Goal: Task Accomplishment & Management: Complete application form

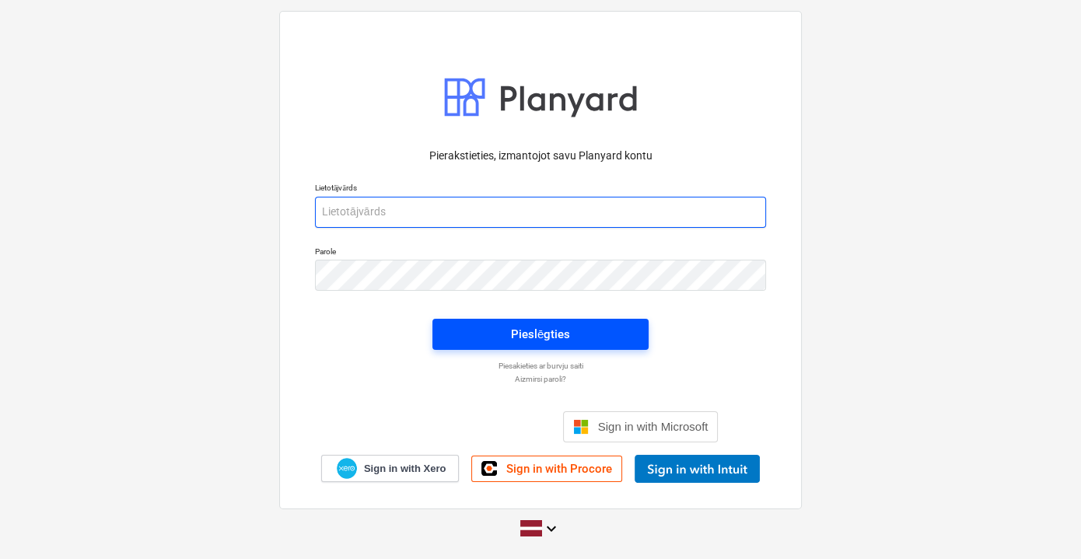
type input "[PERSON_NAME][EMAIL_ADDRESS][DOMAIN_NAME]"
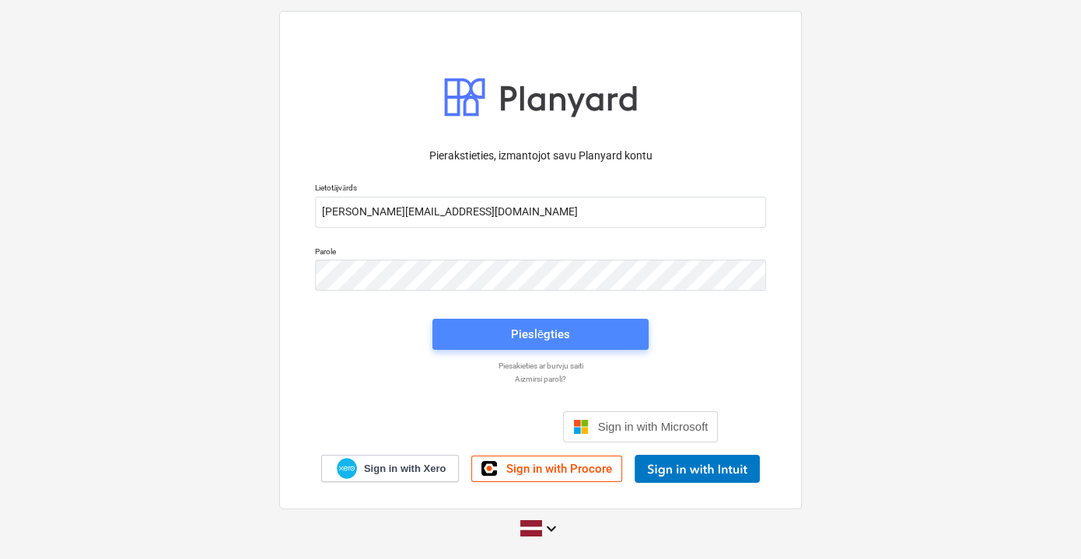
click at [535, 335] on div "Pieslēgties" at bounding box center [540, 334] width 59 height 20
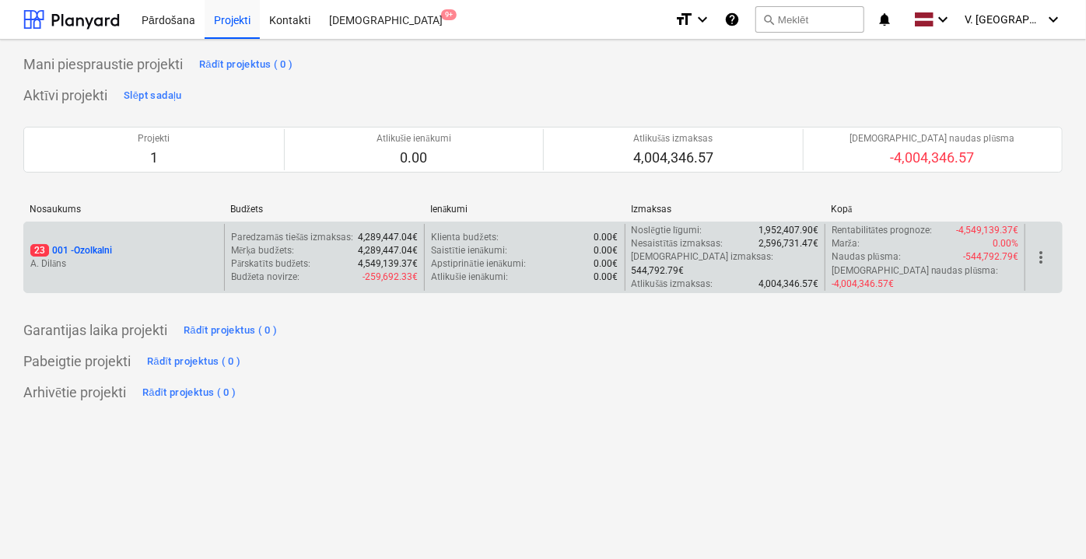
click at [117, 244] on div "23 001 - Ozolkalni" at bounding box center [123, 250] width 187 height 13
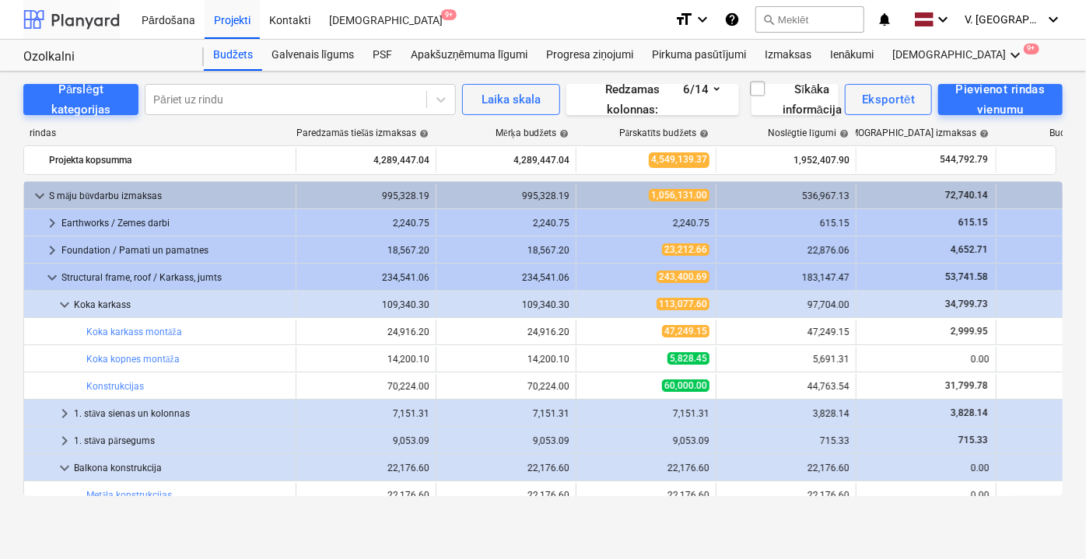
click at [94, 19] on div at bounding box center [71, 19] width 96 height 39
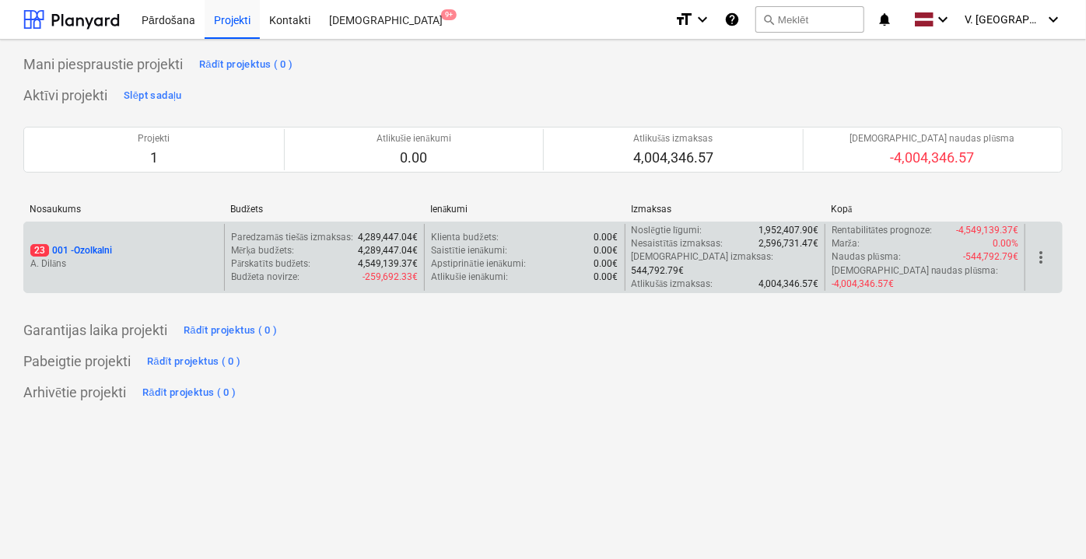
click at [138, 257] on p "A. Dilāns" at bounding box center [123, 263] width 187 height 13
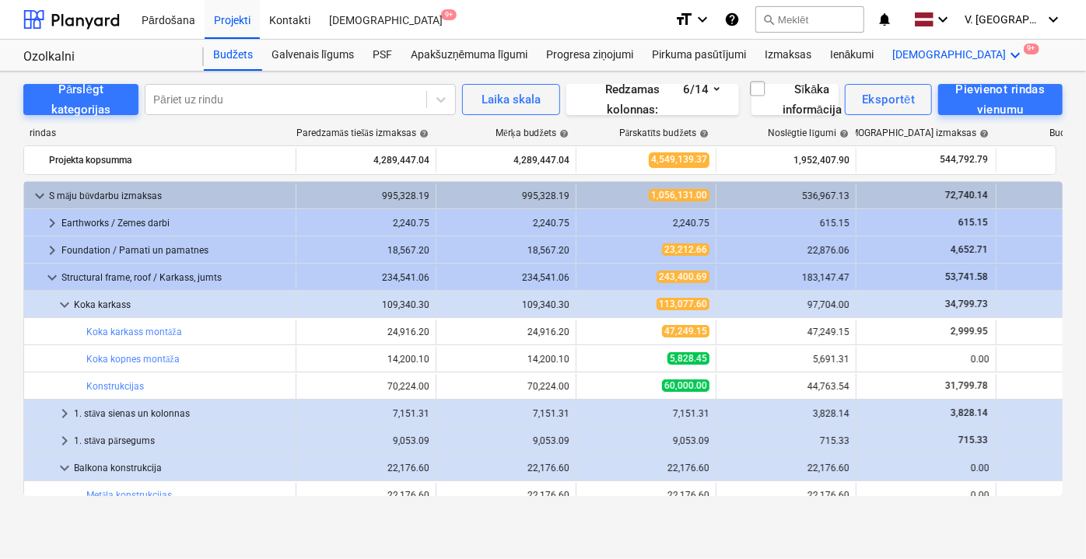
click at [1006, 53] on icon "keyboard_arrow_down" at bounding box center [1015, 55] width 19 height 19
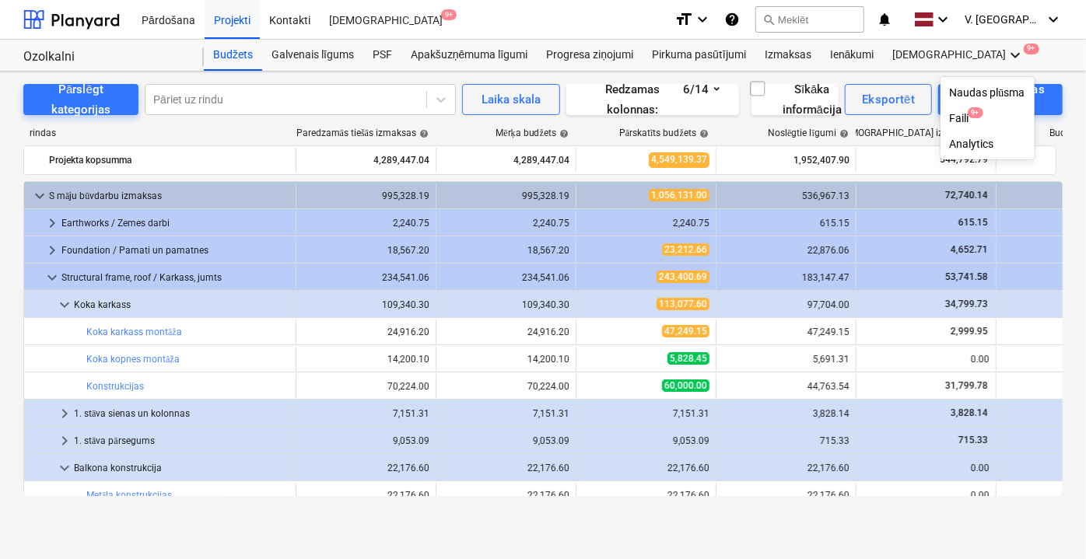
click at [917, 52] on div at bounding box center [543, 279] width 1086 height 559
click at [604, 58] on div "Progresa ziņojumi" at bounding box center [590, 55] width 106 height 31
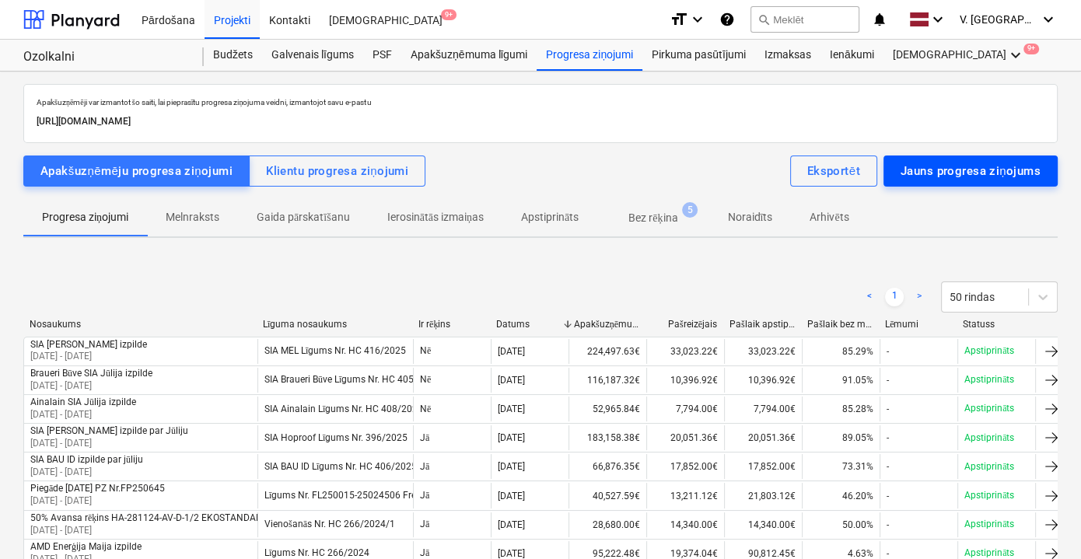
click at [946, 167] on div "Jauns progresa ziņojums" at bounding box center [971, 171] width 140 height 20
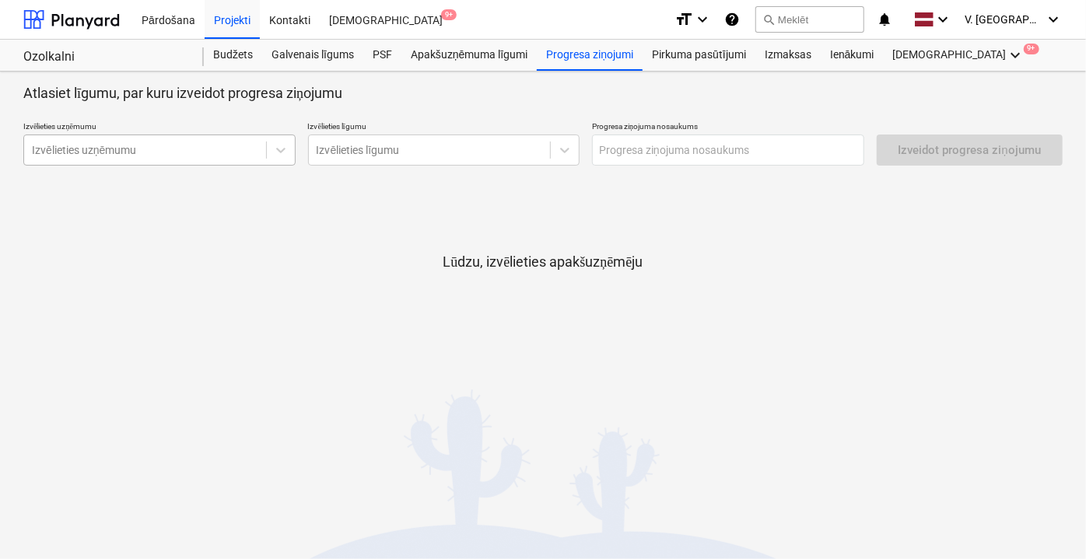
click at [151, 149] on div at bounding box center [145, 150] width 226 height 16
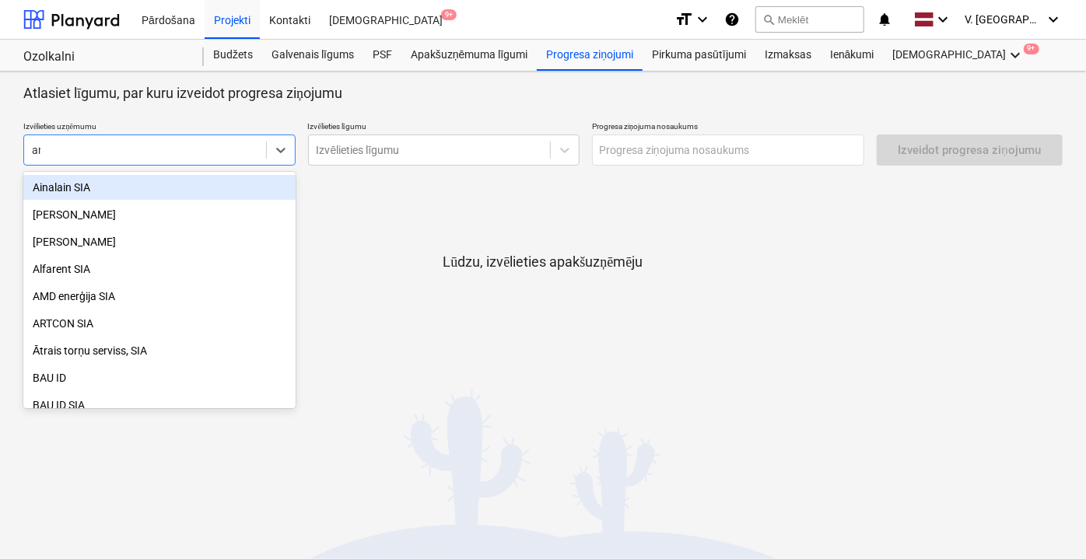
type input "amd"
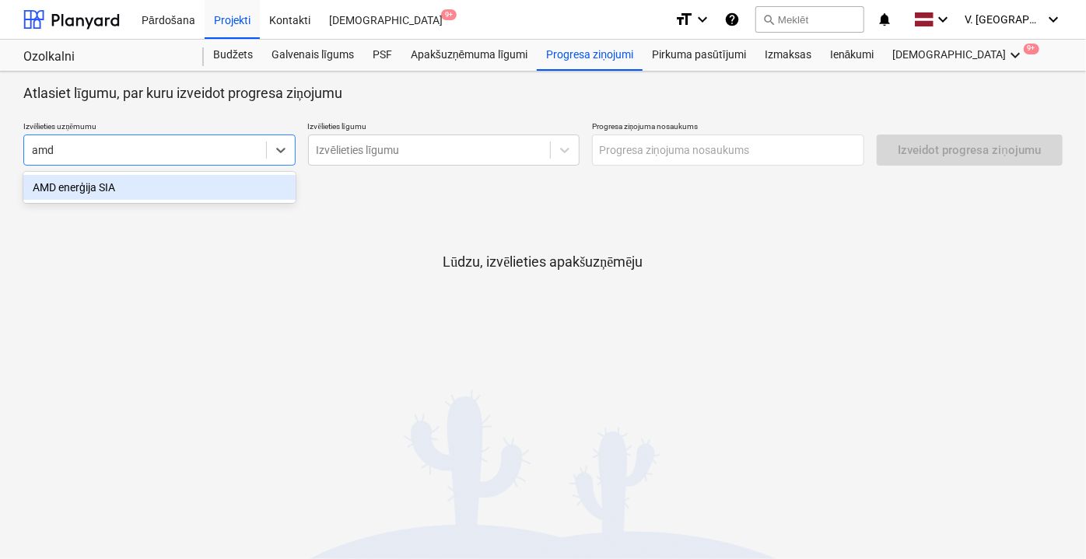
click at [153, 188] on div "AMD enerģija SIA" at bounding box center [159, 187] width 272 height 25
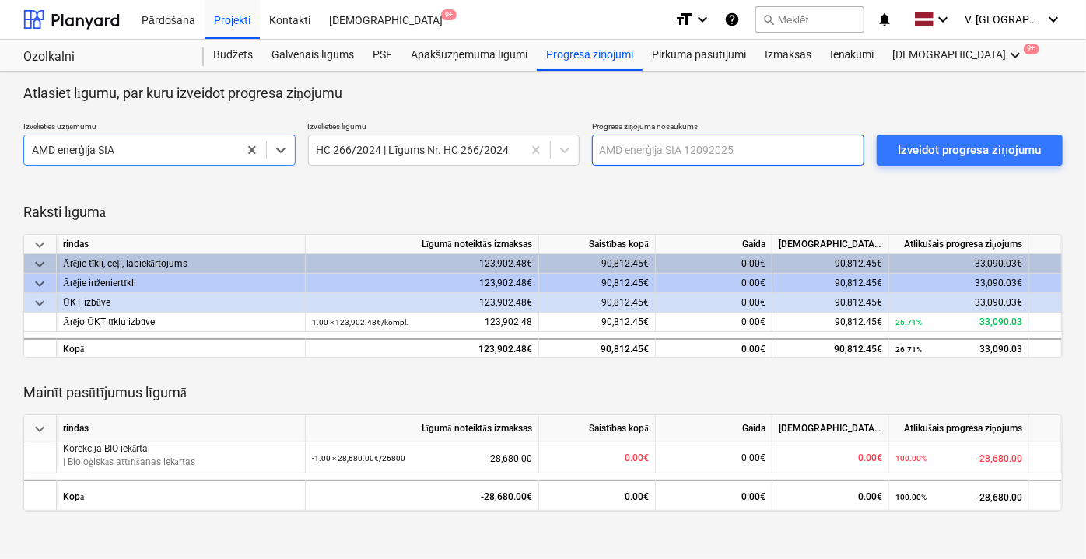
click at [669, 151] on input "text" at bounding box center [728, 150] width 272 height 31
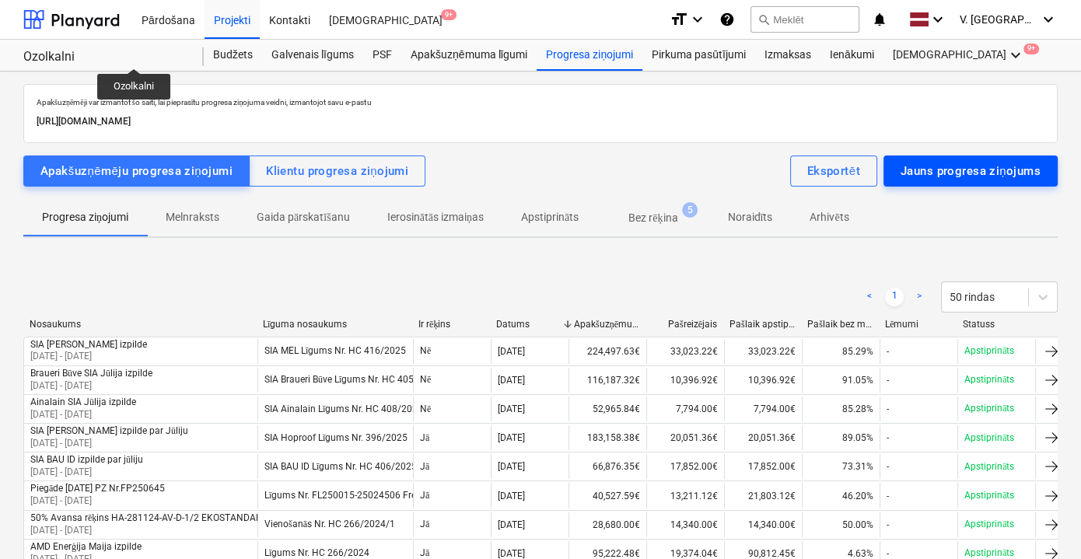
click at [980, 171] on div "Jauns progresa ziņojums" at bounding box center [971, 171] width 140 height 20
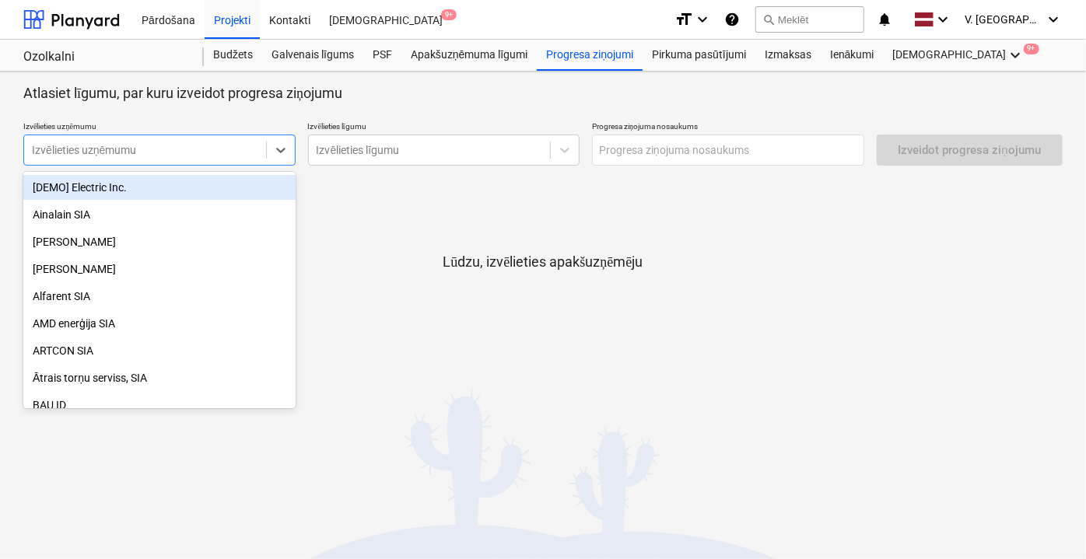
click at [220, 161] on div "Izvēlieties uzņēmumu" at bounding box center [159, 150] width 272 height 31
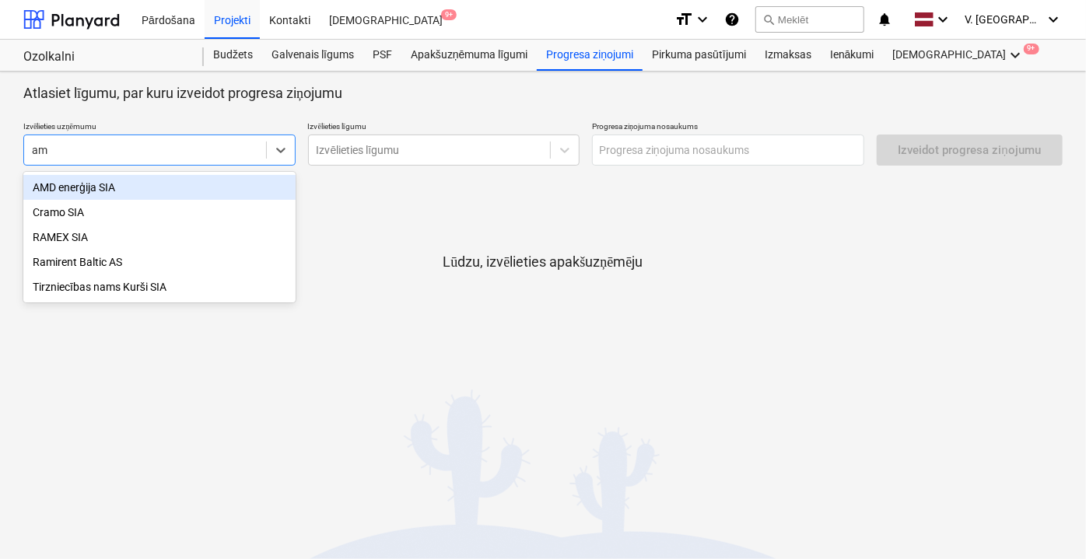
type input "amd"
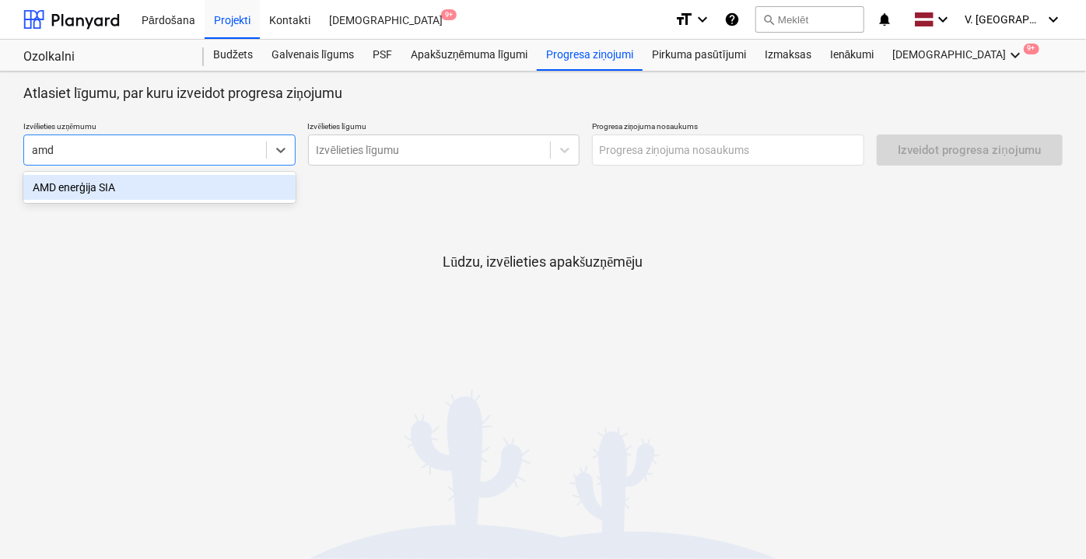
click at [213, 185] on div "AMD enerģija SIA" at bounding box center [159, 187] width 272 height 25
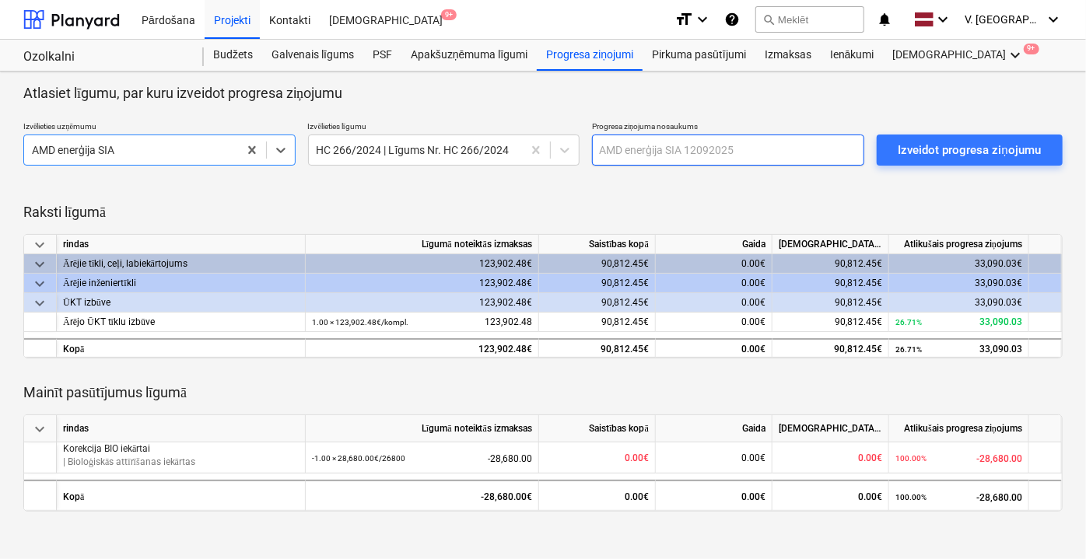
click at [658, 146] on input "text" at bounding box center [728, 150] width 272 height 31
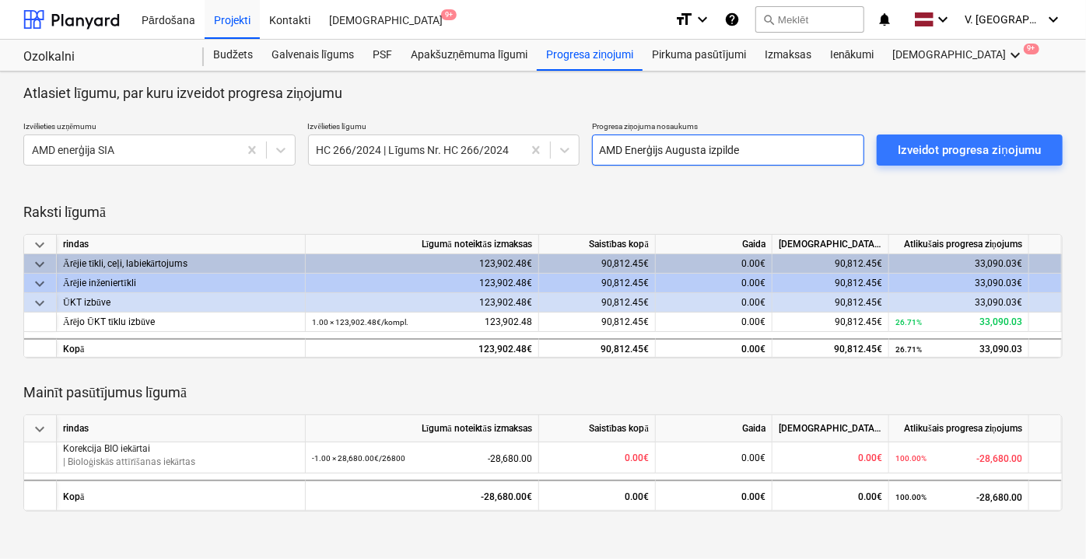
type input "AMD Enerģijs Augusta izpilde"
click at [481, 194] on div at bounding box center [542, 197] width 1039 height 12
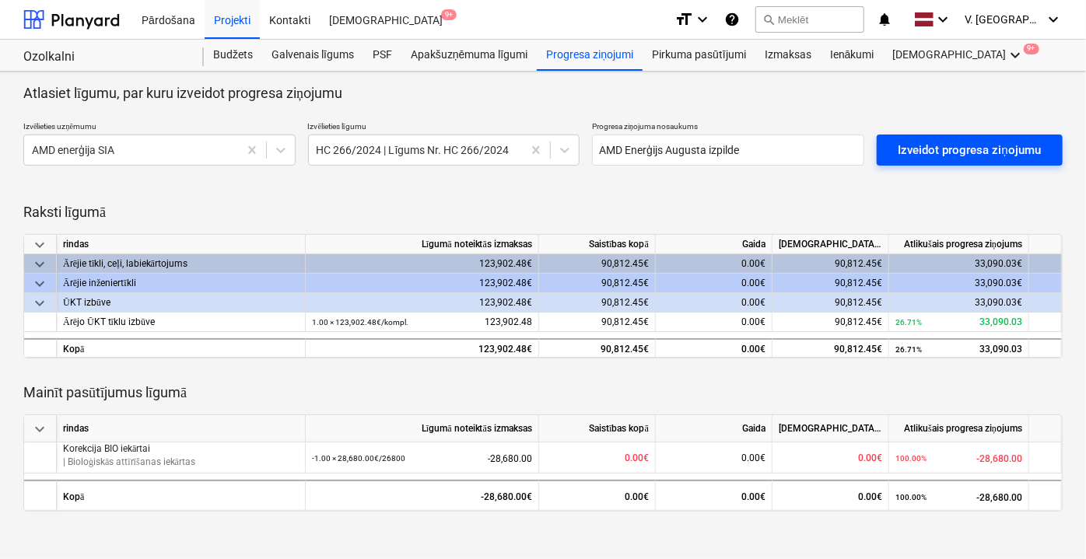
click at [980, 149] on div "Izveidot progresa ziņojumu" at bounding box center [969, 150] width 142 height 20
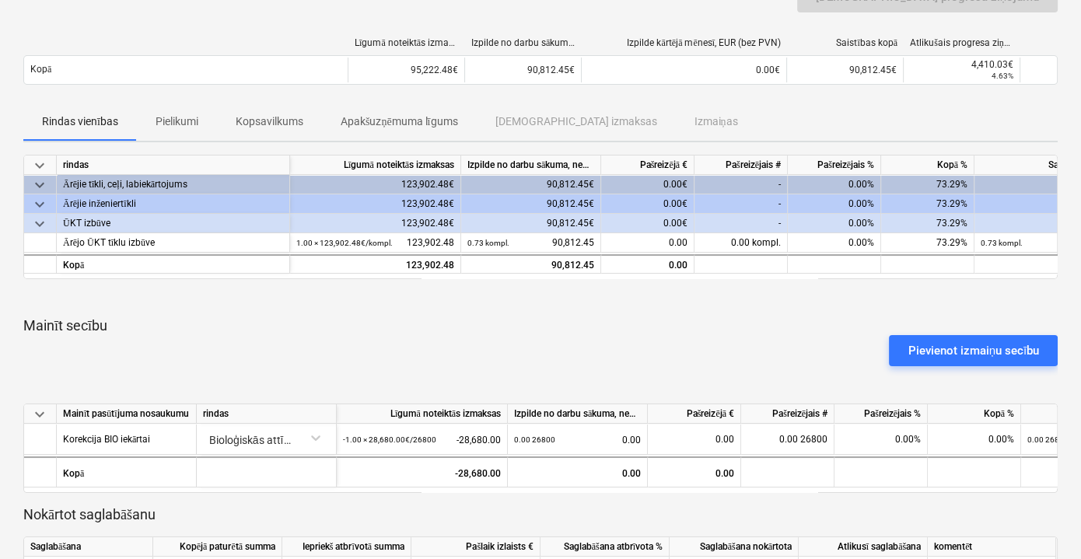
scroll to position [70, 0]
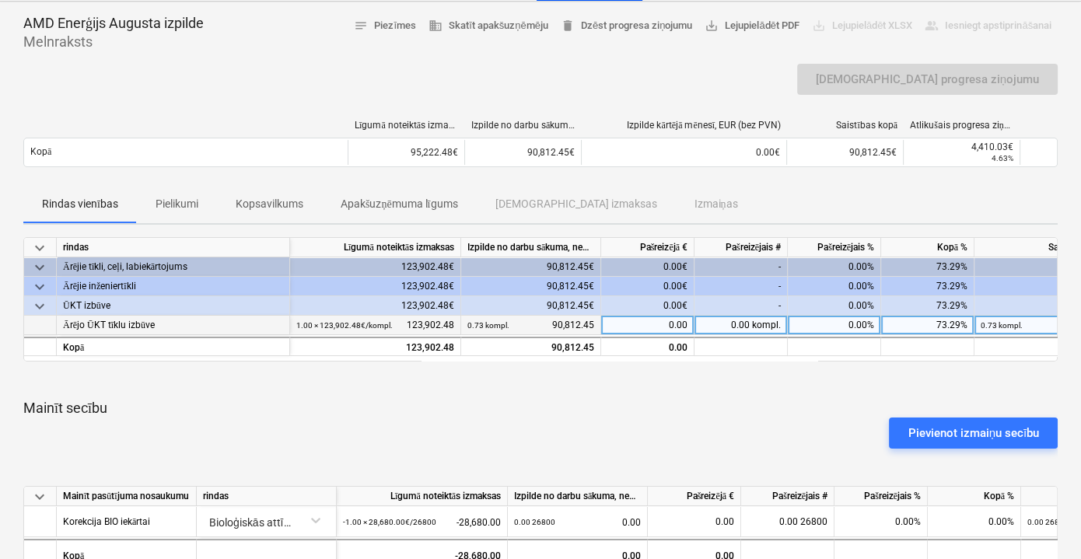
click at [644, 317] on div "0.00" at bounding box center [647, 325] width 93 height 19
click at [649, 323] on div "0.00" at bounding box center [647, 325] width 93 height 19
type input "8548.26"
click at [681, 391] on div "keyboard_arrow_down rindas Līgumā noteiktās izmaksas Izpilde no darbu sākuma, n…" at bounding box center [540, 451] width 1034 height 429
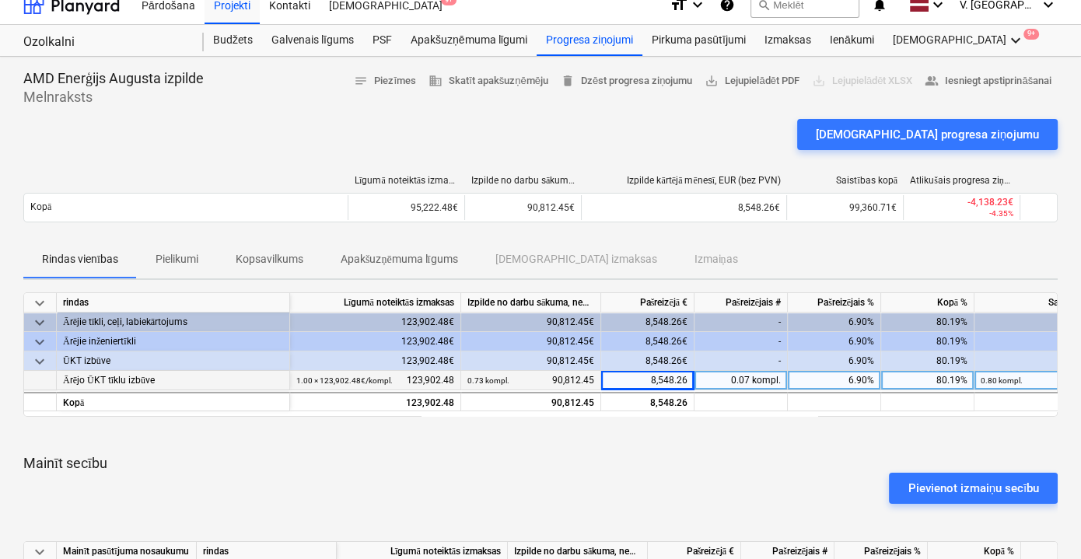
scroll to position [0, 0]
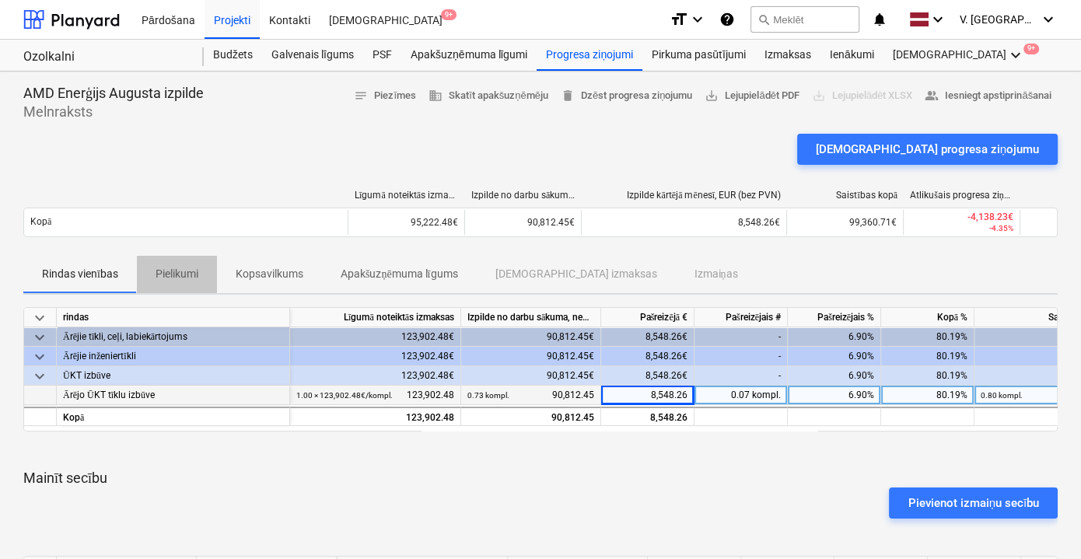
click at [176, 271] on p "Pielikumi" at bounding box center [177, 274] width 43 height 16
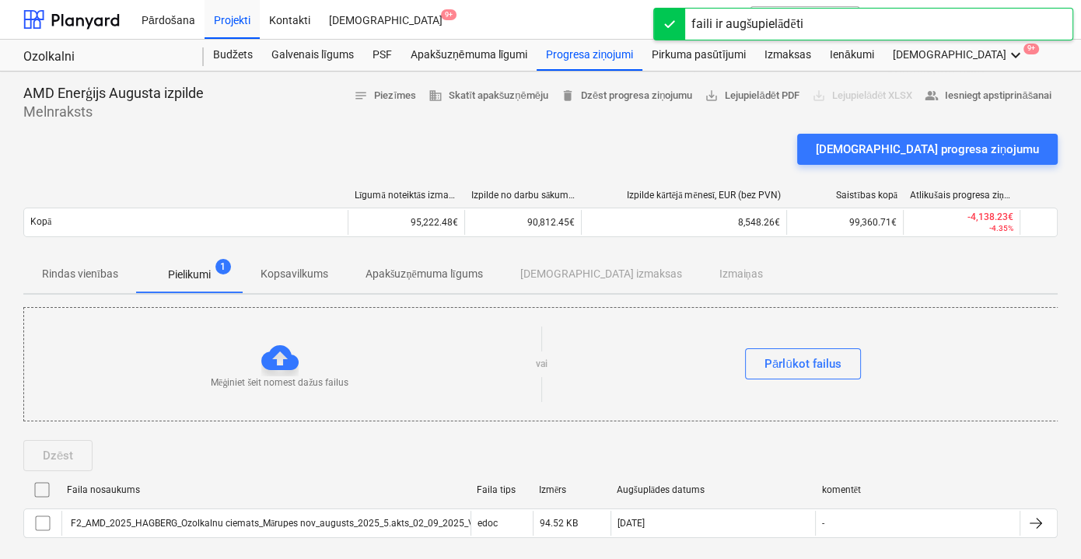
click at [300, 271] on p "Kopsavilkums" at bounding box center [295, 274] width 68 height 16
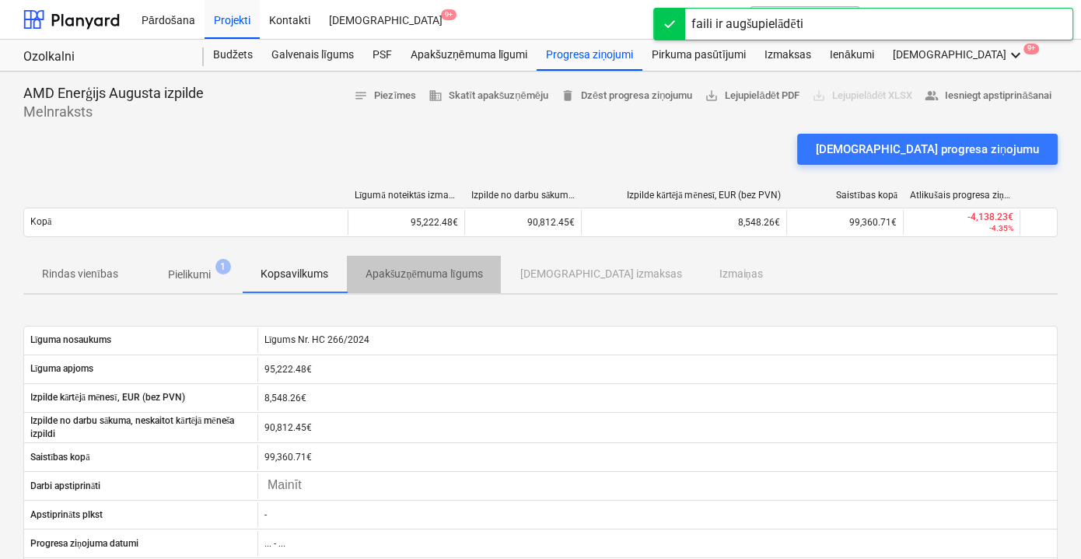
click at [417, 267] on p "Apakšuzņēmuma līgums" at bounding box center [424, 274] width 117 height 16
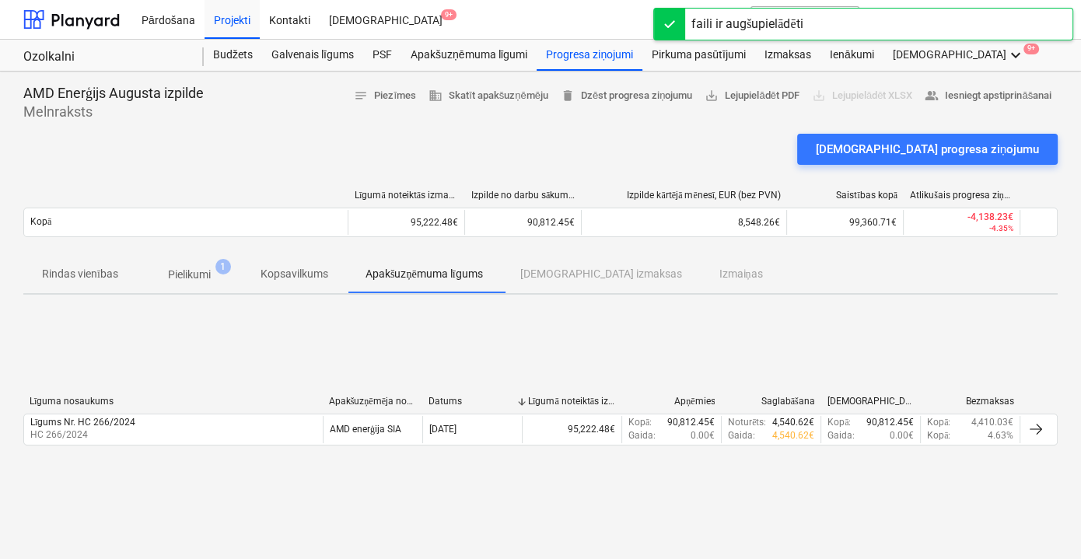
click at [572, 275] on div "Rindas vienības Pielikumi 1 Kopsavilkums Apakšuzņēmuma līgums Saistītās izmaksa…" at bounding box center [540, 274] width 1034 height 37
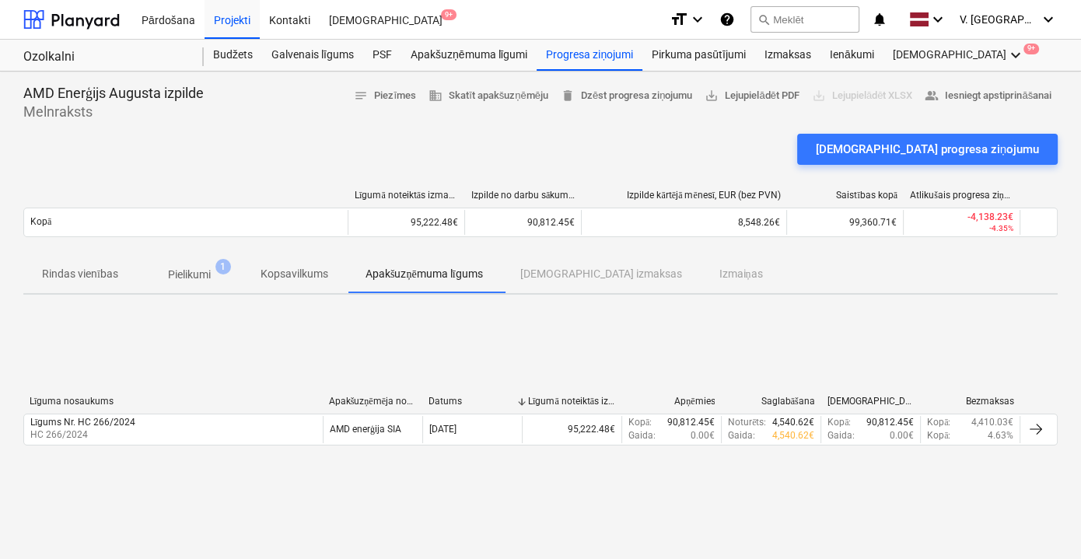
click at [667, 266] on div "Rindas vienības Pielikumi 1 Kopsavilkums Apakšuzņēmuma līgums Saistītās izmaksa…" at bounding box center [540, 274] width 1034 height 37
click at [296, 285] on span "Kopsavilkums" at bounding box center [294, 274] width 105 height 26
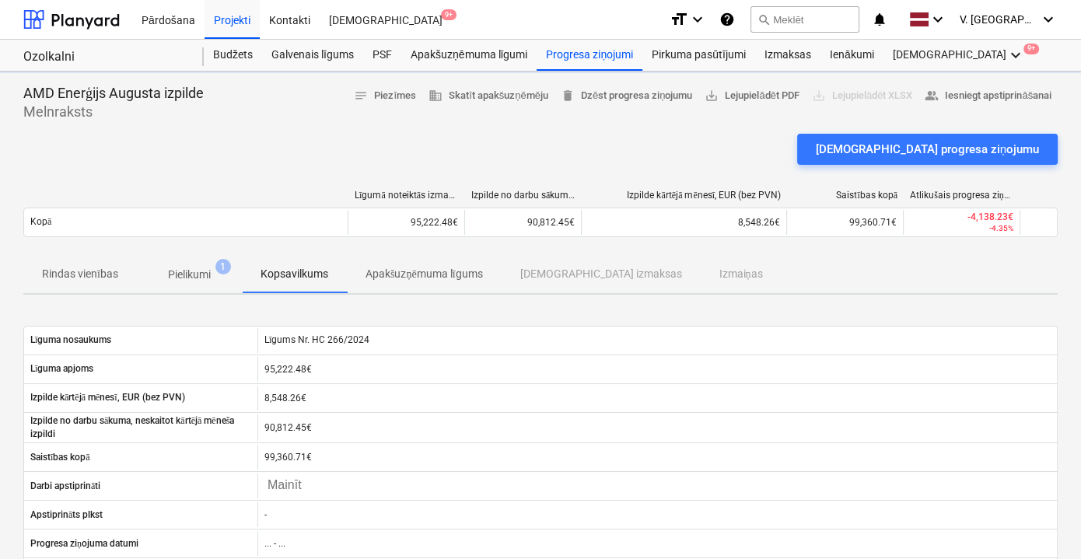
click at [209, 275] on p "Pielikumi" at bounding box center [189, 275] width 43 height 16
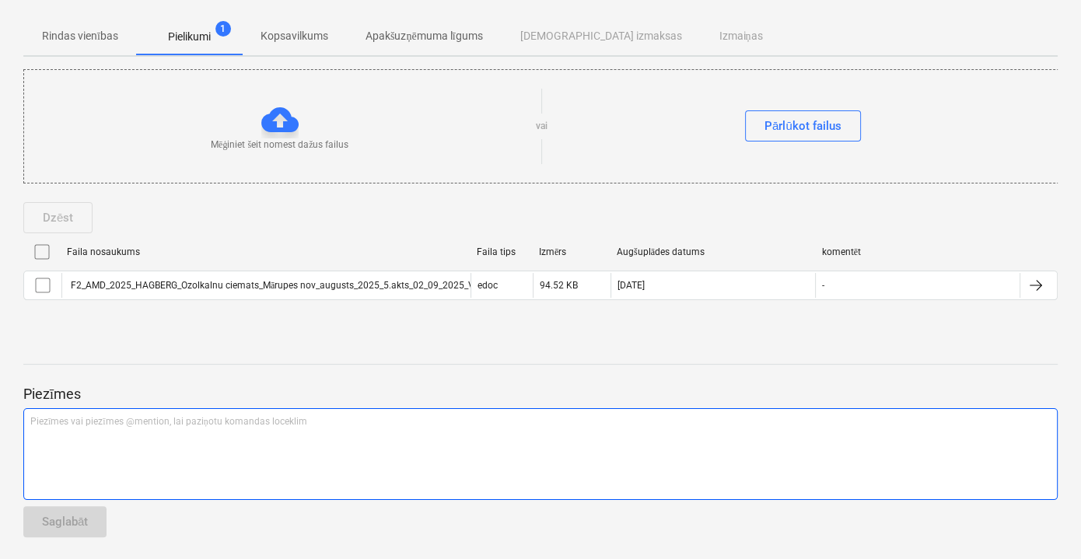
scroll to position [96, 0]
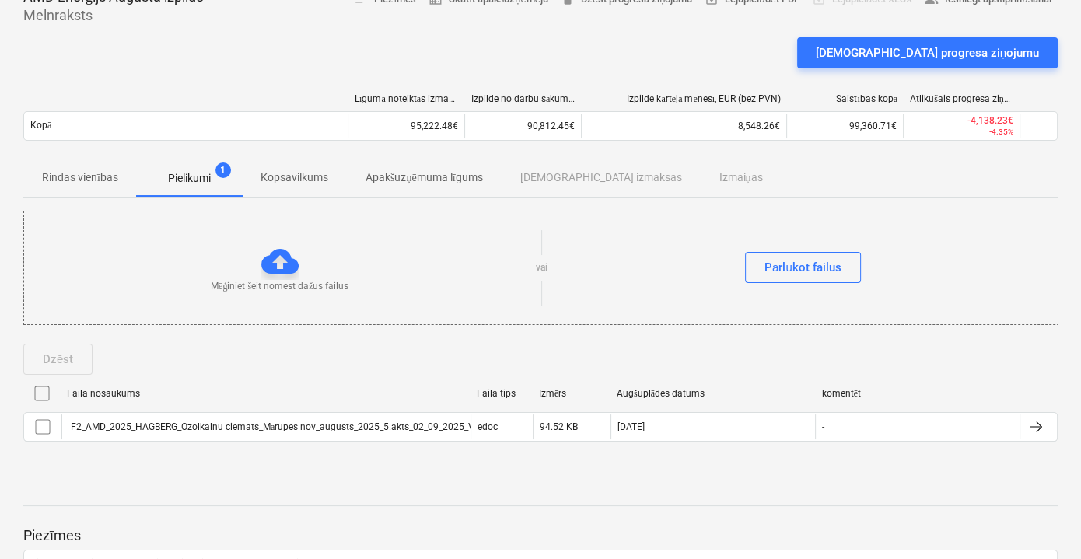
drag, startPoint x: 83, startPoint y: 174, endPoint x: 131, endPoint y: 186, distance: 48.9
click at [85, 175] on p "Rindas vienības" at bounding box center [80, 178] width 76 height 16
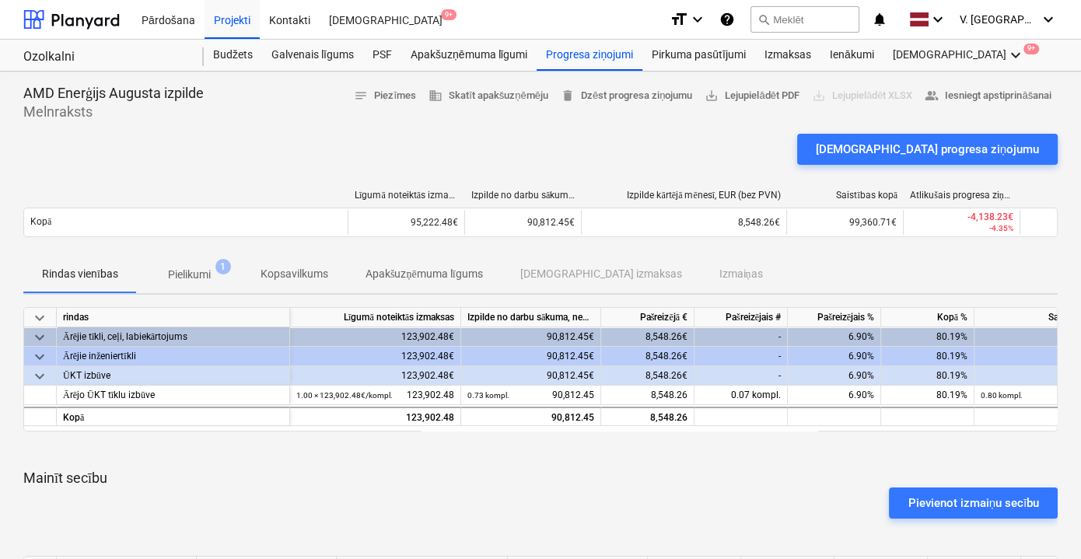
click at [226, 276] on span "Pielikumi 1" at bounding box center [189, 275] width 105 height 28
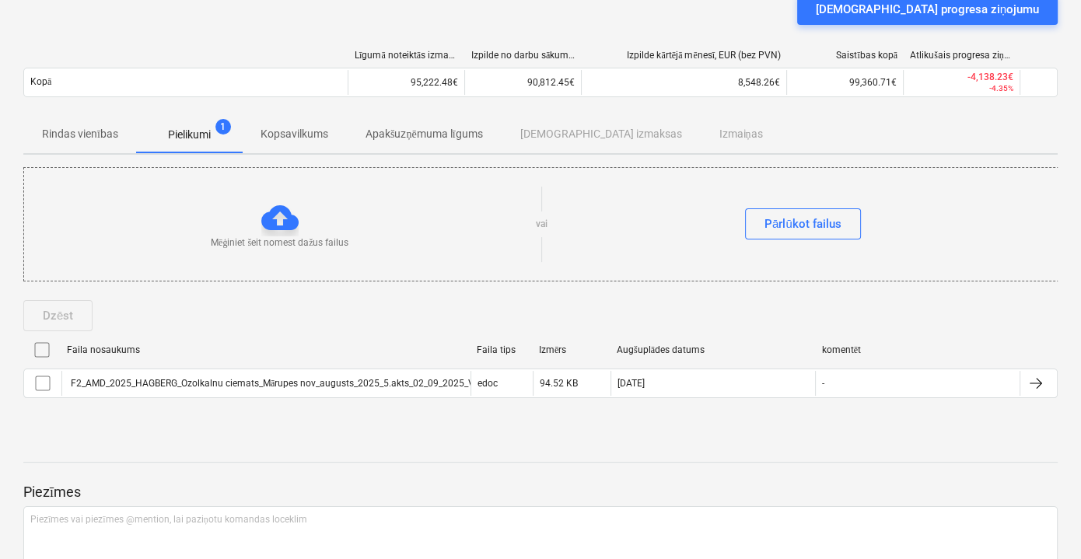
scroll to position [141, 0]
click at [291, 122] on span "Kopsavilkums" at bounding box center [294, 134] width 105 height 26
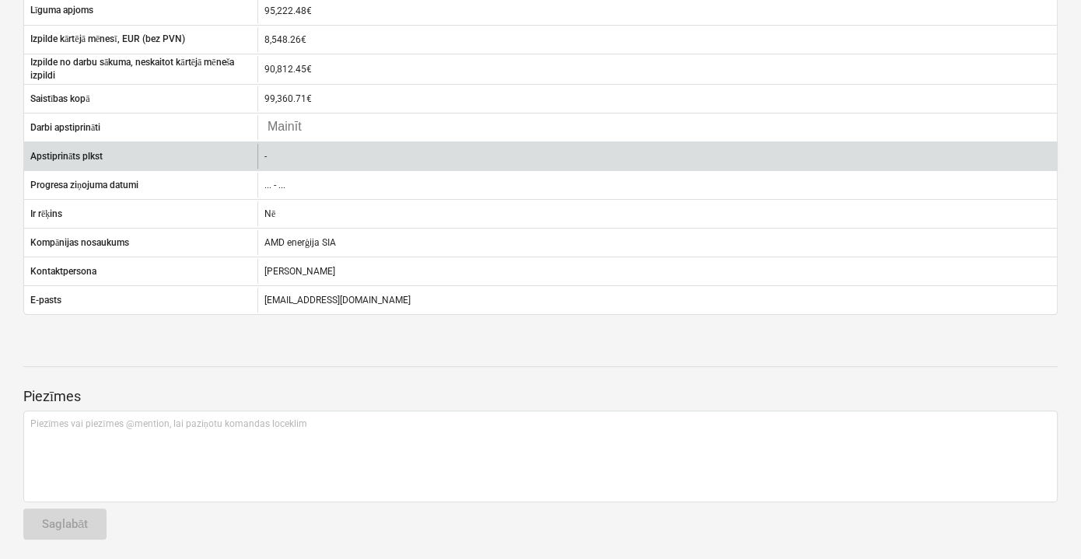
scroll to position [76, 0]
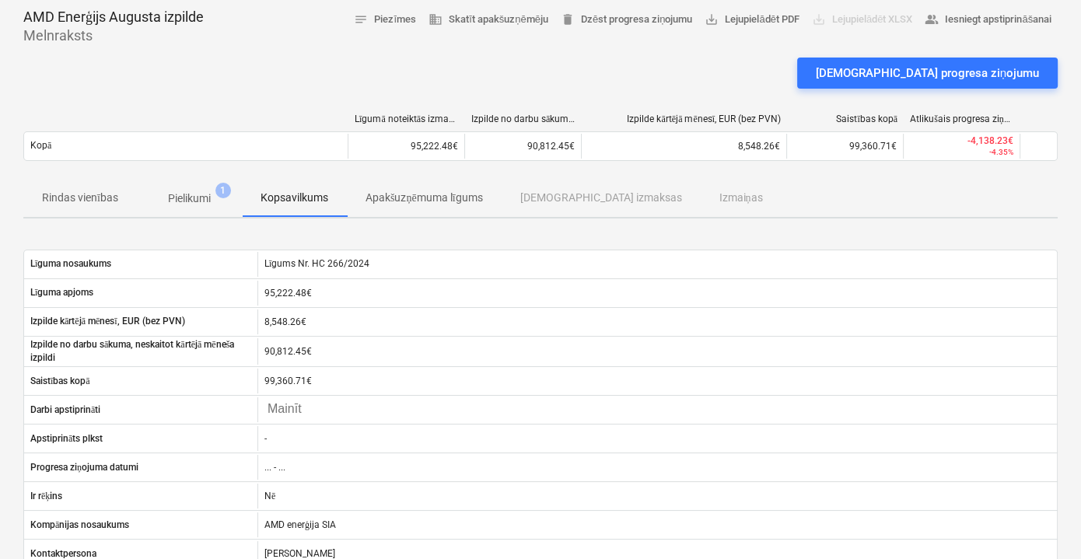
click at [431, 193] on p "Apakšuzņēmuma līgums" at bounding box center [424, 198] width 117 height 16
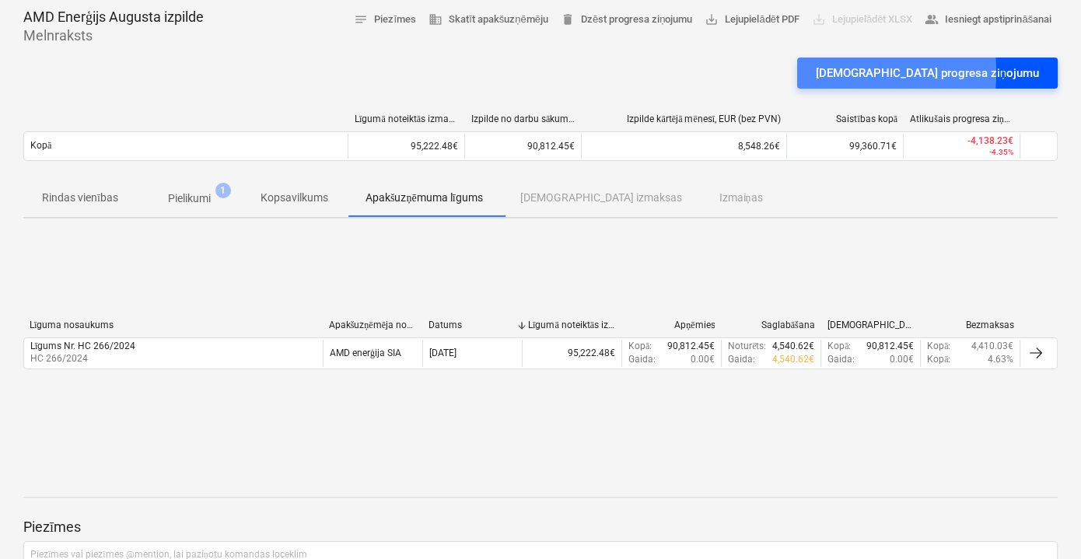
click at [891, 72] on div "[DEMOGRAPHIC_DATA] progresa ziņojumu" at bounding box center [927, 73] width 223 height 20
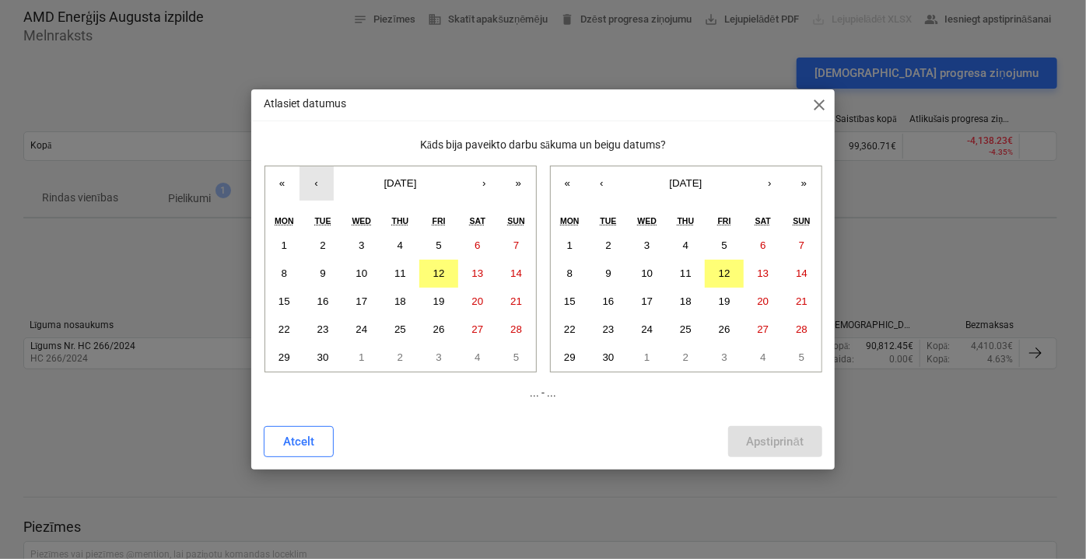
click at [314, 180] on button "‹" at bounding box center [316, 183] width 34 height 34
click at [448, 247] on button "1" at bounding box center [438, 246] width 39 height 28
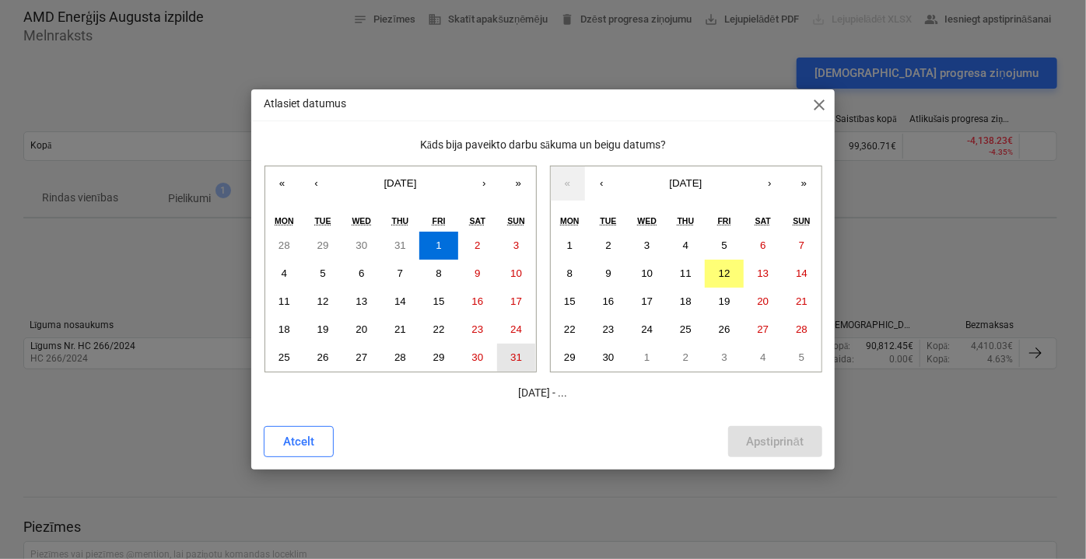
click at [515, 360] on abbr "31" at bounding box center [516, 358] width 12 height 12
click at [436, 249] on button "1" at bounding box center [438, 246] width 39 height 28
click at [599, 187] on button "‹" at bounding box center [602, 183] width 34 height 34
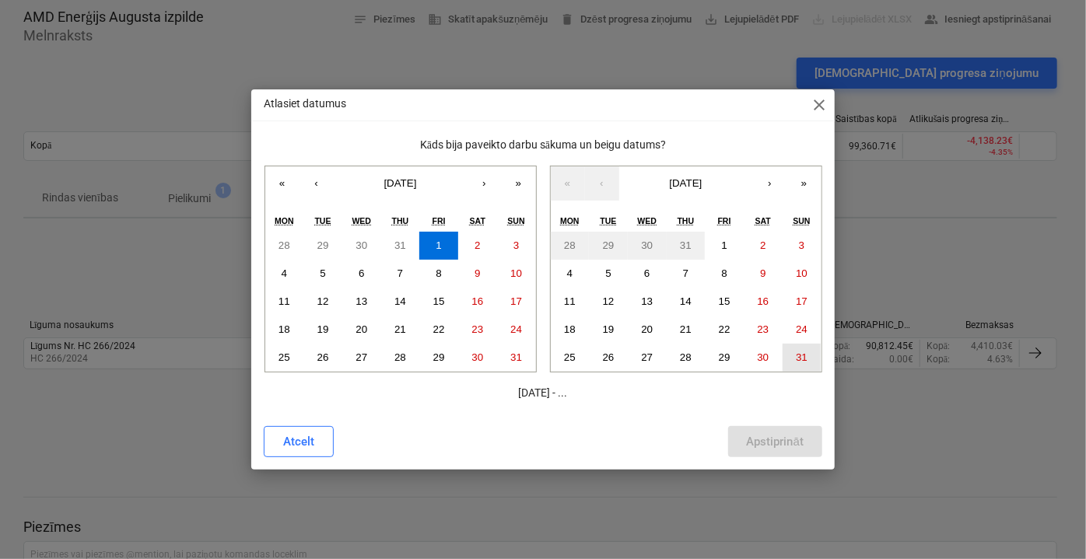
click at [792, 360] on button "31" at bounding box center [801, 358] width 39 height 28
click at [781, 444] on div "Apstiprināt" at bounding box center [775, 442] width 57 height 20
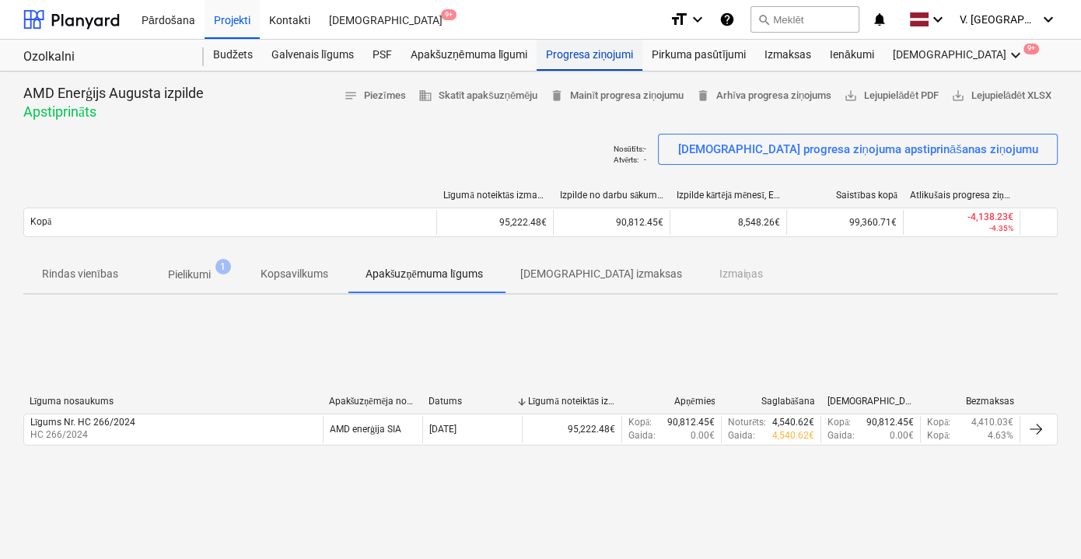
click at [614, 62] on div "Progresa ziņojumi" at bounding box center [590, 55] width 106 height 31
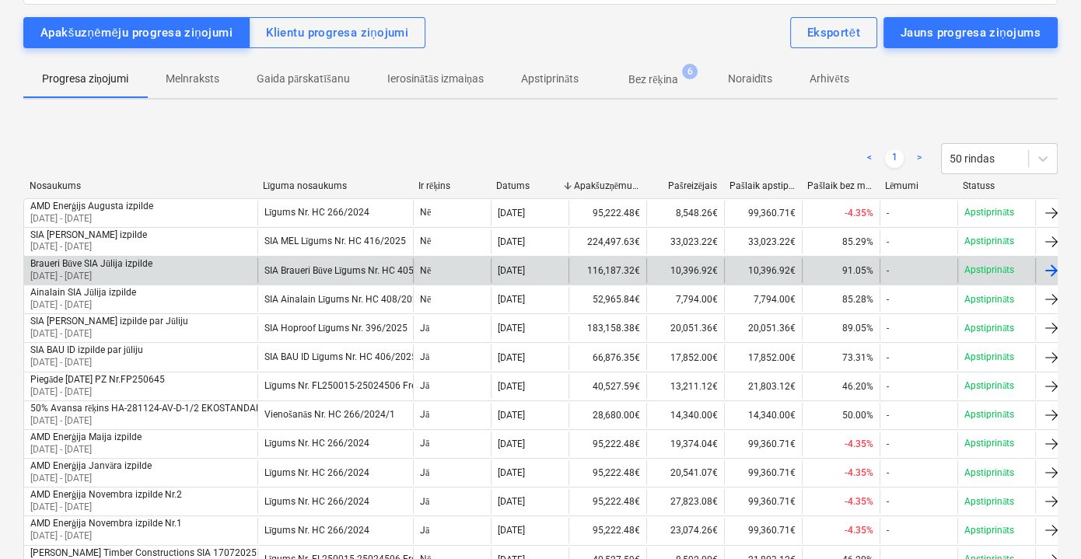
scroll to position [141, 0]
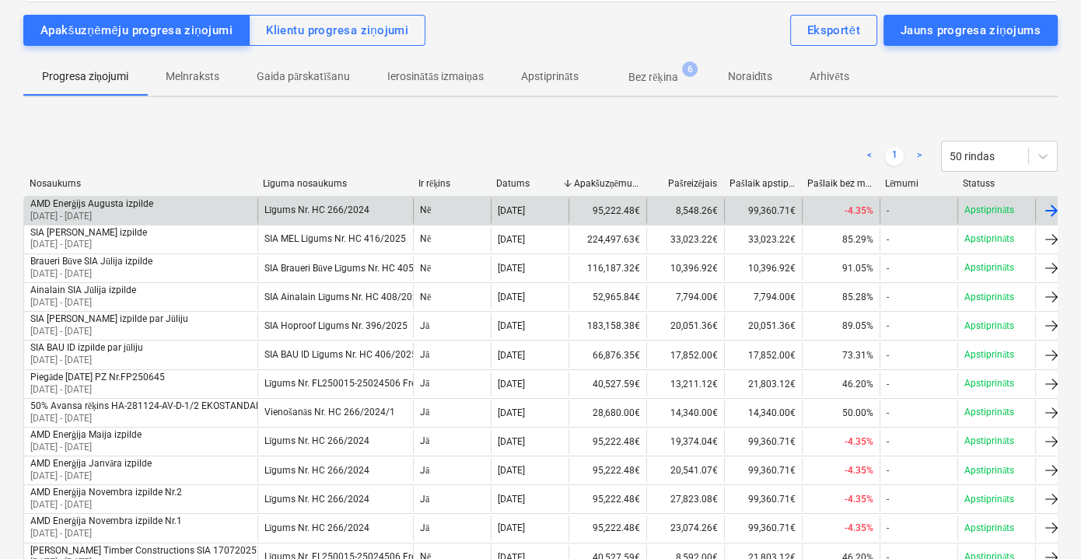
click at [186, 205] on div "AMD Enerģijs Augusta izpilde [DATE] - [DATE]" at bounding box center [140, 210] width 233 height 25
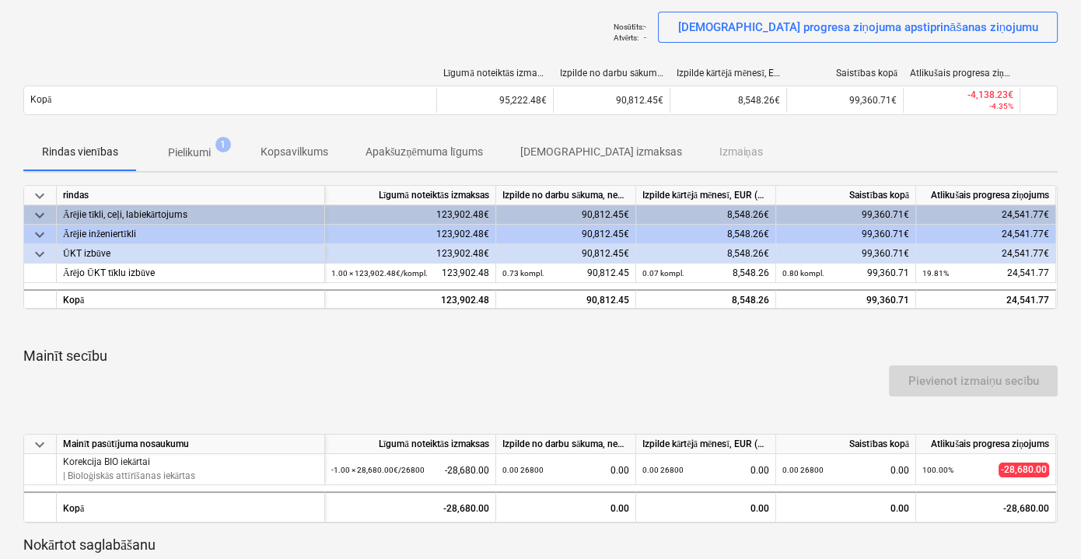
scroll to position [51, 0]
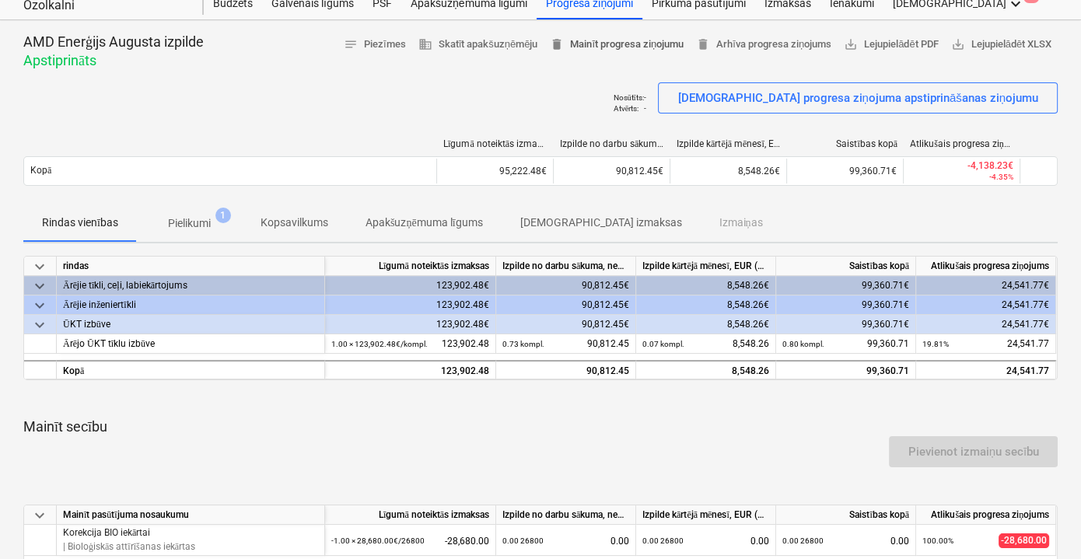
click at [577, 43] on span "delete Mainīt progresa ziņojumu" at bounding box center [617, 45] width 134 height 18
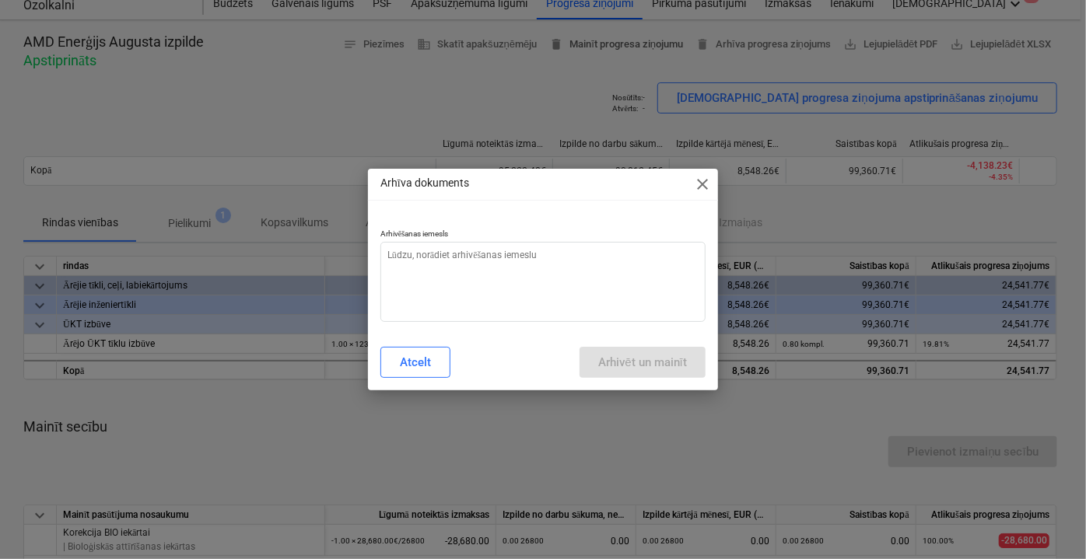
type textarea "x"
click at [502, 273] on textarea at bounding box center [542, 282] width 325 height 80
type textarea "c"
type textarea "x"
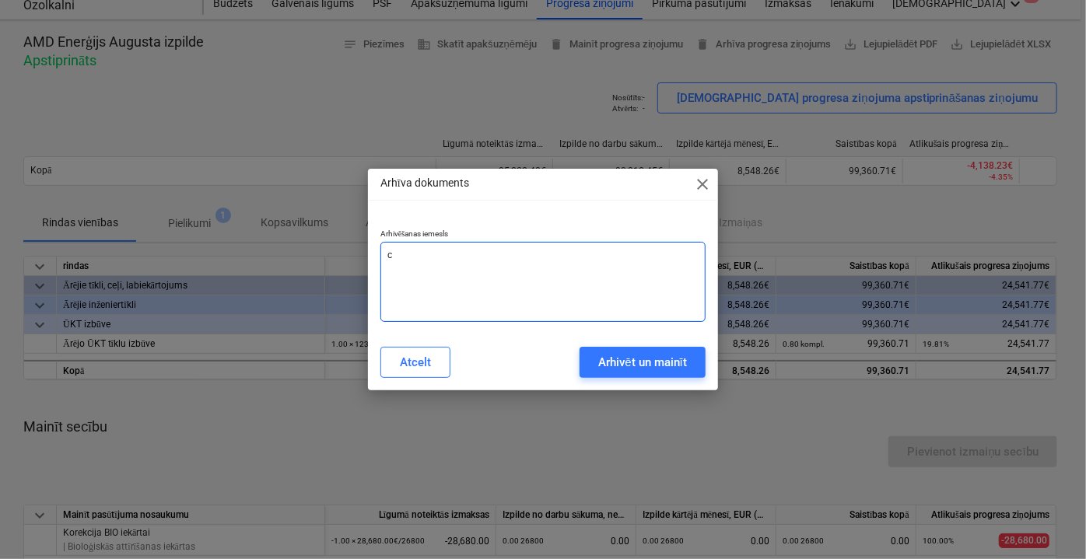
type textarea "ci"
type textarea "x"
type textarea "cit"
type textarea "x"
type textarea "cits"
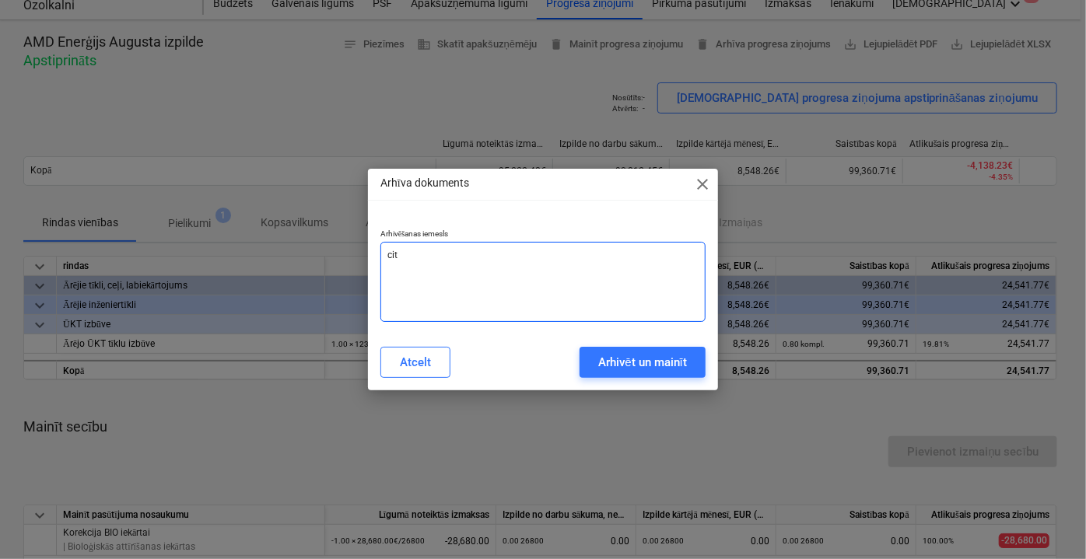
type textarea "x"
type textarea "cits"
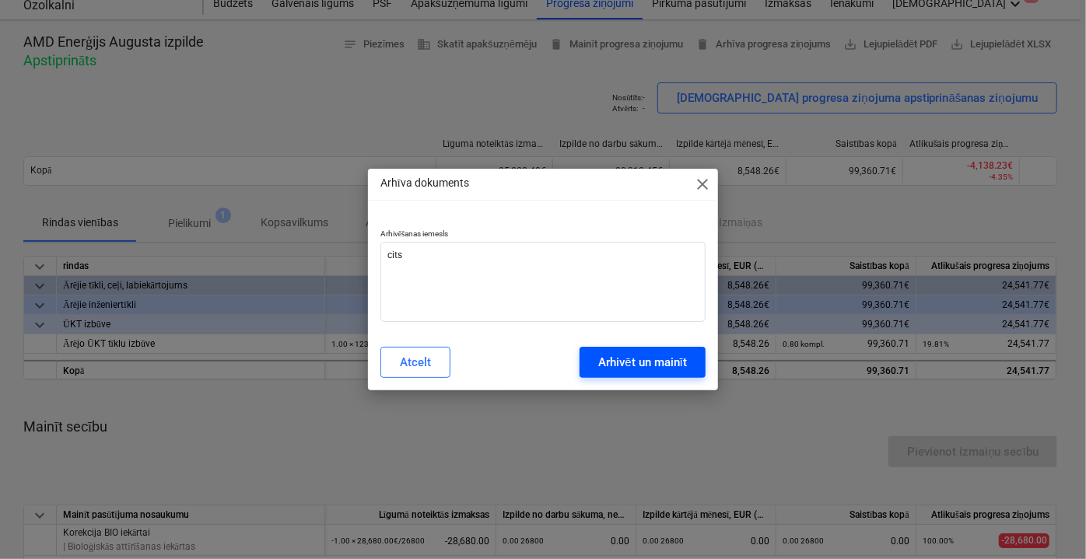
click at [626, 353] on div "Arhivēt un mainīt" at bounding box center [642, 362] width 89 height 20
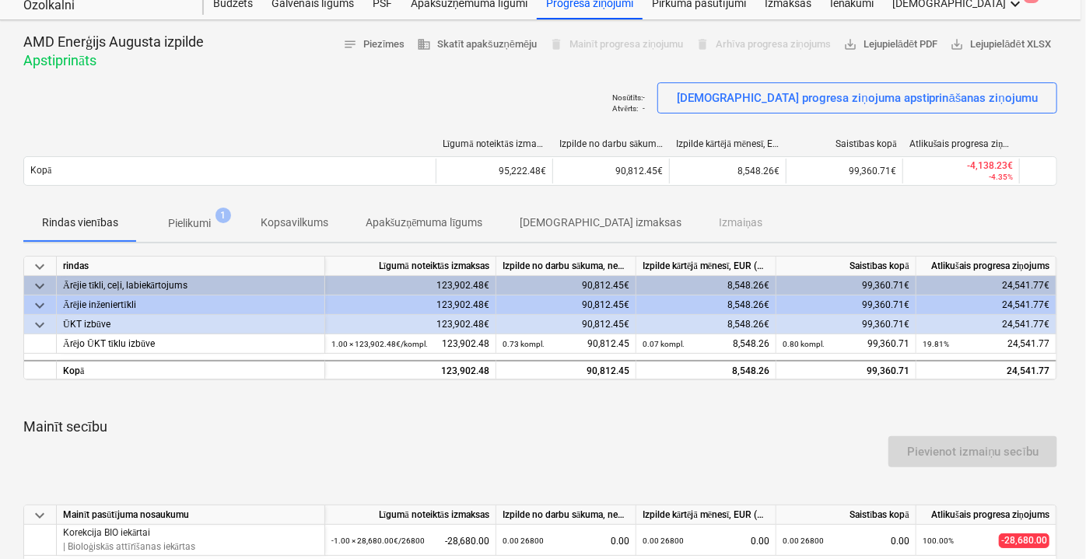
type textarea "x"
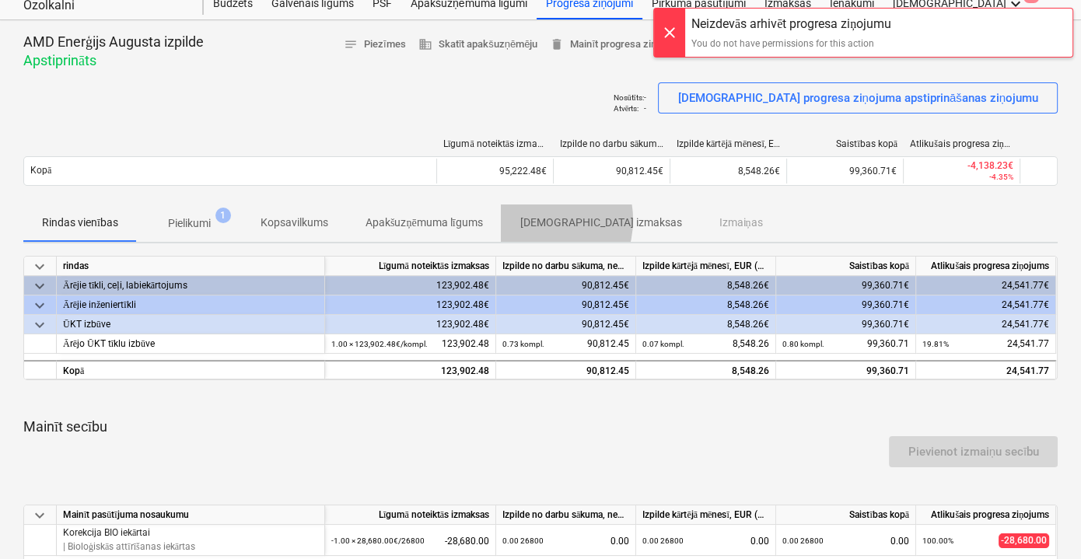
click at [539, 219] on p "[DEMOGRAPHIC_DATA] izmaksas" at bounding box center [601, 223] width 162 height 16
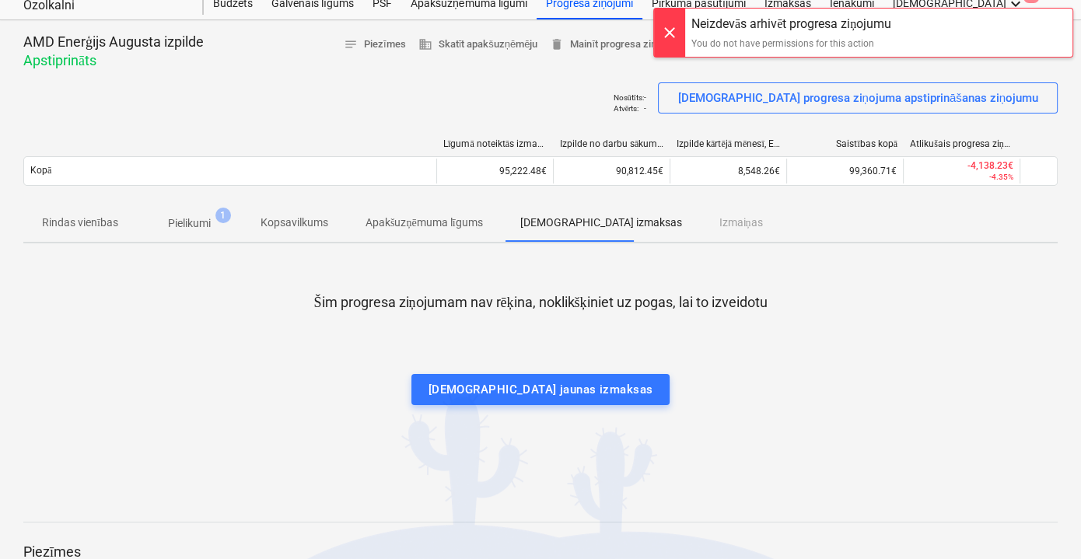
click at [460, 226] on p "Apakšuzņēmuma līgums" at bounding box center [424, 223] width 117 height 16
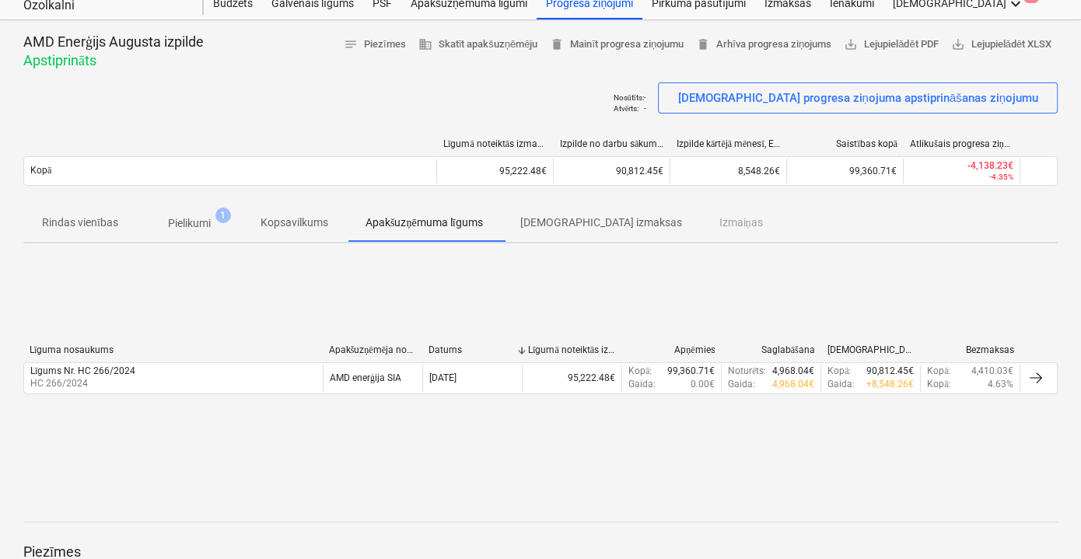
click at [289, 221] on p "Kopsavilkums" at bounding box center [295, 223] width 68 height 16
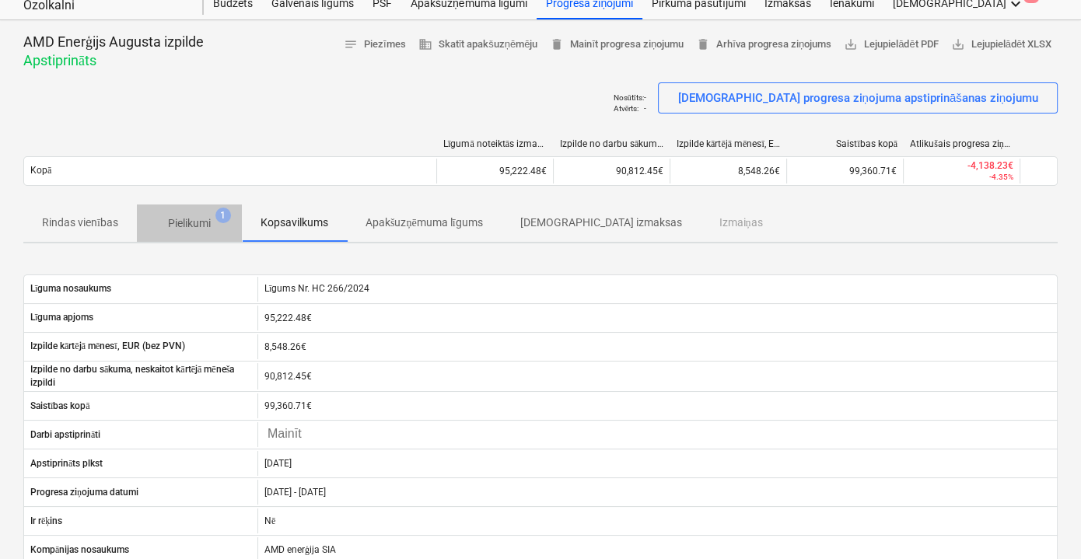
click at [213, 225] on span "Pielikumi 1" at bounding box center [190, 223] width 68 height 16
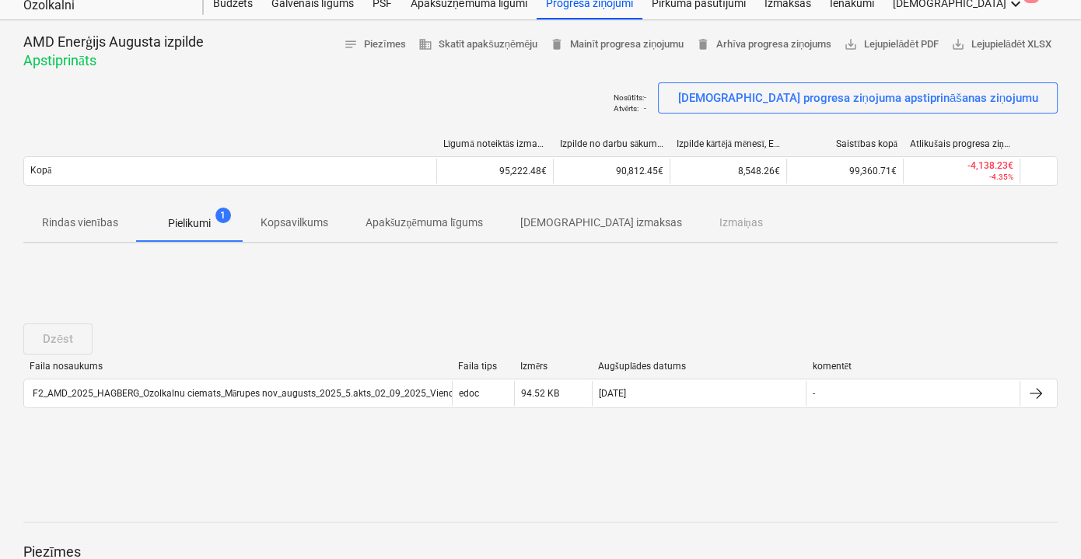
drag, startPoint x: 63, startPoint y: 219, endPoint x: 76, endPoint y: 225, distance: 14.6
click at [62, 219] on p "Rindas vienības" at bounding box center [80, 223] width 76 height 16
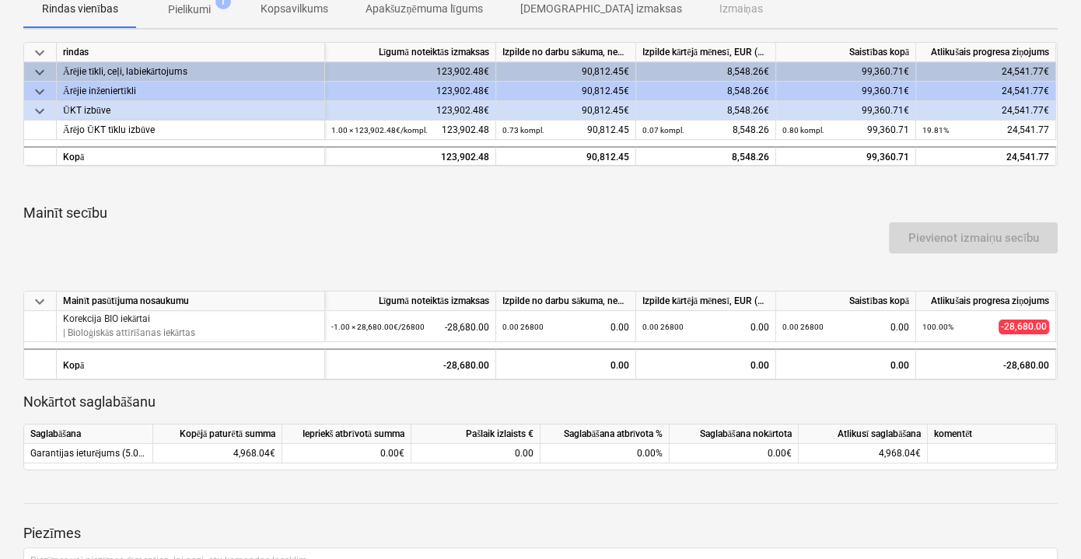
scroll to position [122, 0]
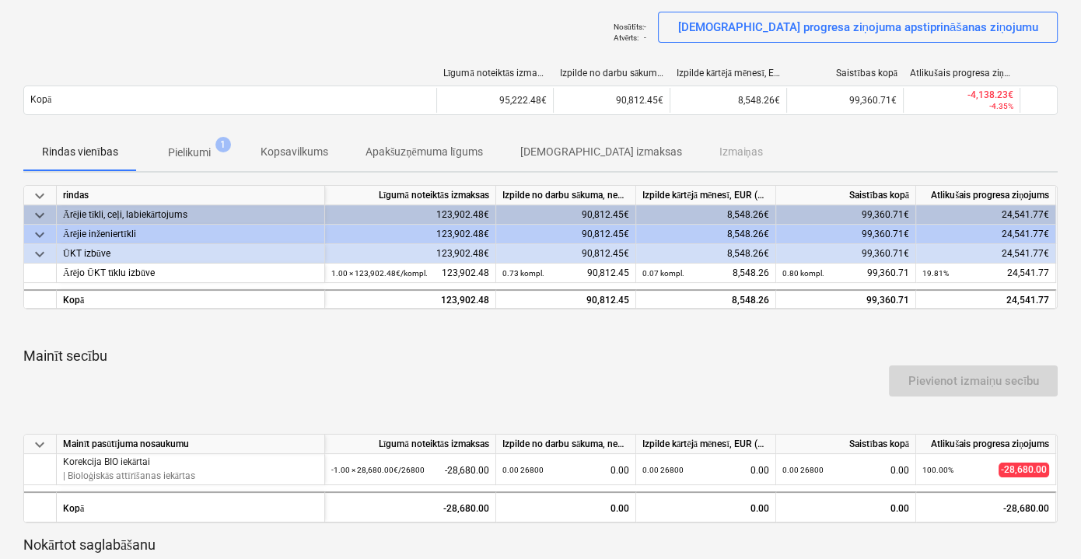
click at [211, 145] on p "Pielikumi" at bounding box center [189, 153] width 43 height 16
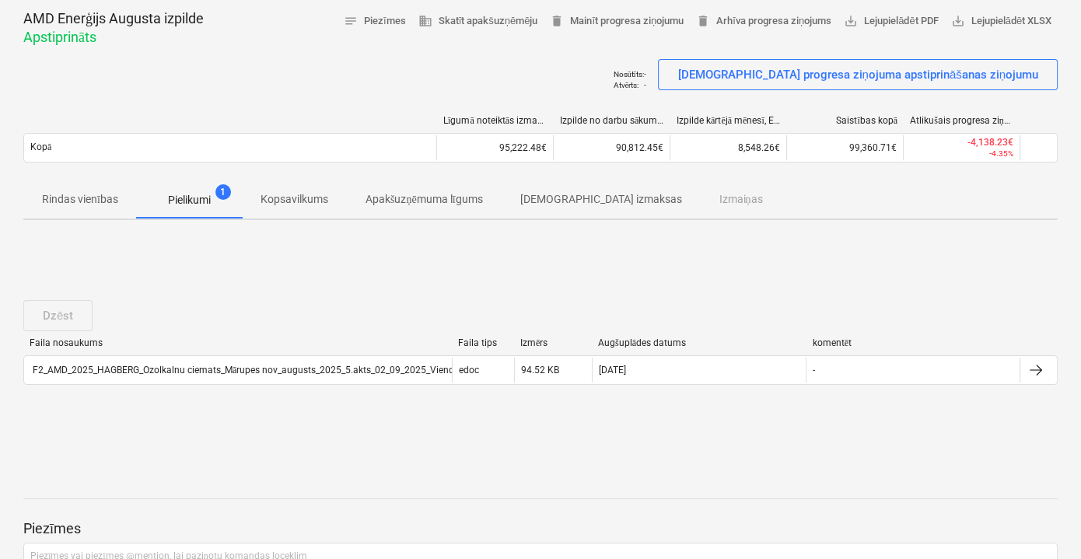
scroll to position [68, 0]
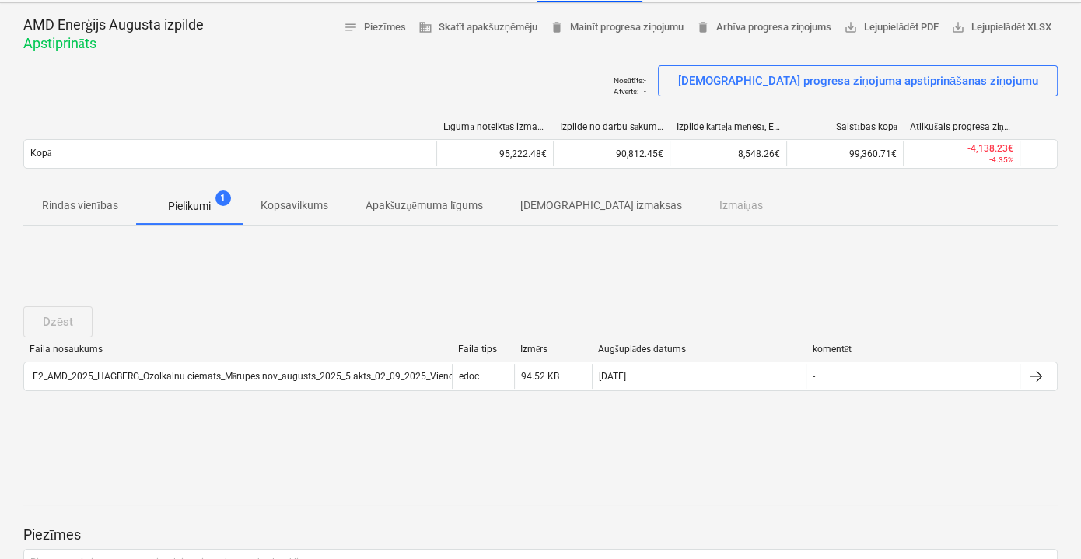
click at [288, 212] on p "Kopsavilkums" at bounding box center [295, 206] width 68 height 16
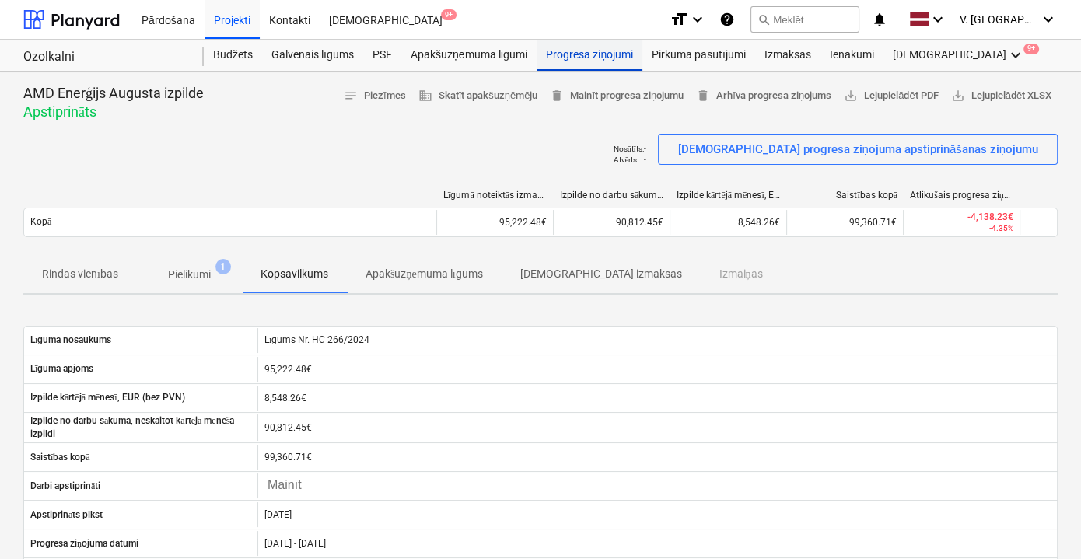
click at [580, 54] on div "Progresa ziņojumi" at bounding box center [590, 55] width 106 height 31
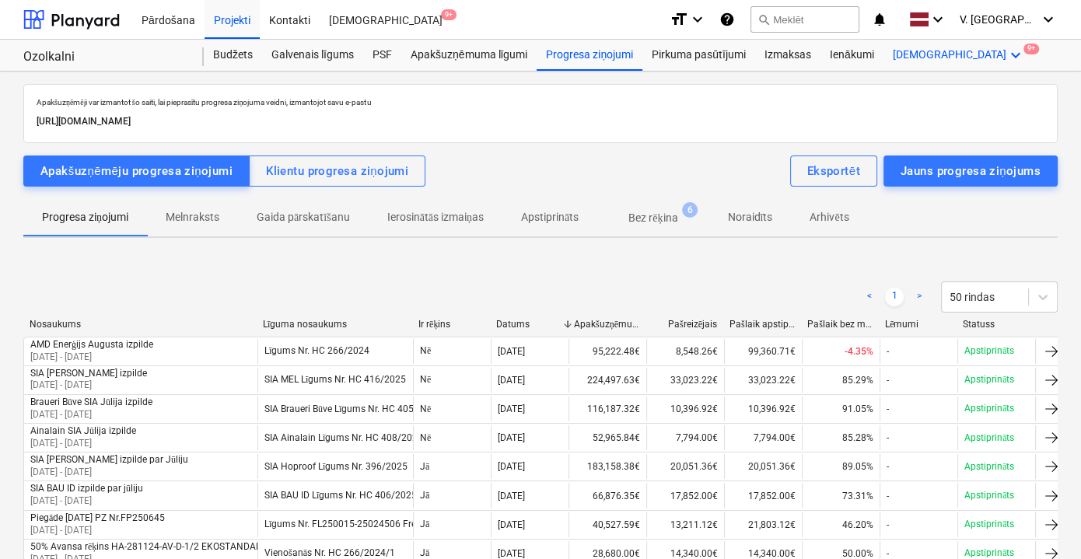
click at [942, 56] on div "Vairāk keyboard_arrow_down 9+" at bounding box center [959, 55] width 151 height 31
click at [940, 119] on div "Faili 9+" at bounding box center [987, 112] width 94 height 13
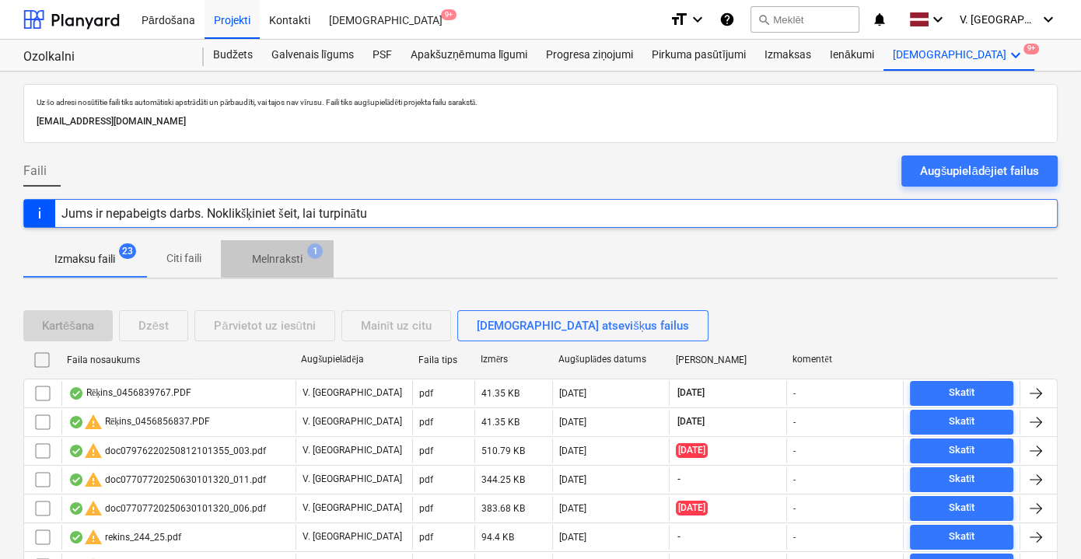
click at [296, 251] on p "Melnraksti" at bounding box center [277, 259] width 51 height 16
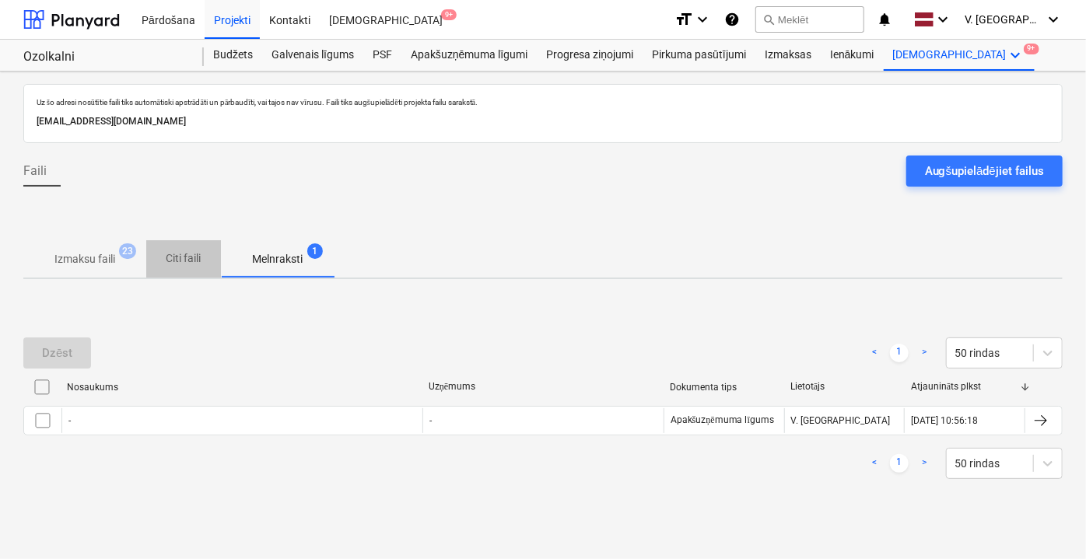
click at [187, 267] on span "Citi faili" at bounding box center [183, 259] width 75 height 26
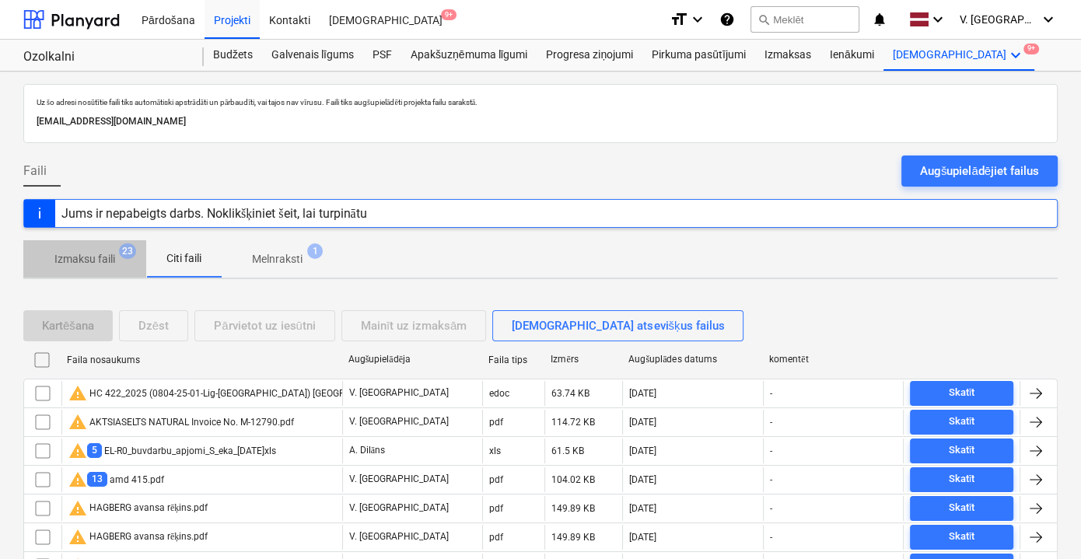
click at [93, 257] on p "Izmaksu faili" at bounding box center [84, 259] width 61 height 16
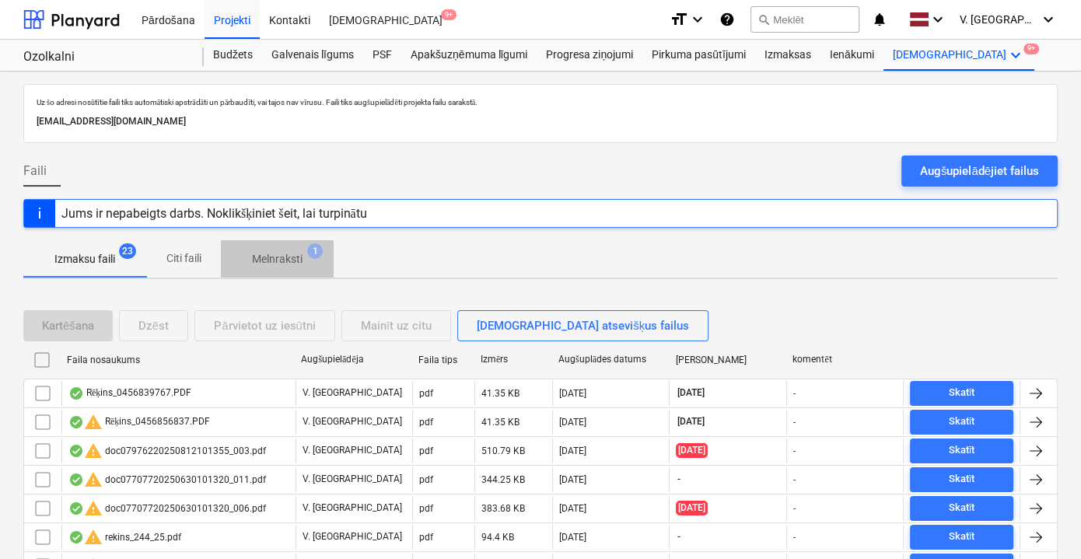
click at [308, 255] on span "Melnraksti 1" at bounding box center [277, 259] width 75 height 16
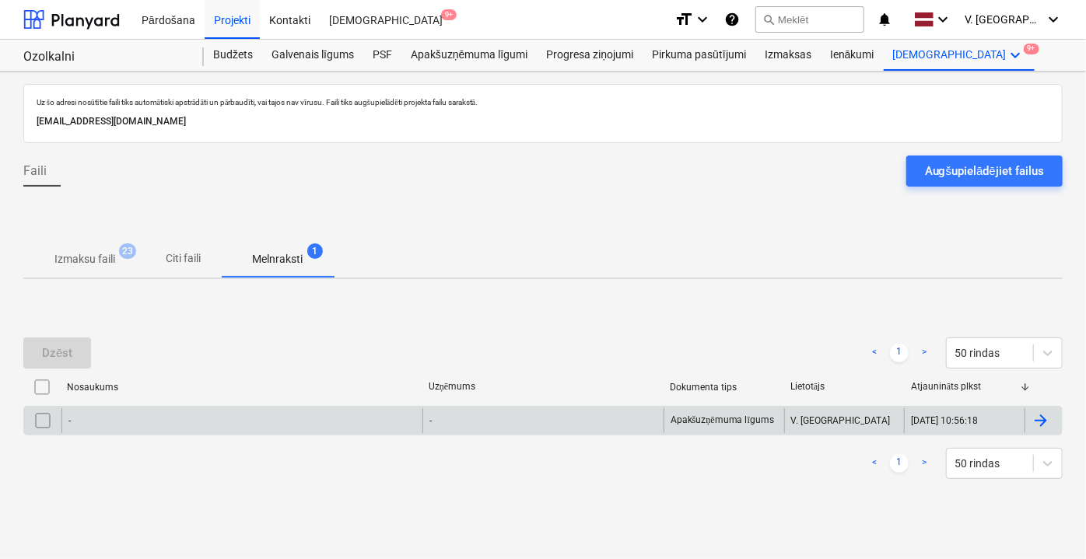
click at [33, 422] on input "checkbox" at bounding box center [42, 420] width 25 height 25
drag, startPoint x: 68, startPoint y: 345, endPoint x: 199, endPoint y: 298, distance: 139.0
click at [70, 345] on div "Dzēst" at bounding box center [57, 353] width 30 height 20
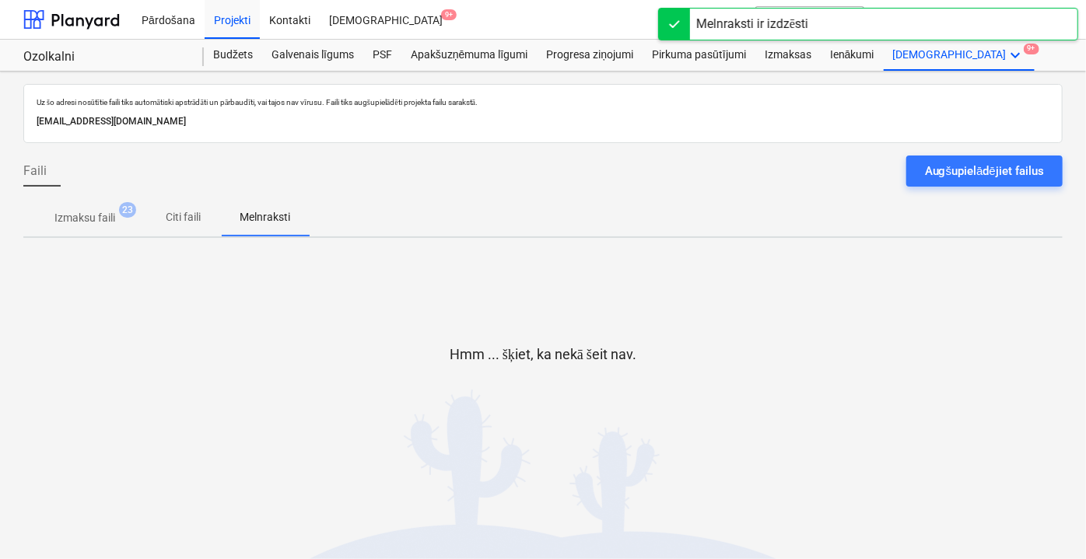
drag, startPoint x: 204, startPoint y: 214, endPoint x: 264, endPoint y: 240, distance: 65.2
click at [205, 215] on span "Citi faili" at bounding box center [183, 218] width 75 height 26
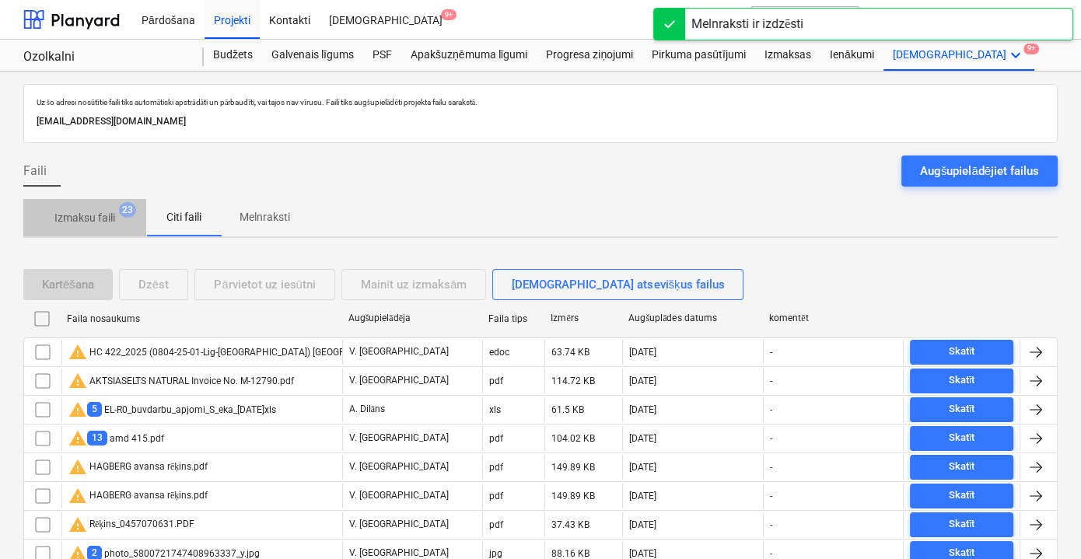
click at [81, 215] on p "Izmaksu faili" at bounding box center [84, 218] width 61 height 16
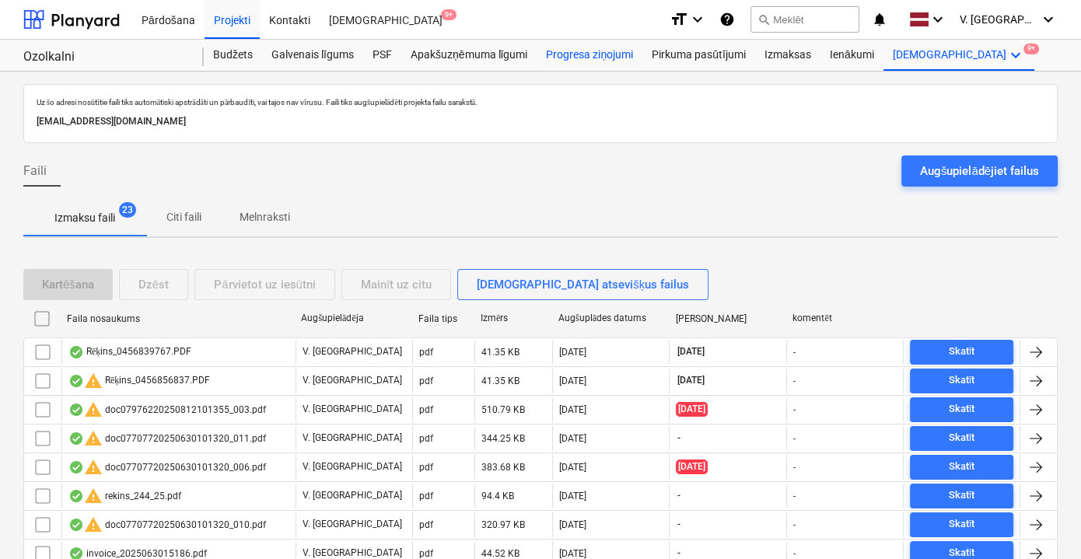
click at [615, 59] on div "Progresa ziņojumi" at bounding box center [590, 55] width 106 height 31
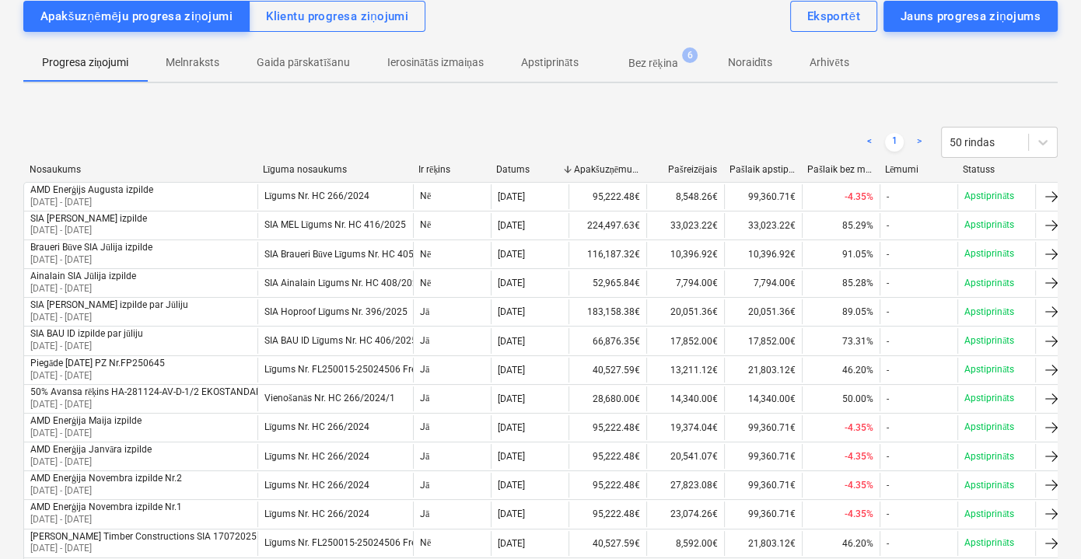
scroll to position [70, 0]
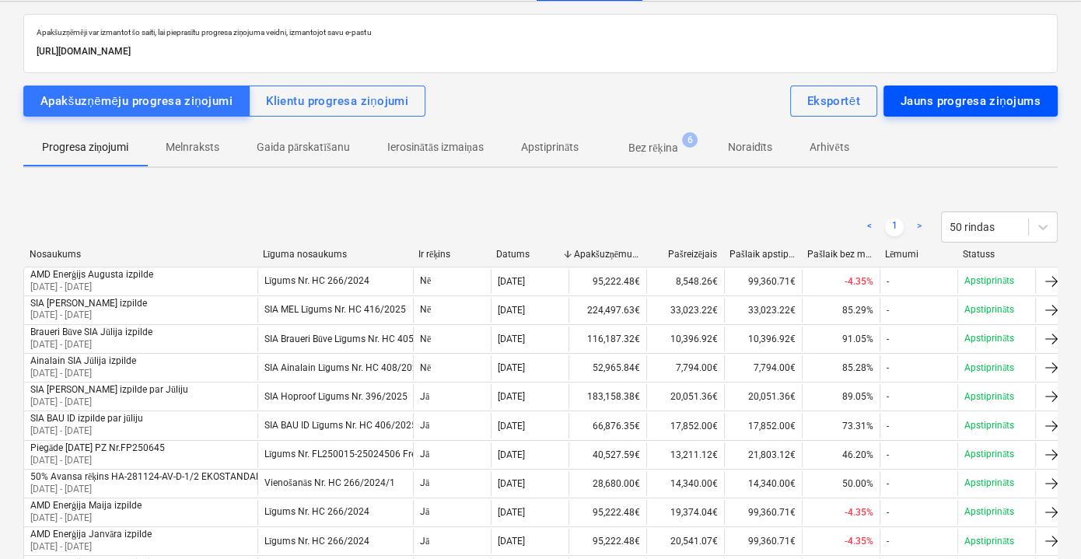
click at [953, 96] on div "Jauns progresa ziņojums" at bounding box center [971, 101] width 140 height 20
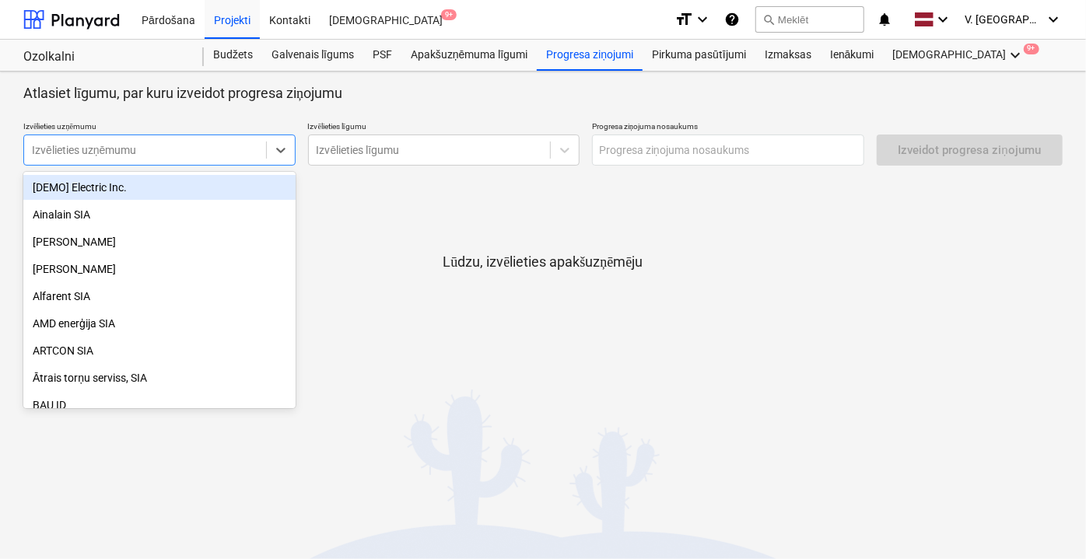
click at [178, 147] on div at bounding box center [145, 150] width 226 height 16
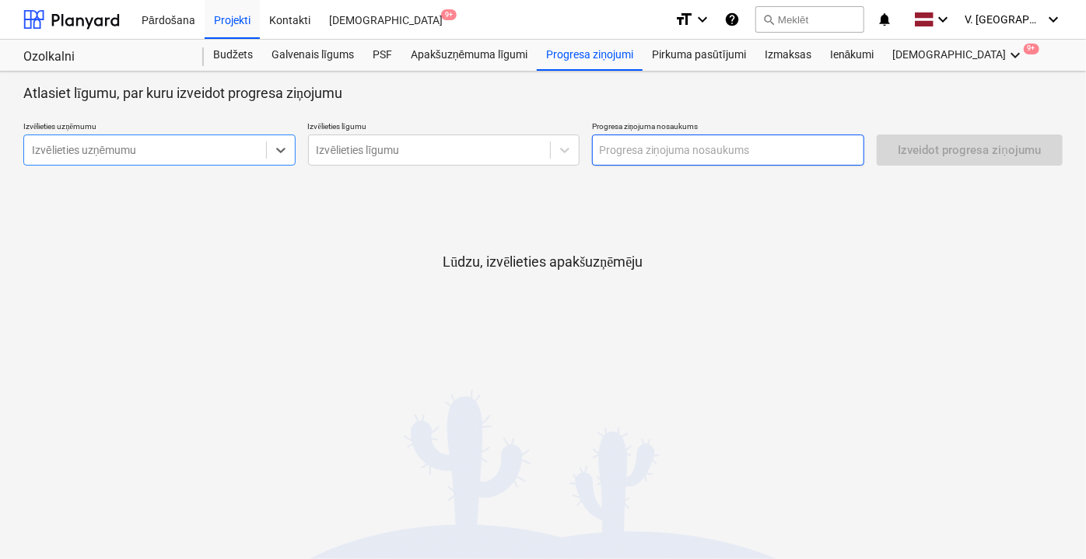
click at [603, 142] on input "text" at bounding box center [728, 150] width 272 height 31
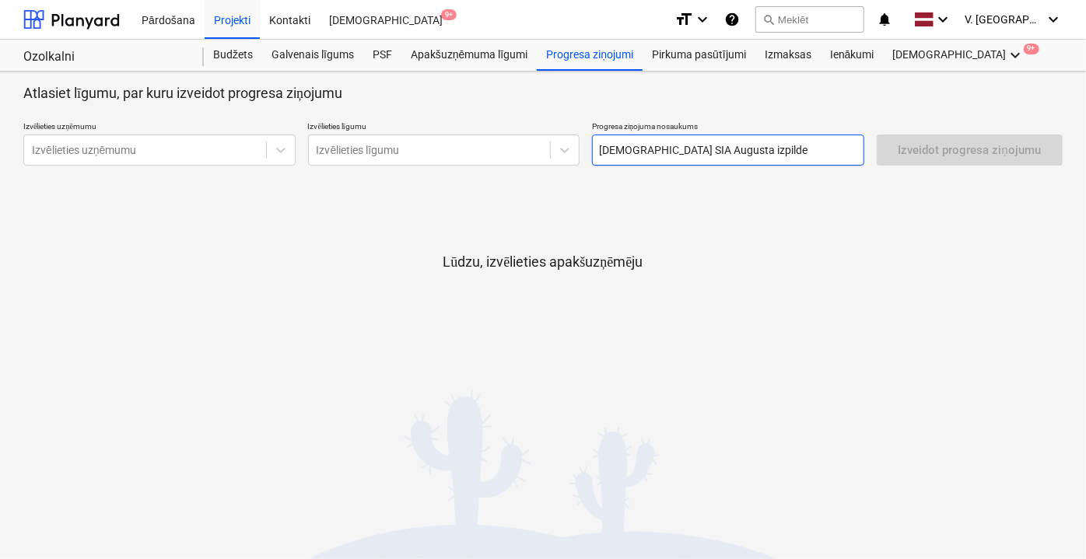
type input "[DEMOGRAPHIC_DATA] SIA Augusta izpilde"
click at [512, 191] on div at bounding box center [542, 197] width 1039 height 12
click at [356, 150] on div at bounding box center [430, 150] width 226 height 16
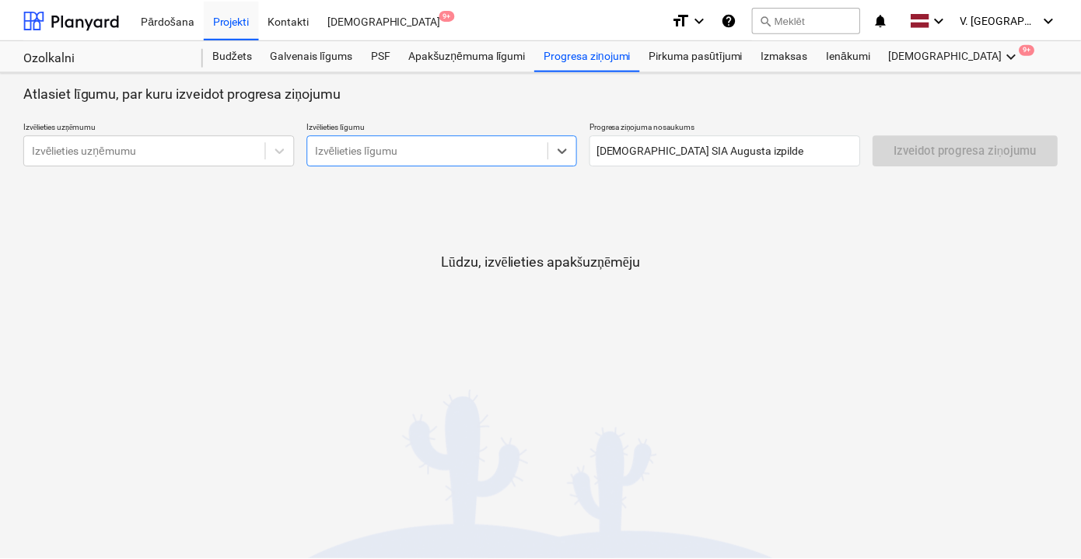
scroll to position [212, 0]
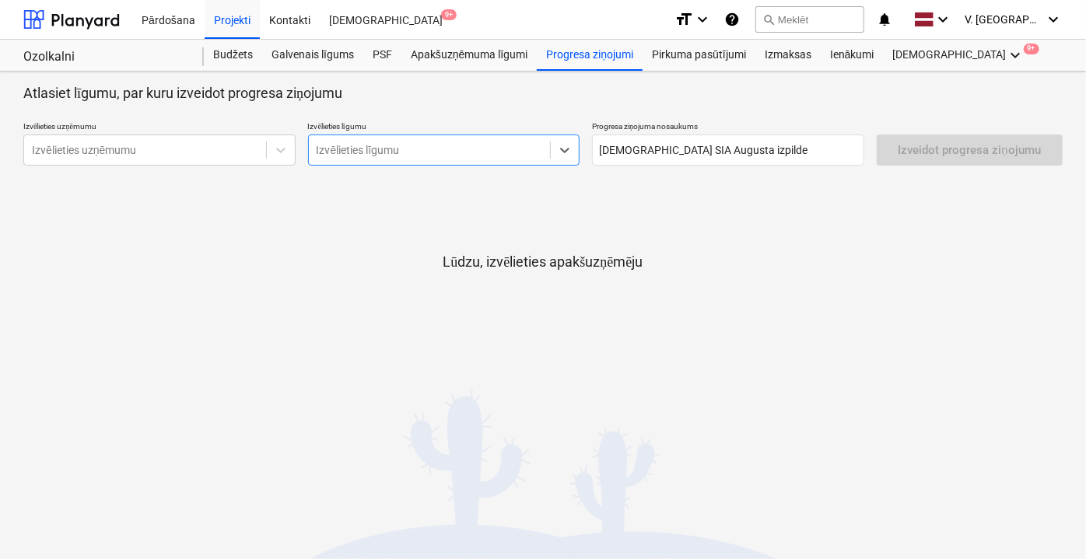
click at [390, 146] on div at bounding box center [430, 150] width 226 height 16
type input "ain"
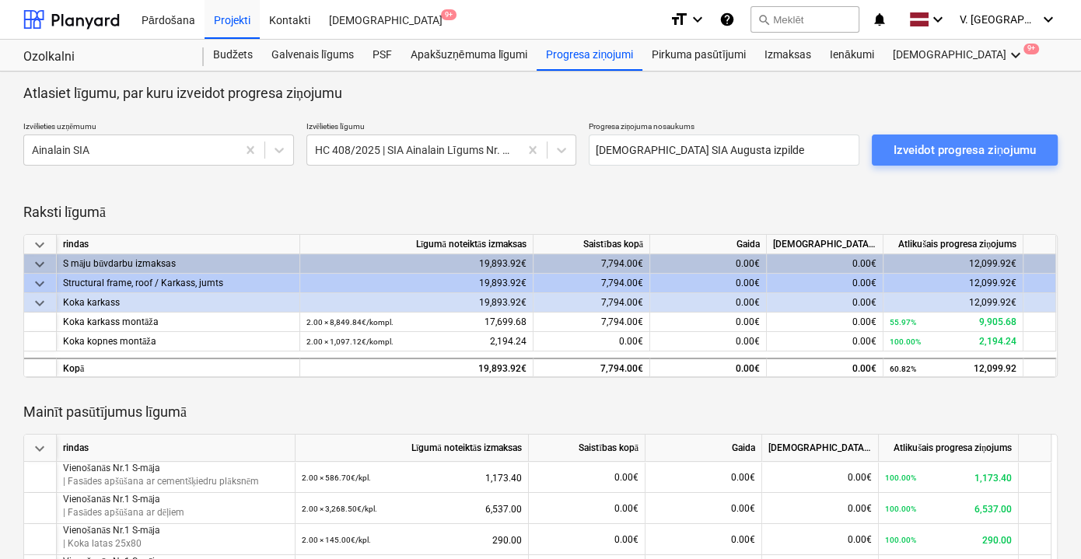
click at [988, 156] on div "Izveidot progresa ziņojumu" at bounding box center [965, 150] width 142 height 20
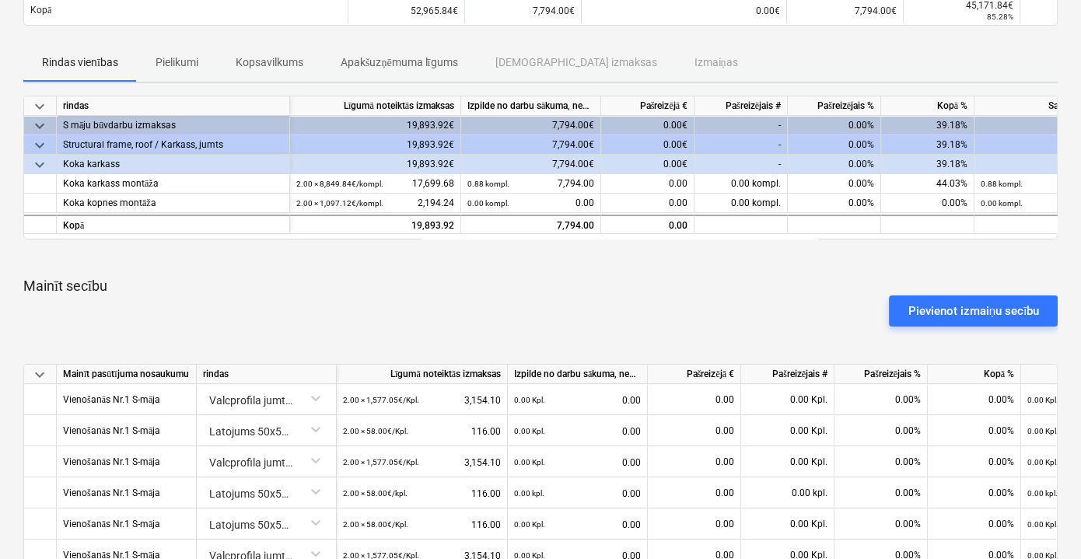
scroll to position [141, 0]
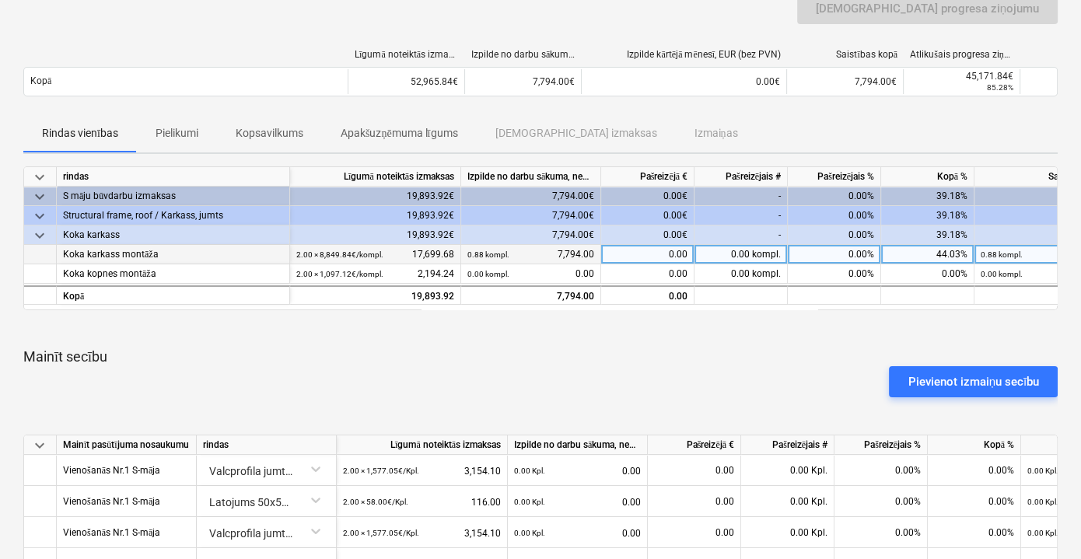
click at [661, 249] on div "0.00" at bounding box center [647, 254] width 93 height 19
type input "9039.68"
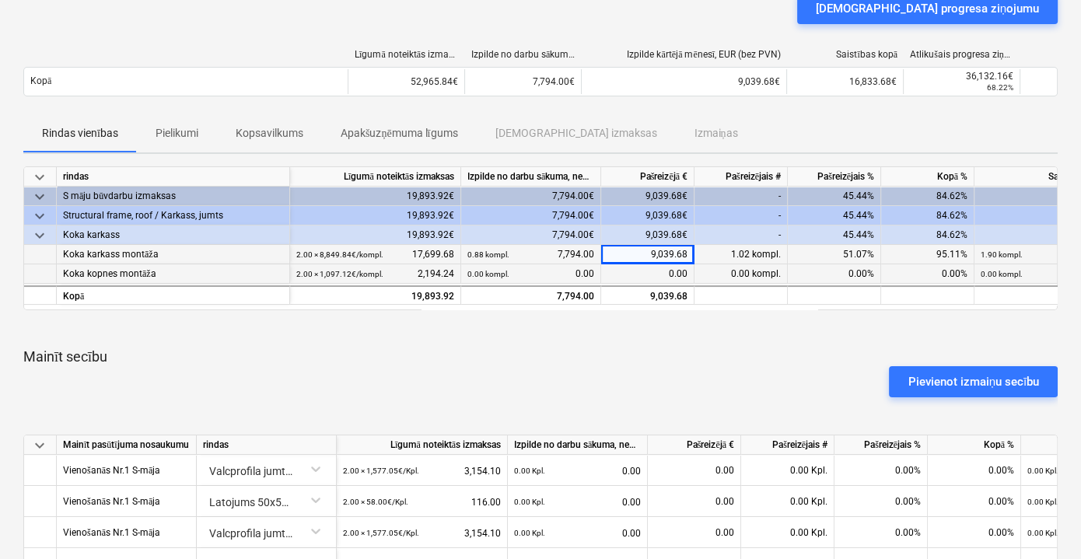
click at [649, 271] on div "0.00" at bounding box center [647, 273] width 93 height 19
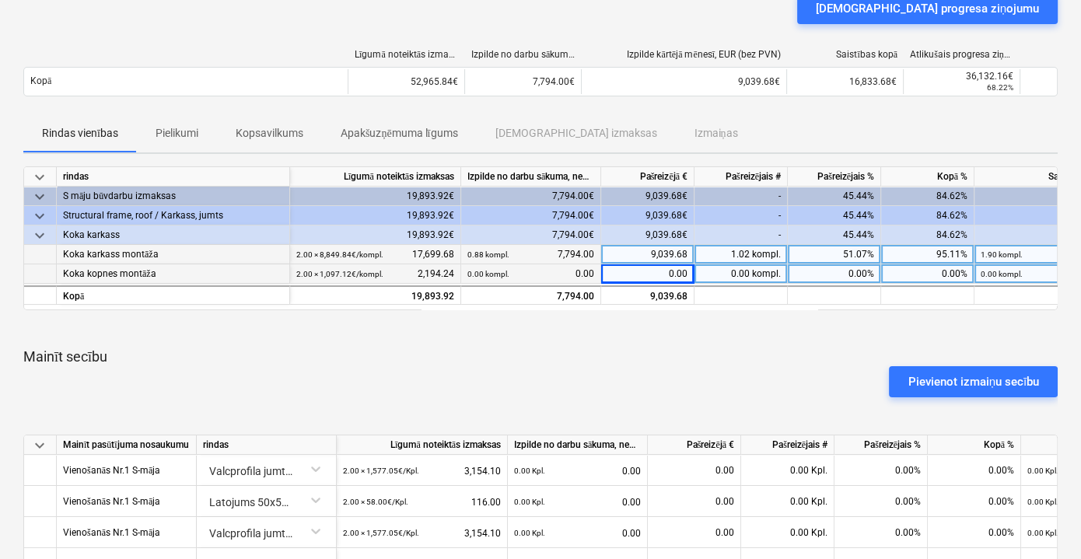
click at [649, 271] on div "0.00" at bounding box center [647, 273] width 93 height 19
type input "1097.12"
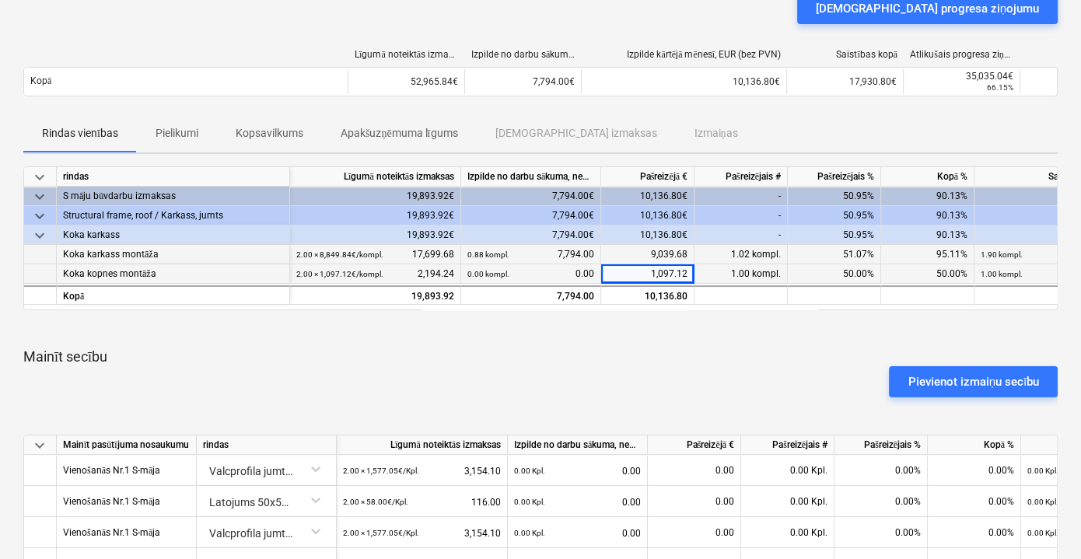
click at [679, 369] on div "Pievienot izmaiņu secību" at bounding box center [540, 382] width 1047 height 44
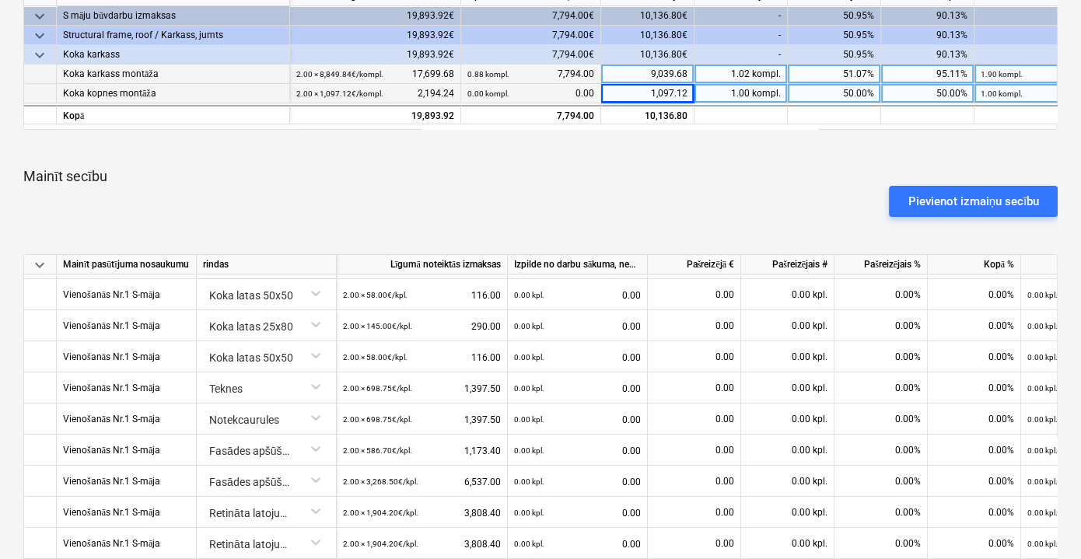
scroll to position [225, 0]
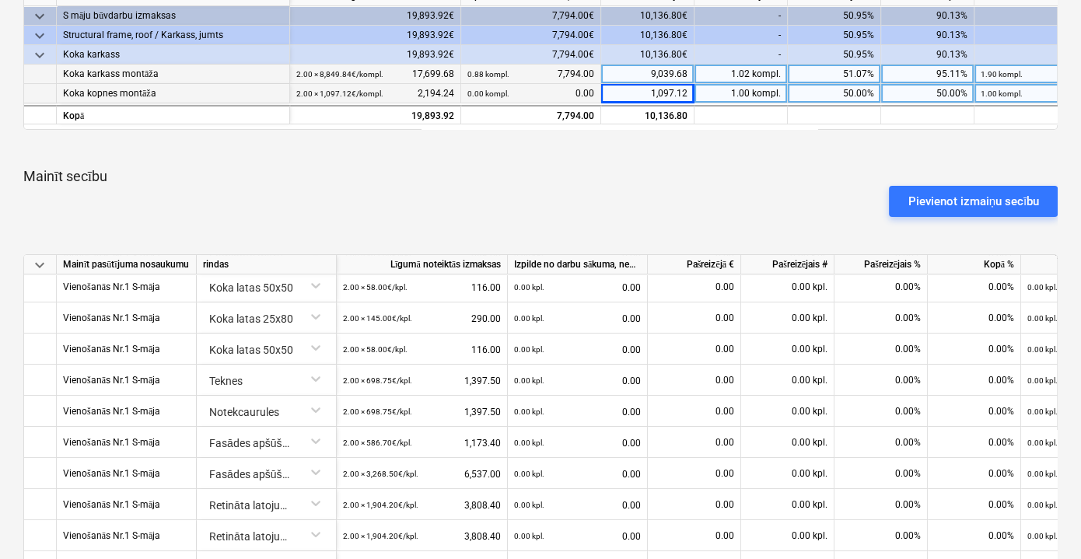
click at [626, 196] on div "Pievienot izmaiņu secību" at bounding box center [540, 202] width 1047 height 44
click at [643, 226] on div "keyboard_arrow_down rindas Līgumā noteiktās izmaksas Izpilde no darbu sākuma, n…" at bounding box center [540, 370] width 1034 height 769
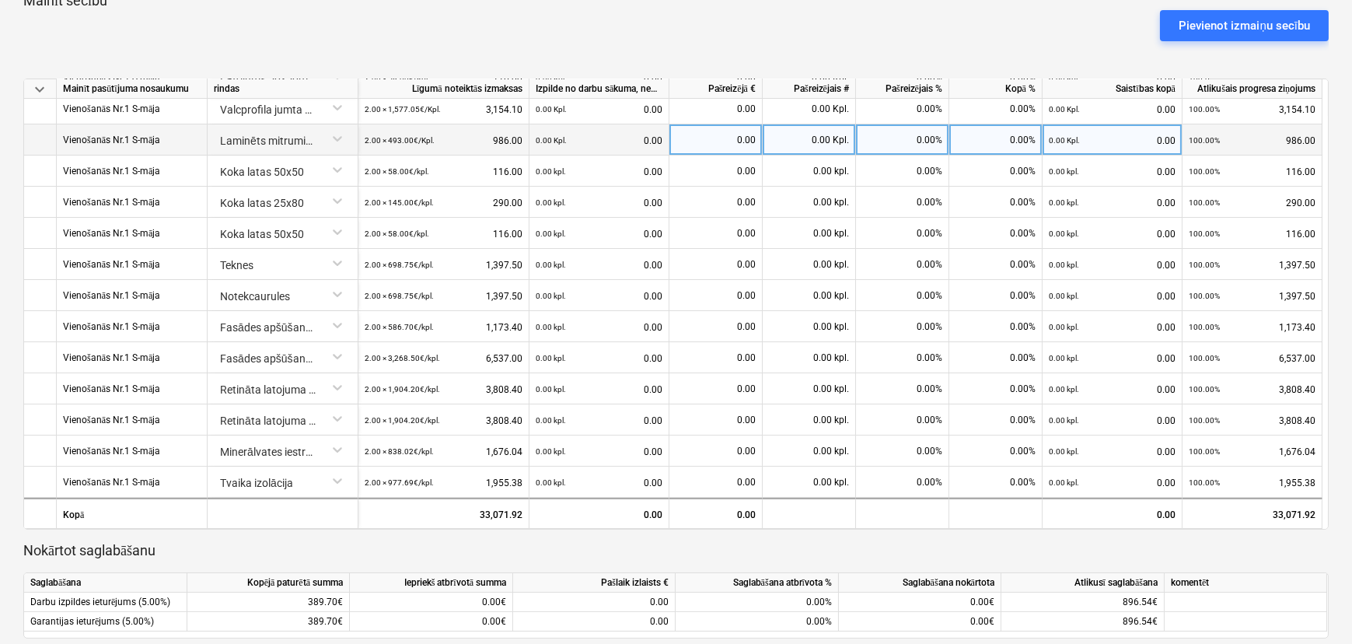
scroll to position [565, 0]
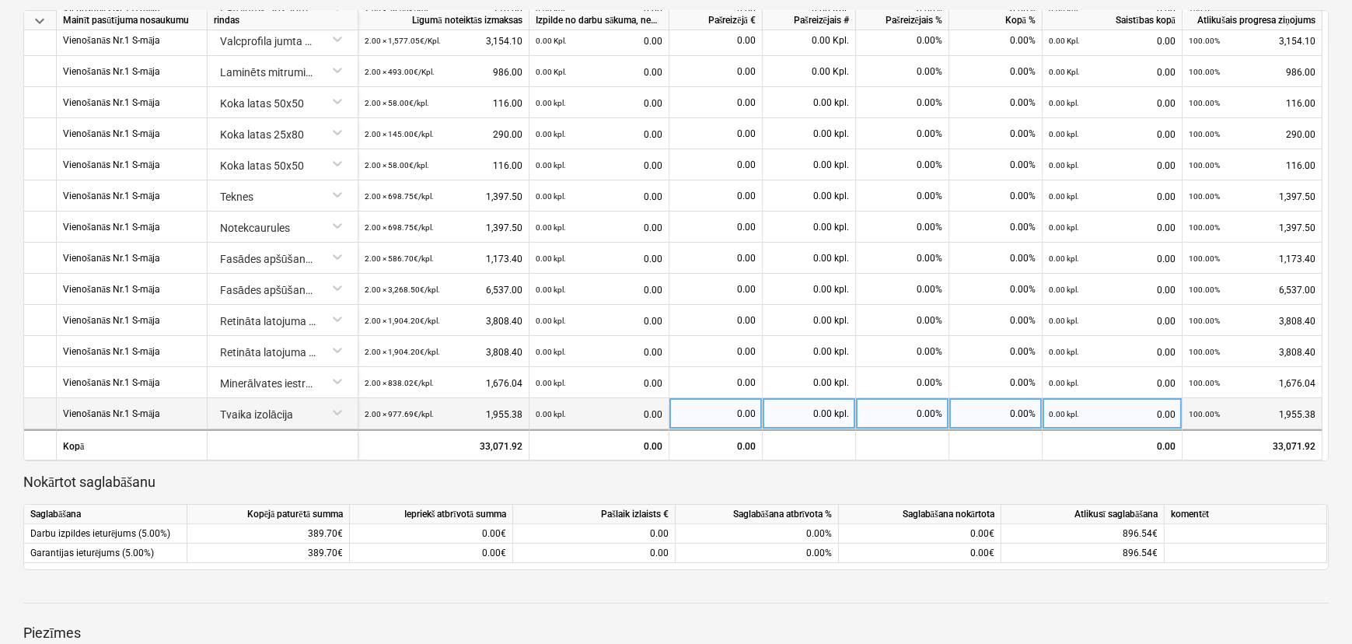
click at [715, 408] on div "0.00" at bounding box center [716, 413] width 80 height 31
click at [721, 413] on div "0.00" at bounding box center [716, 413] width 80 height 31
type input "1955.38"
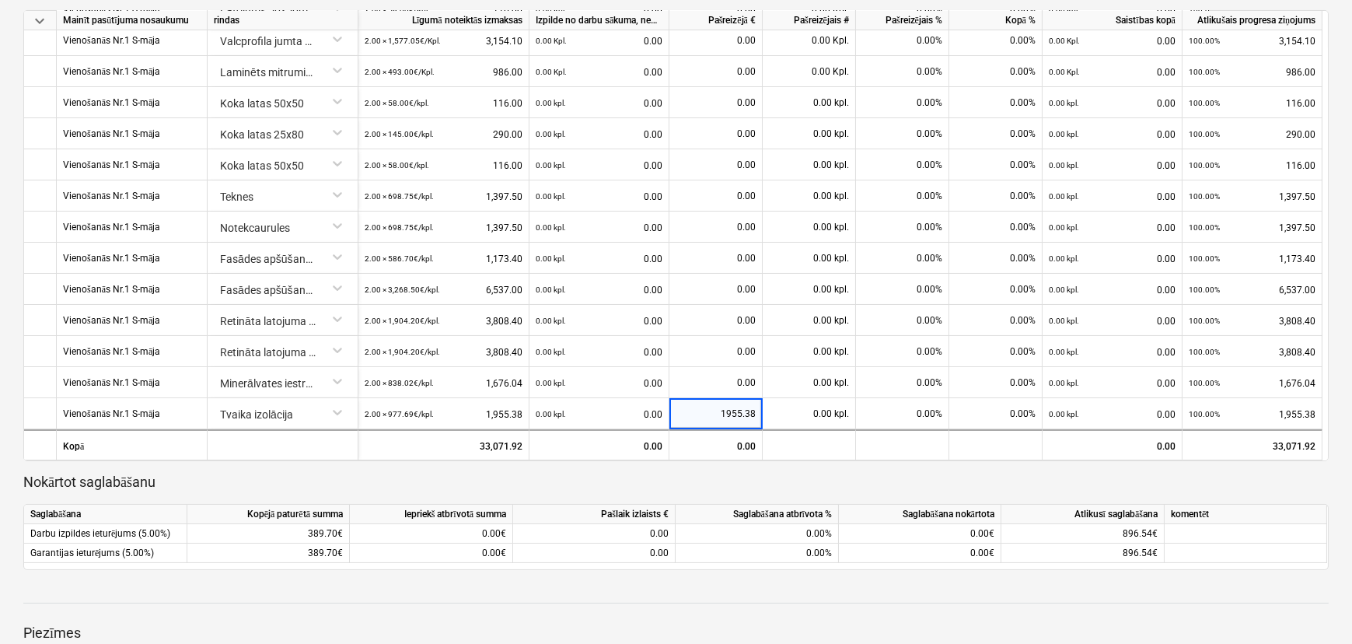
click at [717, 485] on p "Nokārtot saglabāšanu" at bounding box center [676, 482] width 1306 height 19
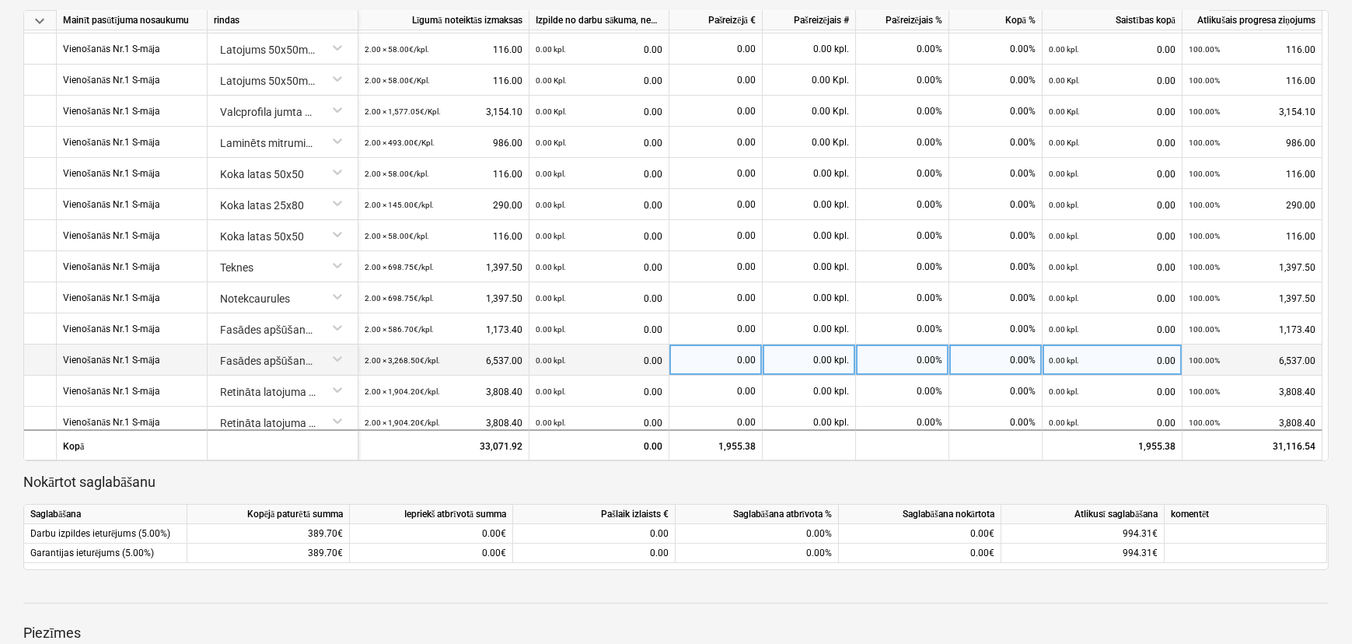
scroll to position [161, 0]
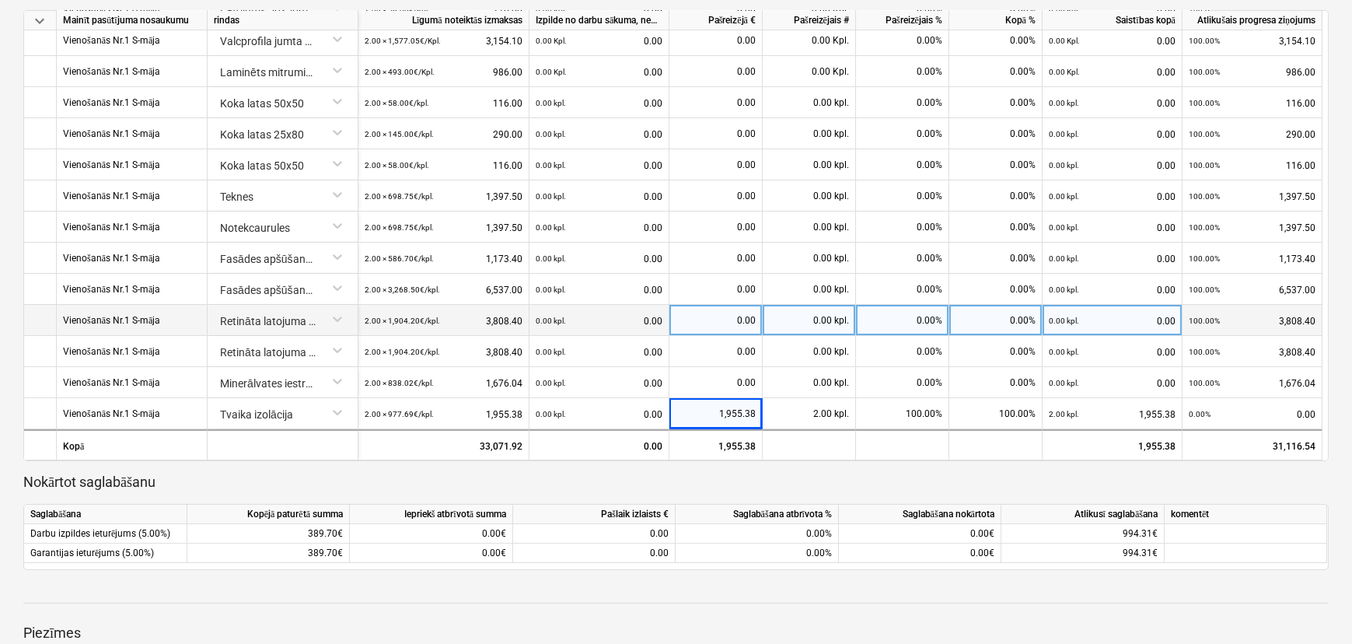
click at [725, 314] on div "0.00" at bounding box center [716, 320] width 80 height 31
type input "698.35"
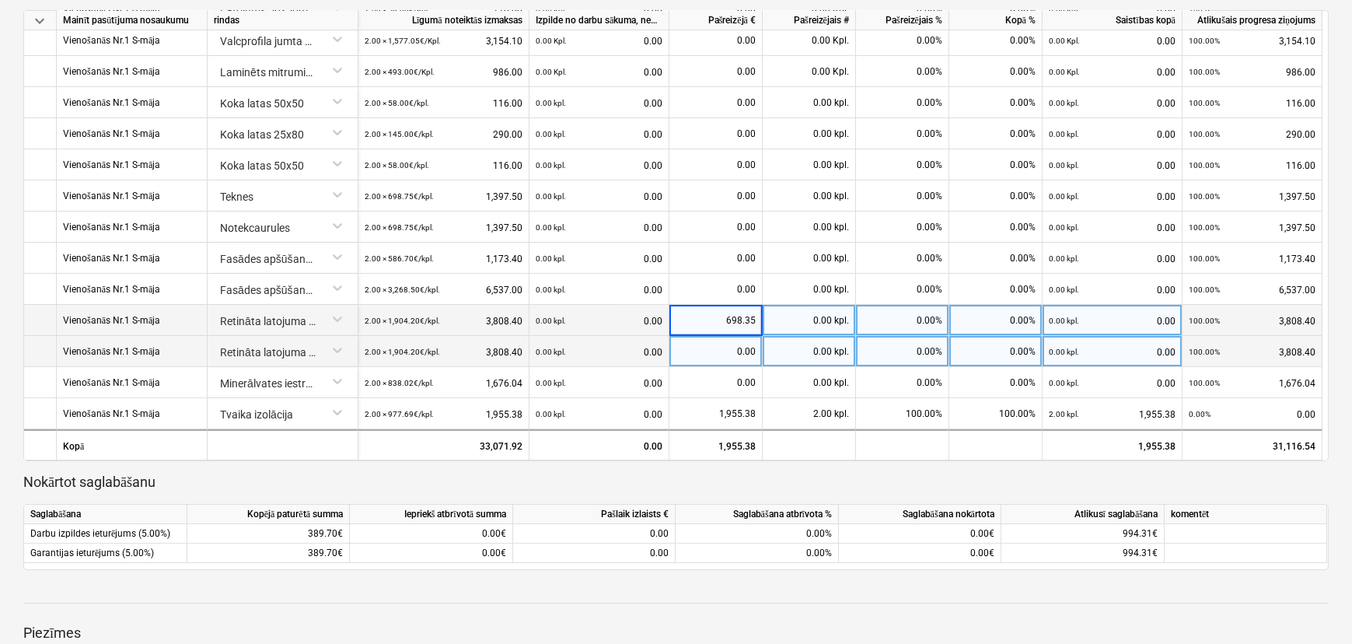
click at [730, 345] on div "0.00" at bounding box center [716, 351] width 80 height 31
type input "698.35"
click at [838, 473] on p "Nokārtot saglabāšanu" at bounding box center [676, 482] width 1306 height 19
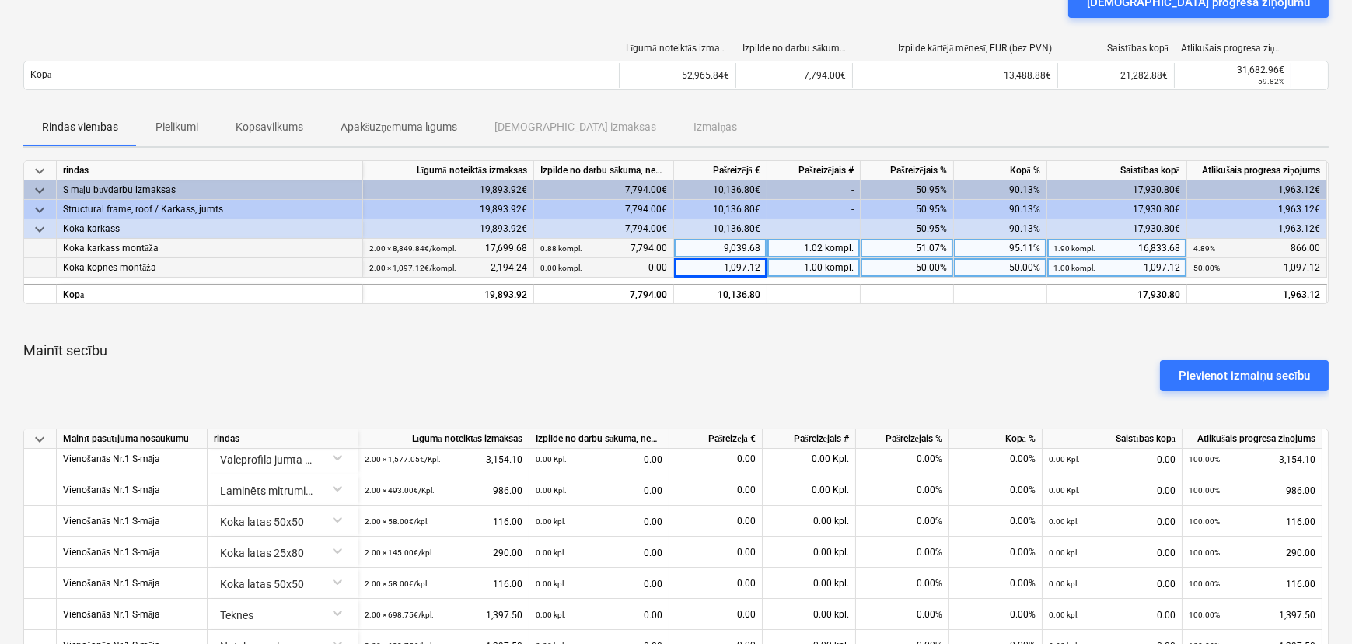
scroll to position [15, 0]
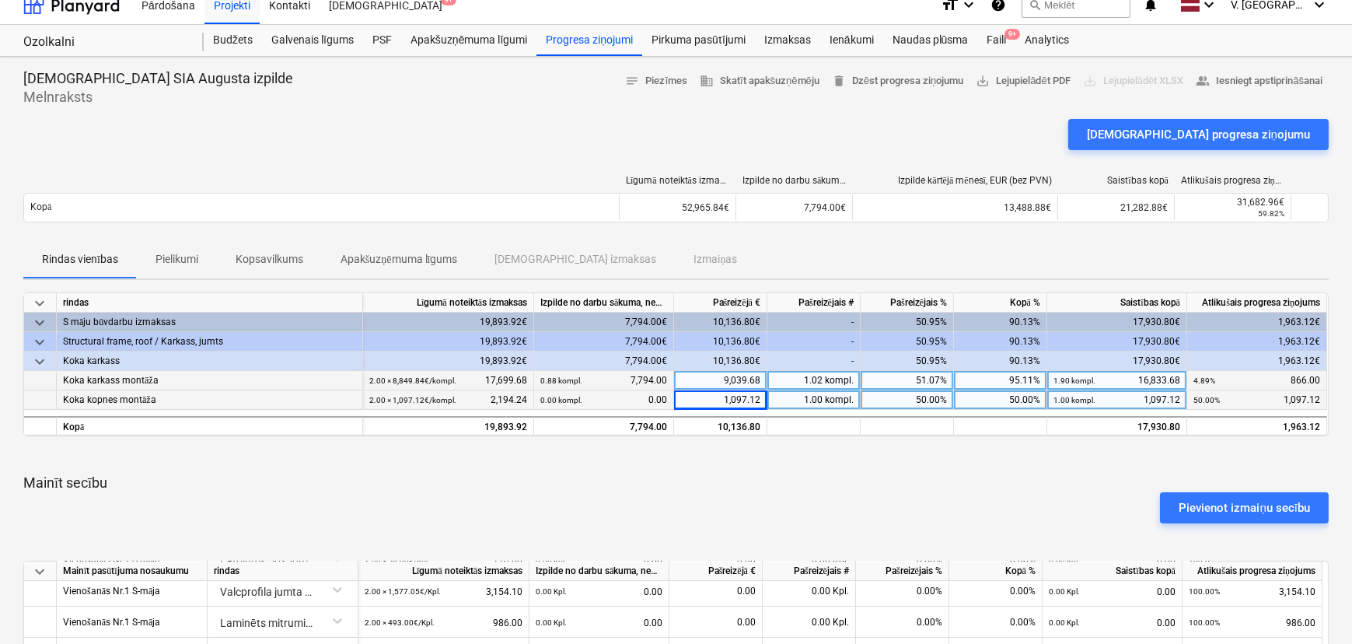
click at [191, 257] on p "Pielikumi" at bounding box center [177, 259] width 43 height 16
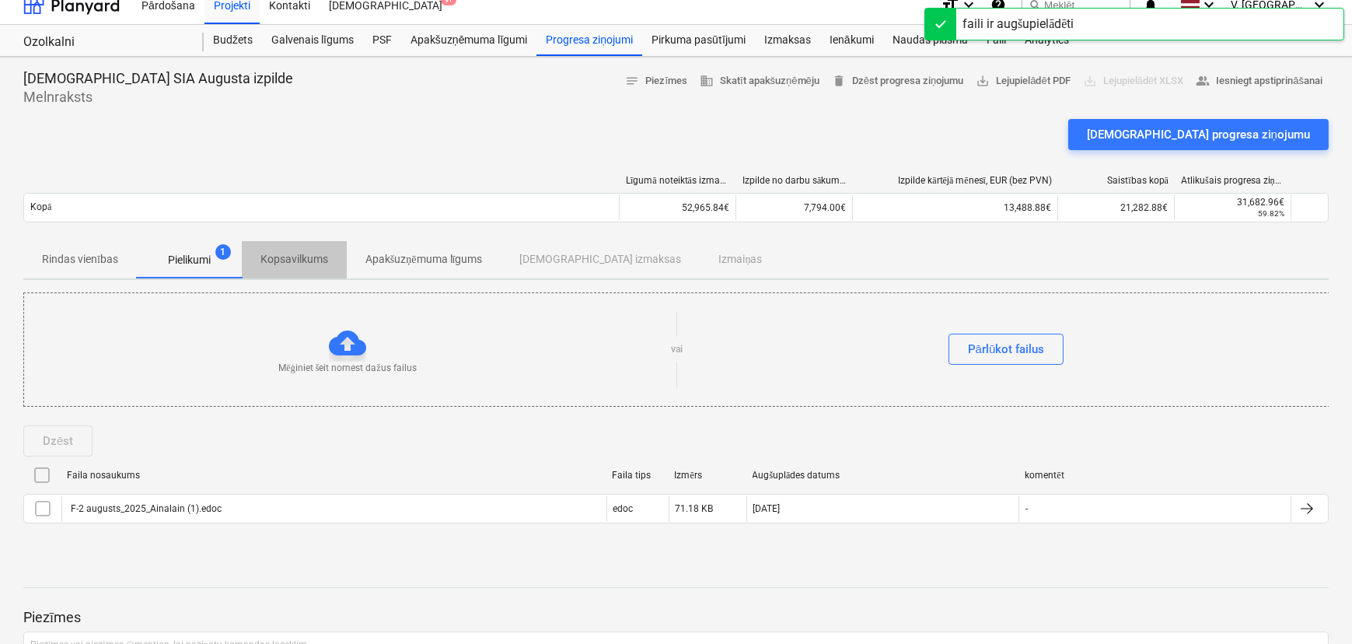
click at [311, 259] on p "Kopsavilkums" at bounding box center [295, 259] width 68 height 16
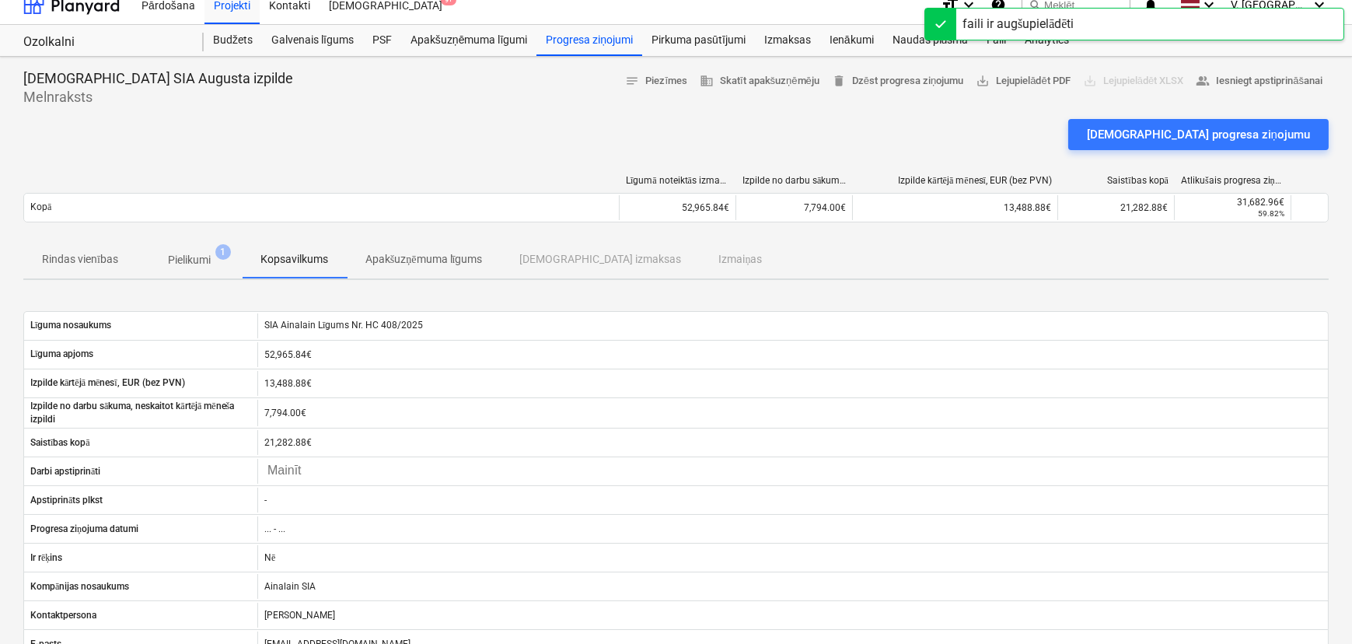
click at [394, 252] on p "Apakšuzņēmuma līgums" at bounding box center [424, 259] width 117 height 16
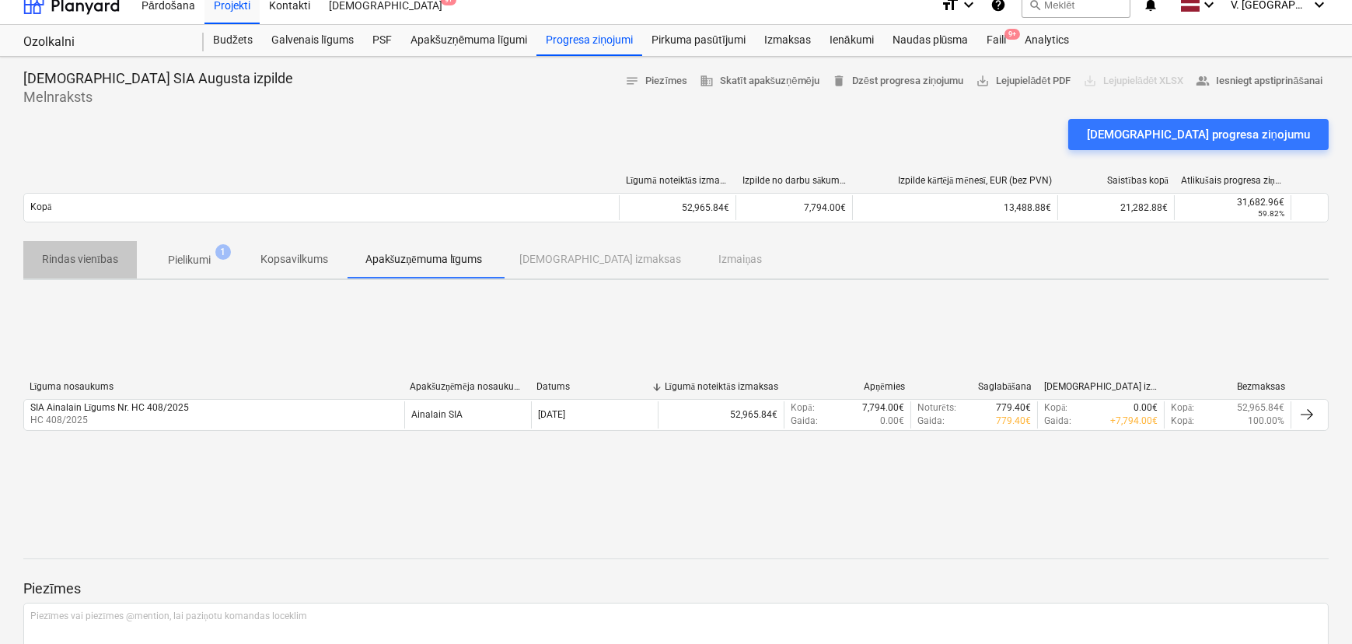
click at [100, 254] on p "Rindas vienības" at bounding box center [80, 259] width 76 height 16
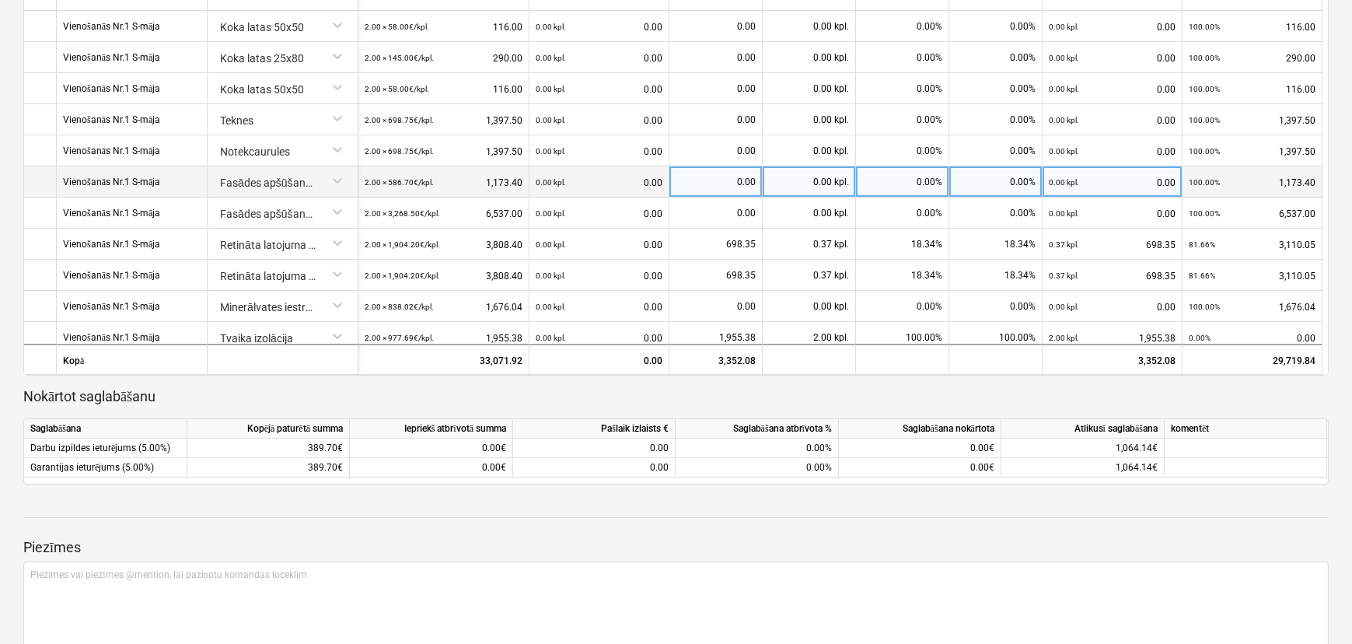
scroll to position [161, 0]
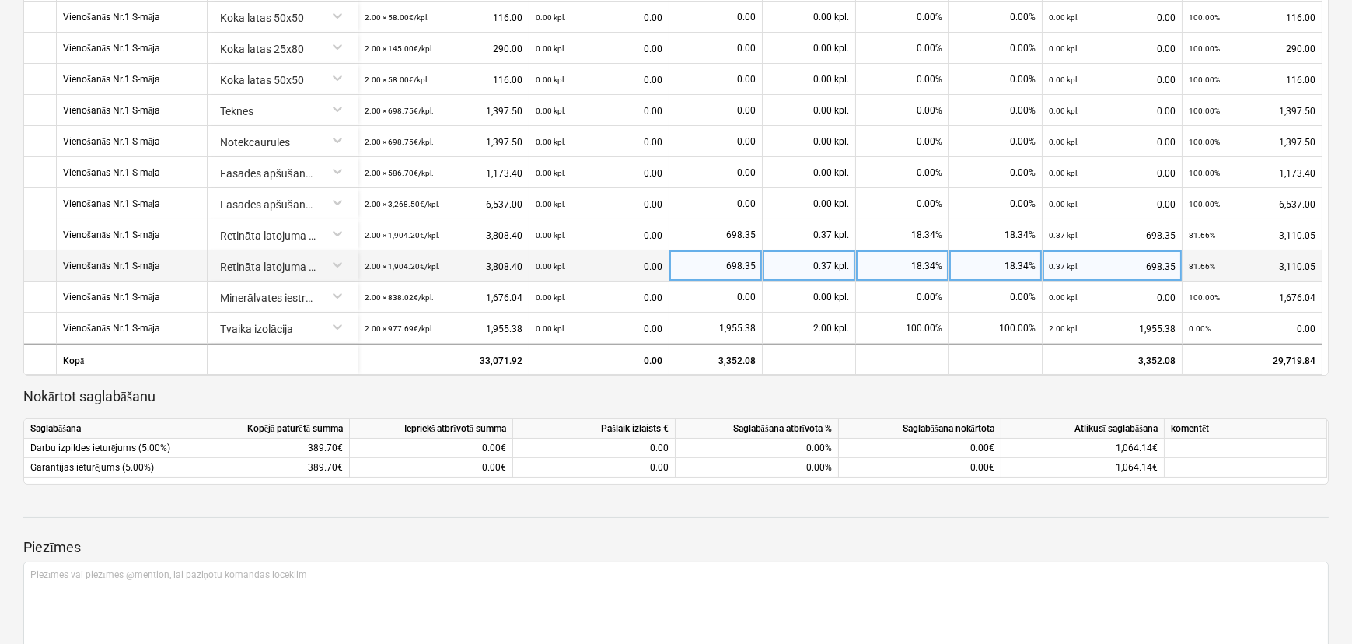
click at [736, 261] on div "698.35" at bounding box center [716, 265] width 80 height 31
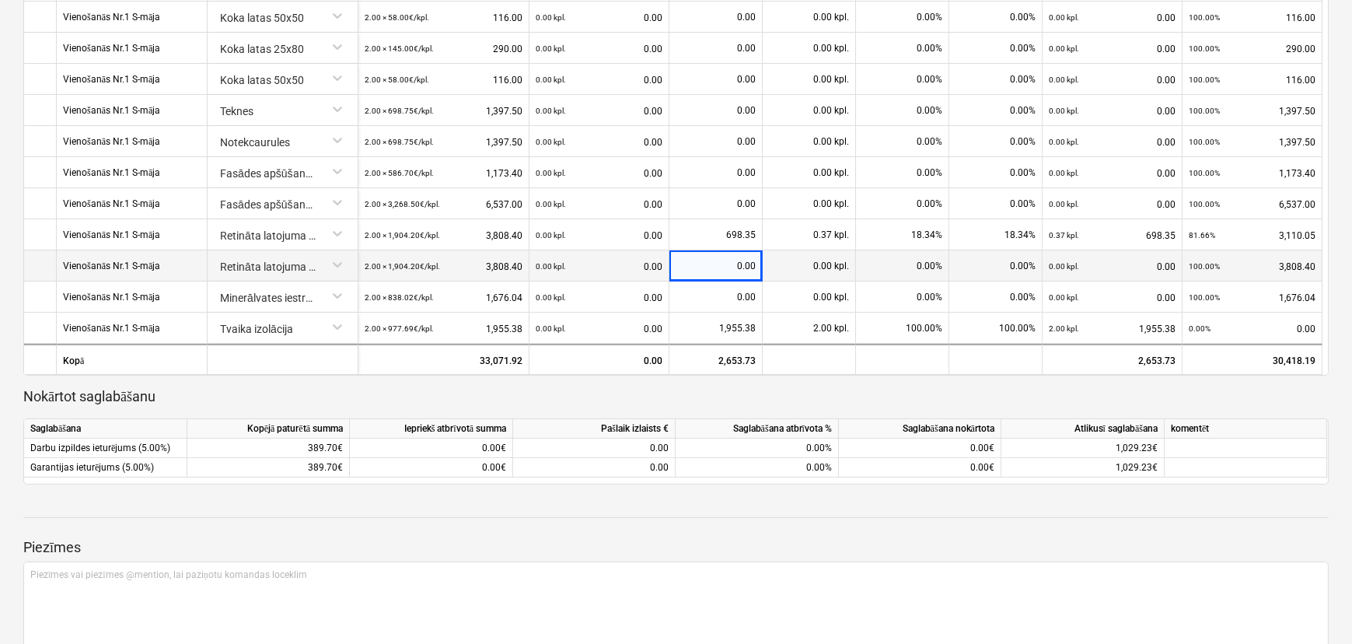
click at [586, 385] on div "keyboard_arrow_down rindas Līgumā noteiktās izmaksas Izpilde no darbu sākuma, n…" at bounding box center [676, 70] width 1306 height 828
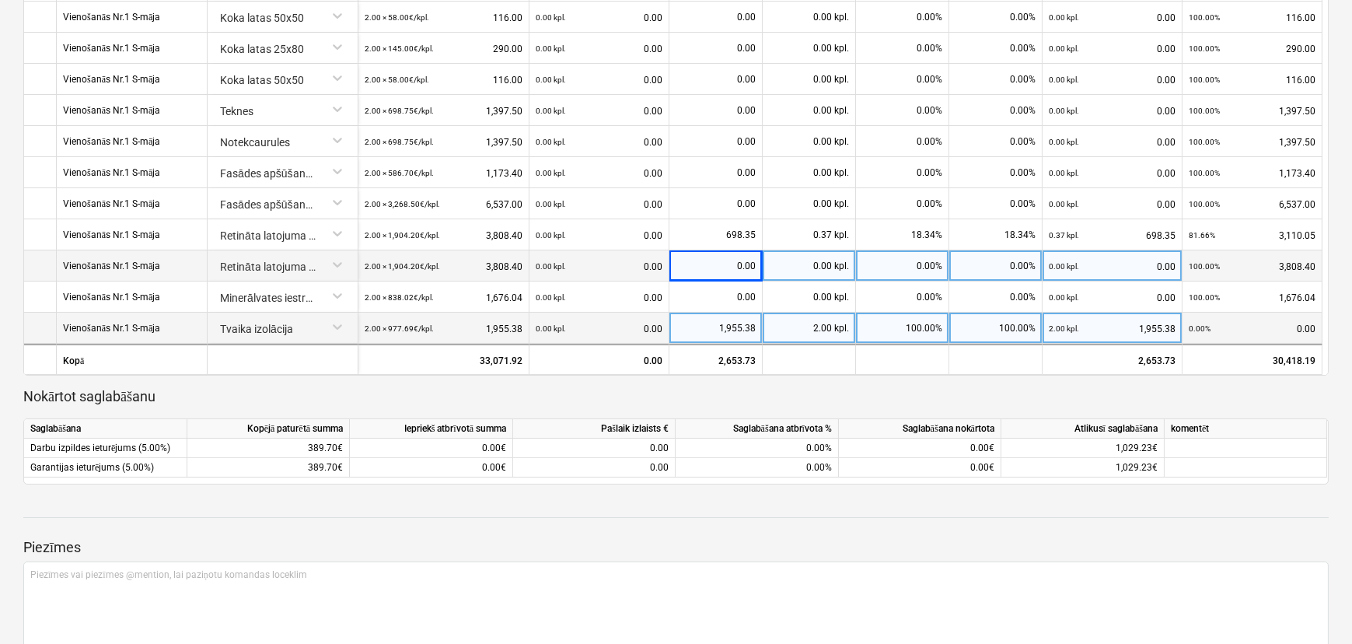
click at [754, 320] on div "1,955.38" at bounding box center [716, 328] width 80 height 31
click at [737, 263] on div "0.00" at bounding box center [716, 265] width 80 height 31
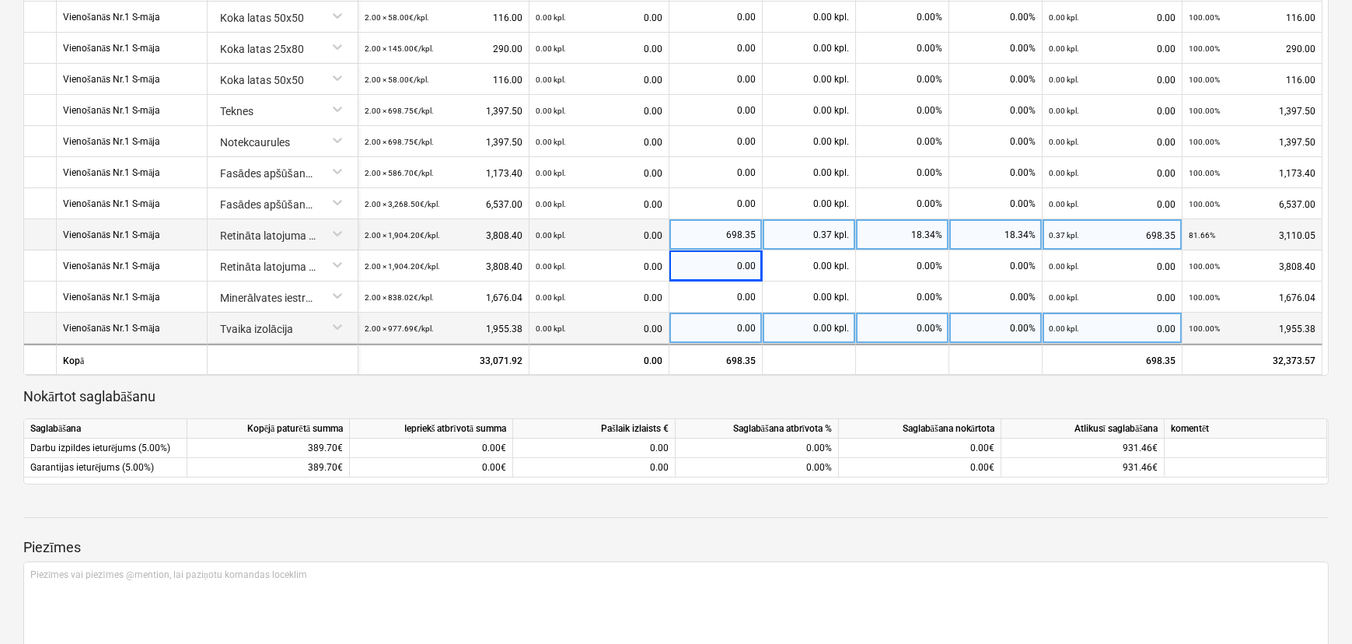
click at [735, 226] on div "698.35" at bounding box center [716, 234] width 80 height 31
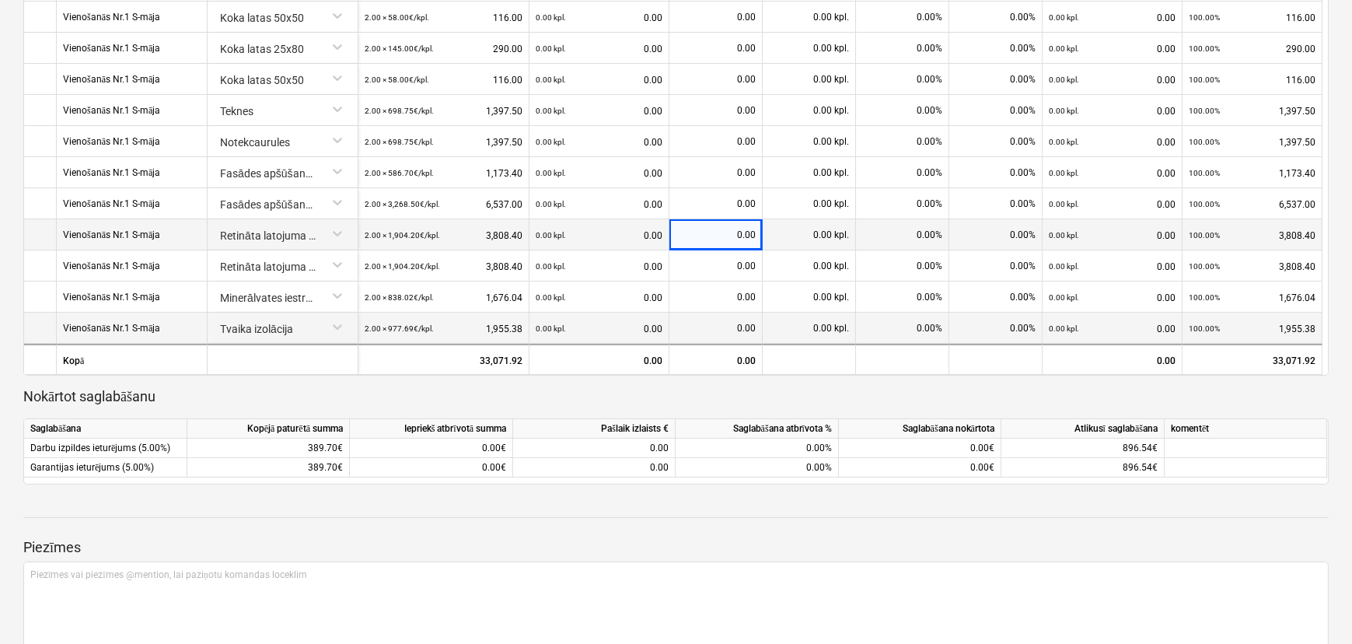
click at [695, 393] on p "Nokārtot saglabāšanu" at bounding box center [676, 396] width 1306 height 19
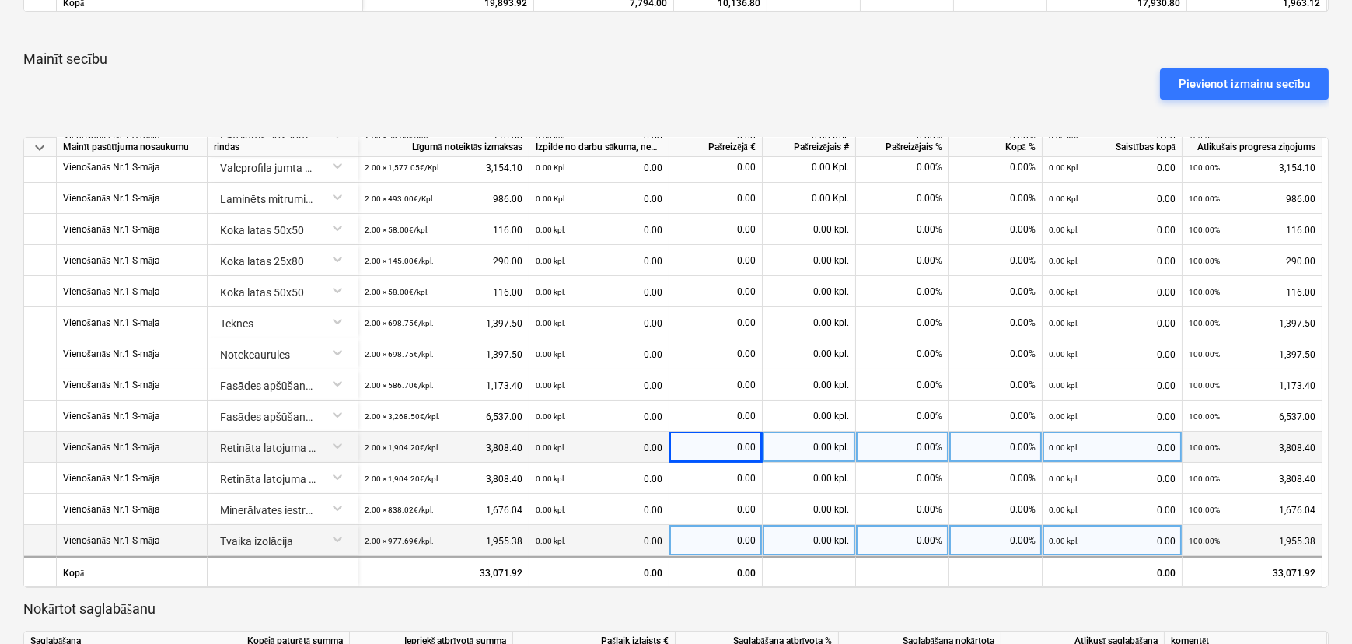
click at [730, 538] on div "0.00" at bounding box center [716, 540] width 80 height 31
type input "977.69"
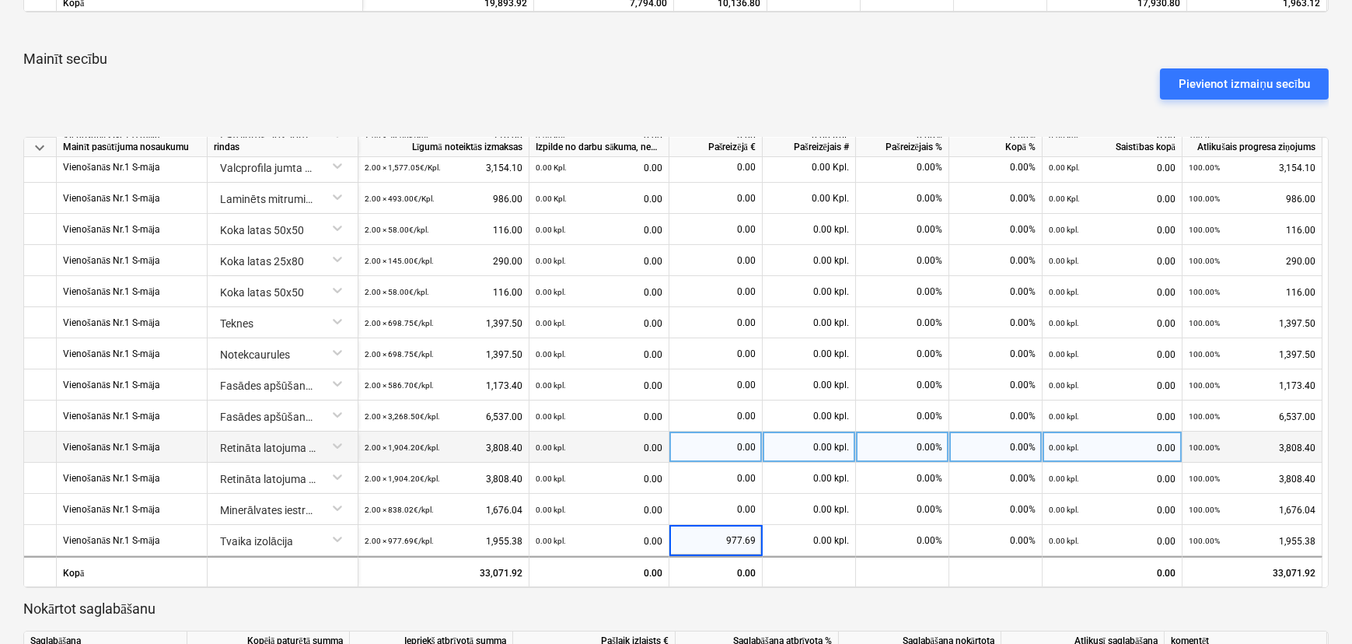
click at [743, 558] on p "Nokārtot saglabāšanu" at bounding box center [676, 609] width 1306 height 19
click at [709, 448] on div "0.00" at bounding box center [716, 447] width 80 height 31
type input "698.35"
drag, startPoint x: 719, startPoint y: 443, endPoint x: 767, endPoint y: 448, distance: 47.8
click at [0, 0] on div "Vienošanās Nr.1 S-māja Retināta latojuma ieklāšana 2.00 × 1,904.20€ / kpl. 3,80…" at bounding box center [0, 0] width 0 height 0
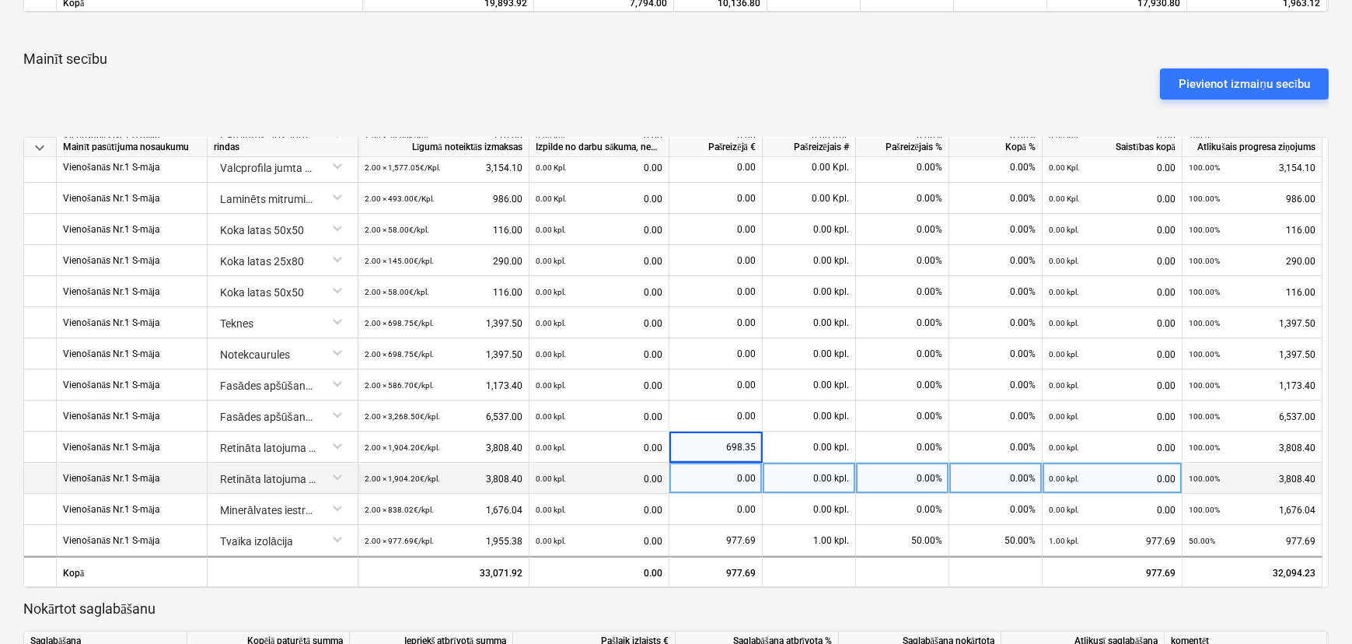
click at [738, 472] on div "0.00" at bounding box center [716, 478] width 80 height 31
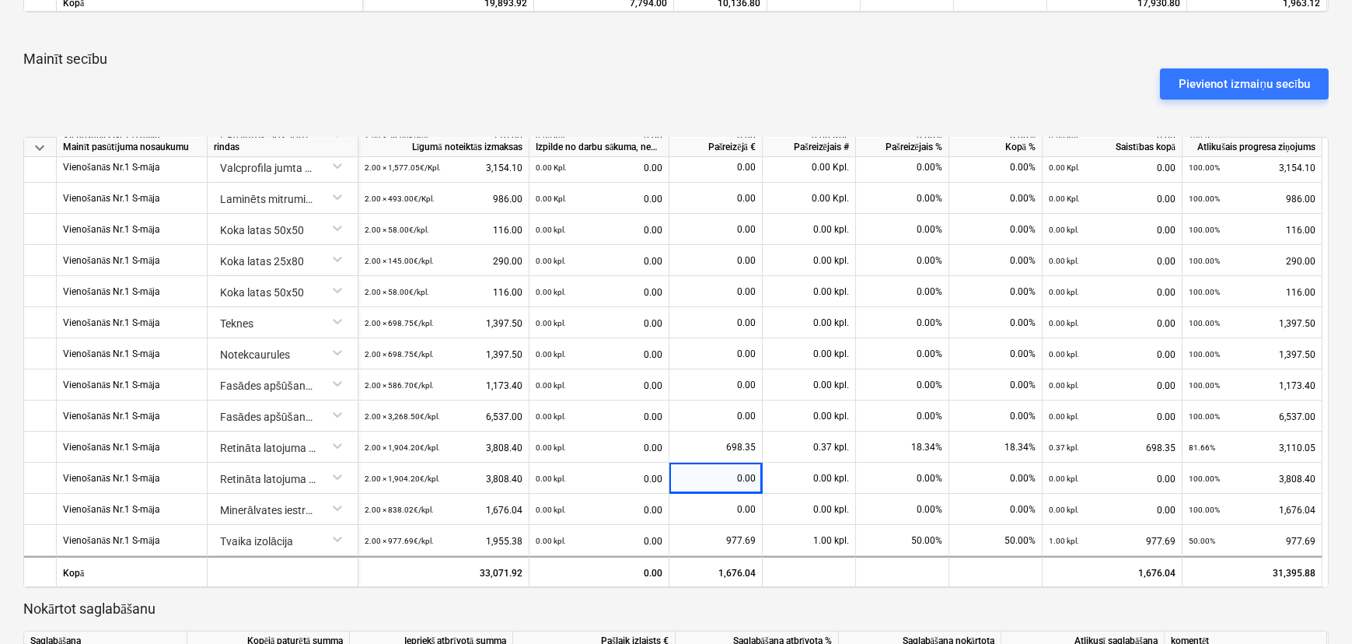
click at [677, 558] on p "Nokārtot saglabāšanu" at bounding box center [676, 609] width 1306 height 19
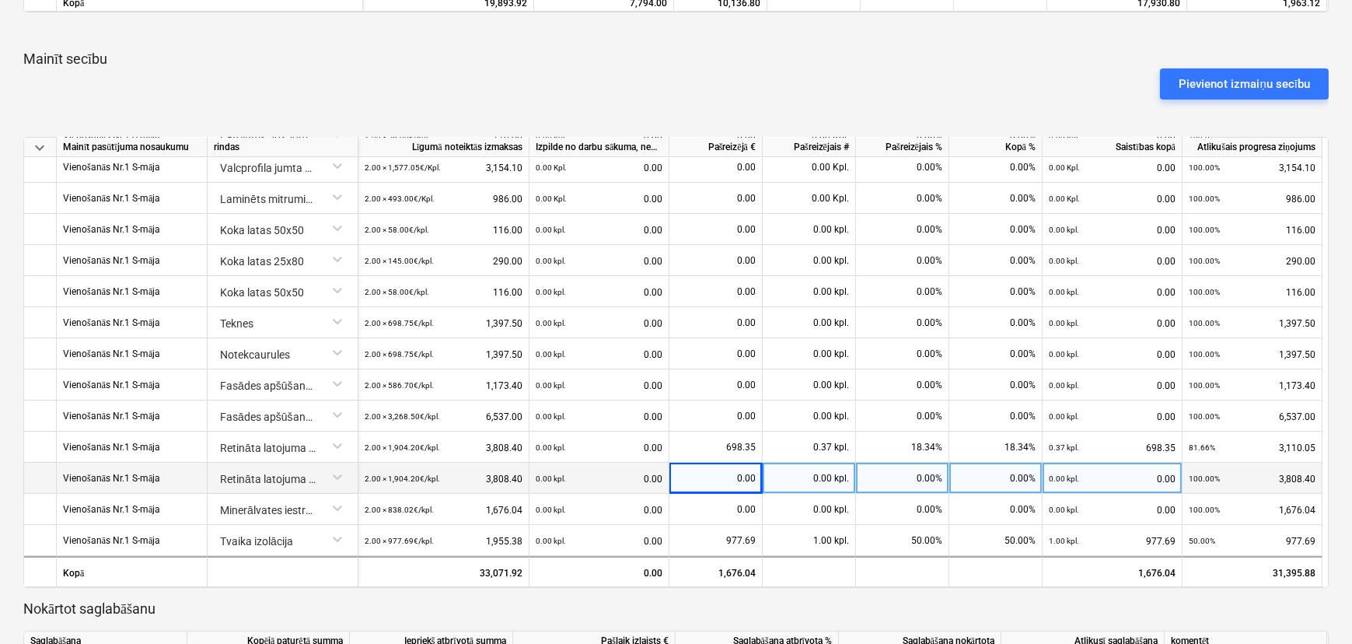
click at [727, 474] on div "0.00" at bounding box center [716, 478] width 80 height 31
type input "698.35"
click at [656, 558] on p "Nokārtot saglabāšanu" at bounding box center [676, 609] width 1306 height 19
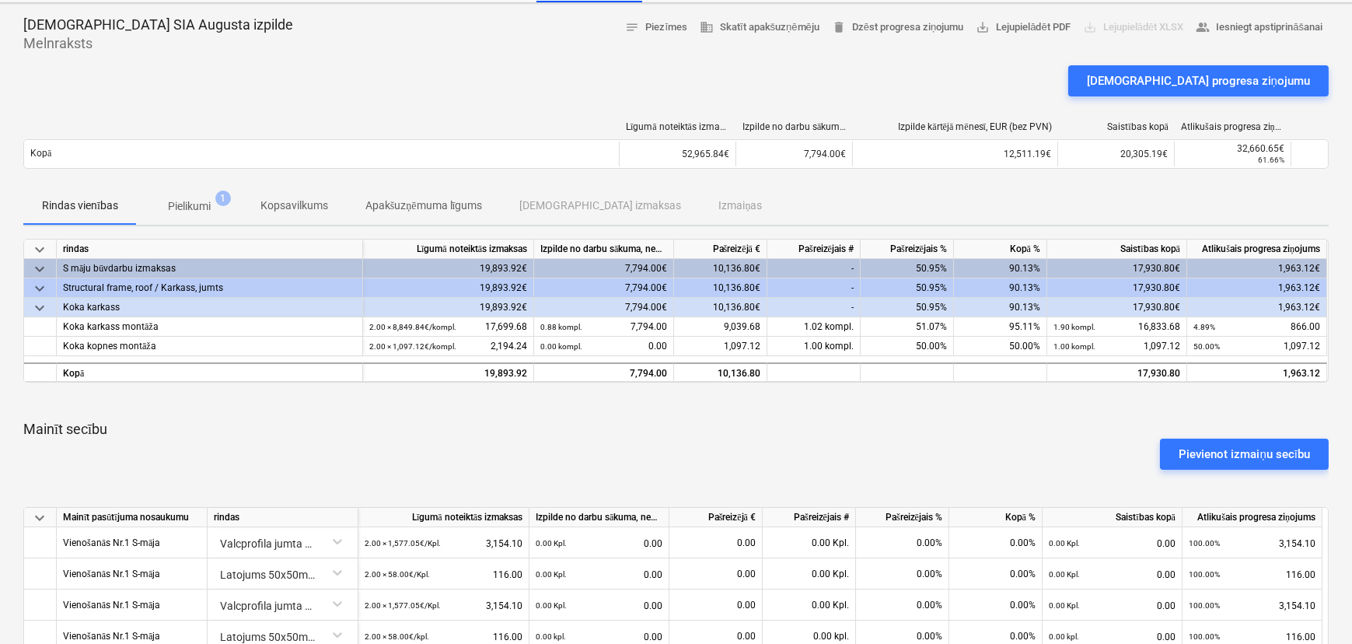
scroll to position [0, 0]
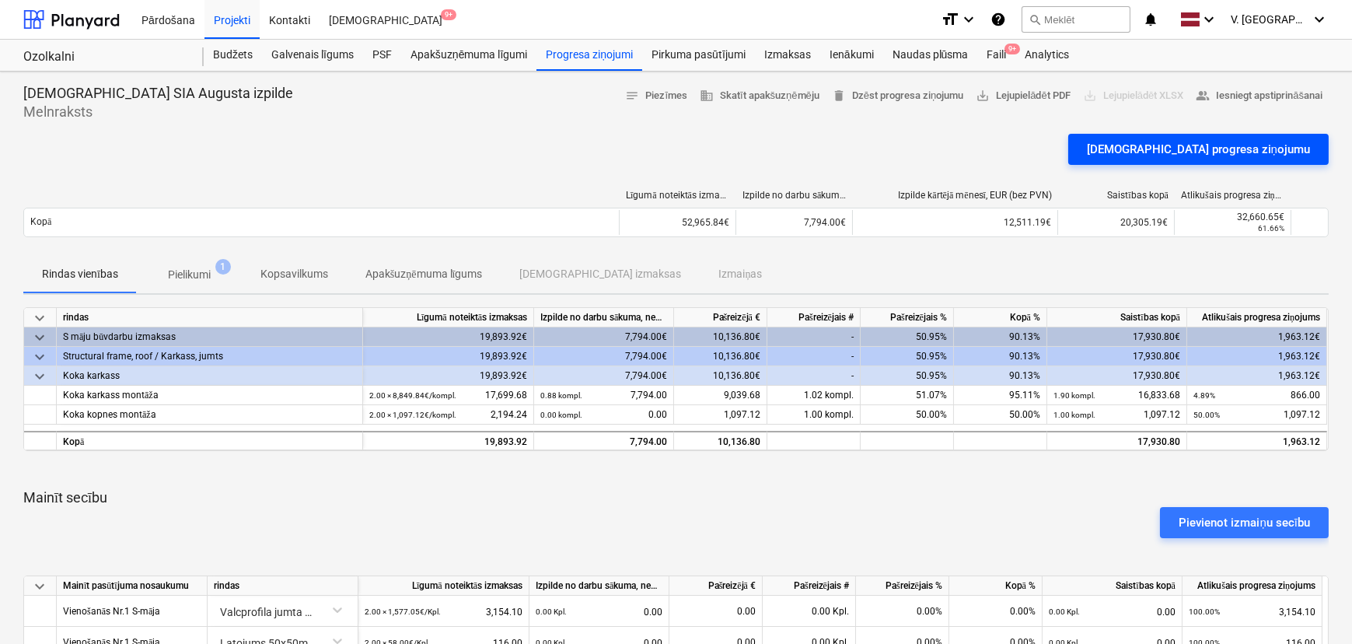
click at [1080, 149] on div "[DEMOGRAPHIC_DATA] progresa ziņojumu" at bounding box center [1198, 149] width 223 height 20
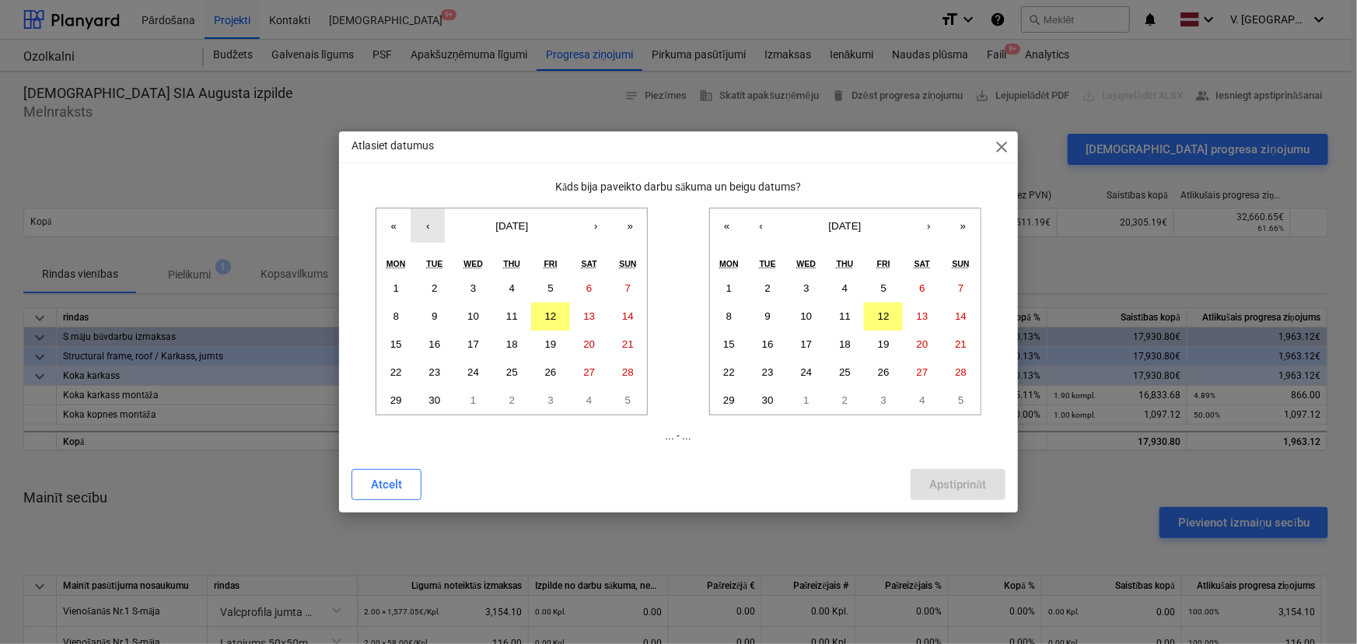
click at [432, 219] on button "‹" at bounding box center [428, 225] width 34 height 34
click at [540, 284] on button "1" at bounding box center [550, 289] width 39 height 28
click at [770, 236] on button "‹" at bounding box center [761, 225] width 34 height 34
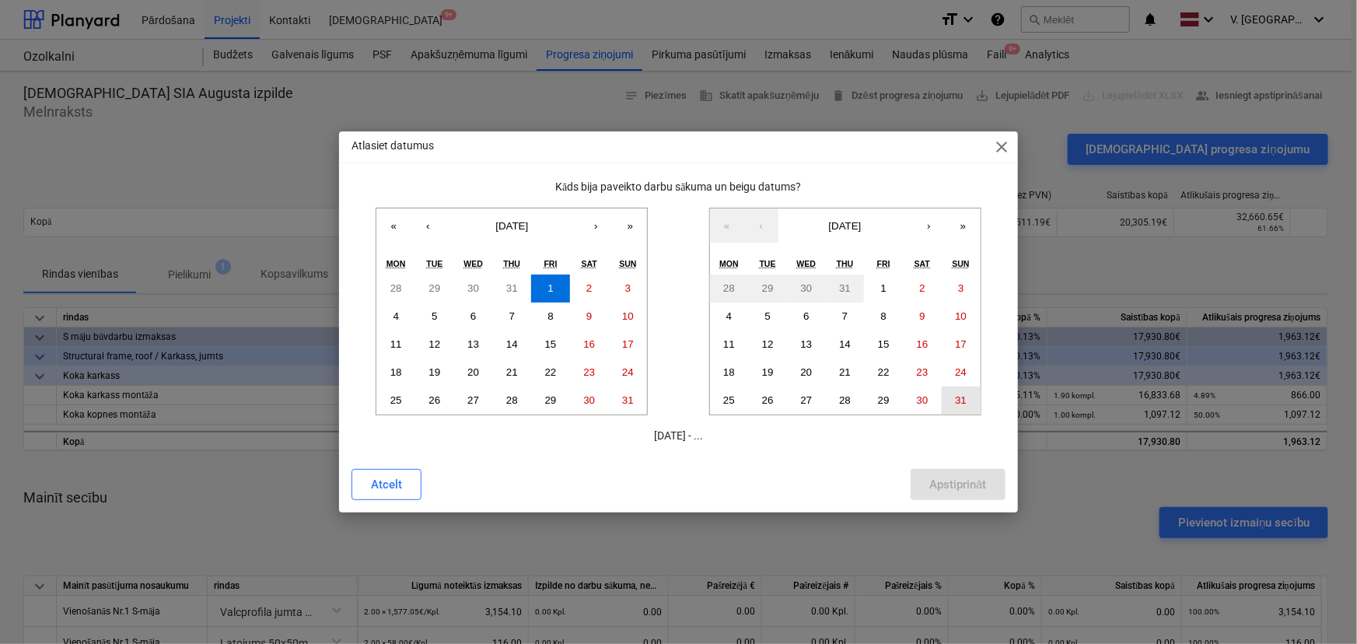
click at [964, 402] on abbr "31" at bounding box center [961, 400] width 12 height 12
click at [982, 492] on div "Apstiprināt" at bounding box center [957, 484] width 57 height 20
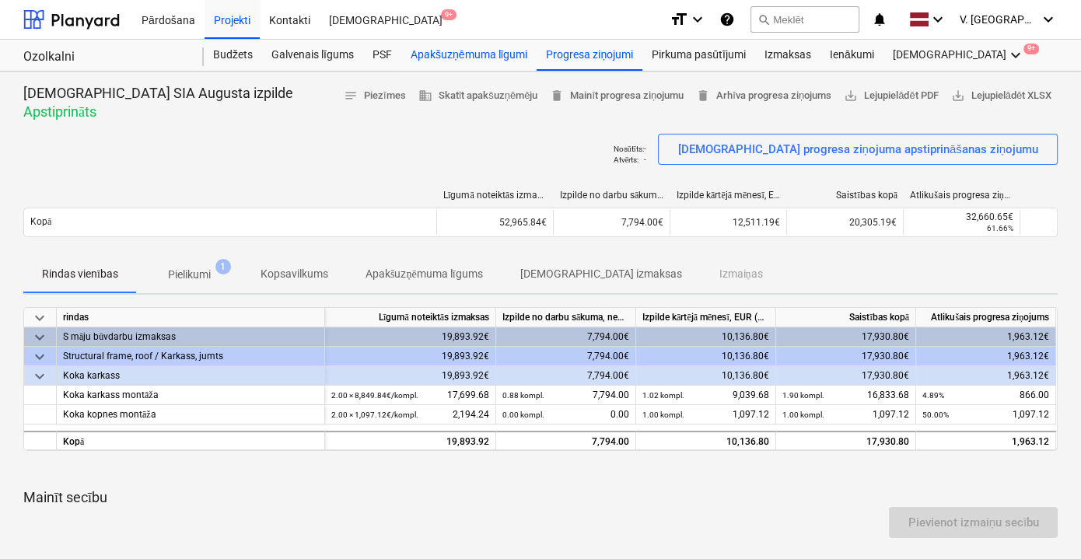
click at [492, 58] on div "Apakšuzņēmuma līgumi" at bounding box center [468, 55] width 135 height 31
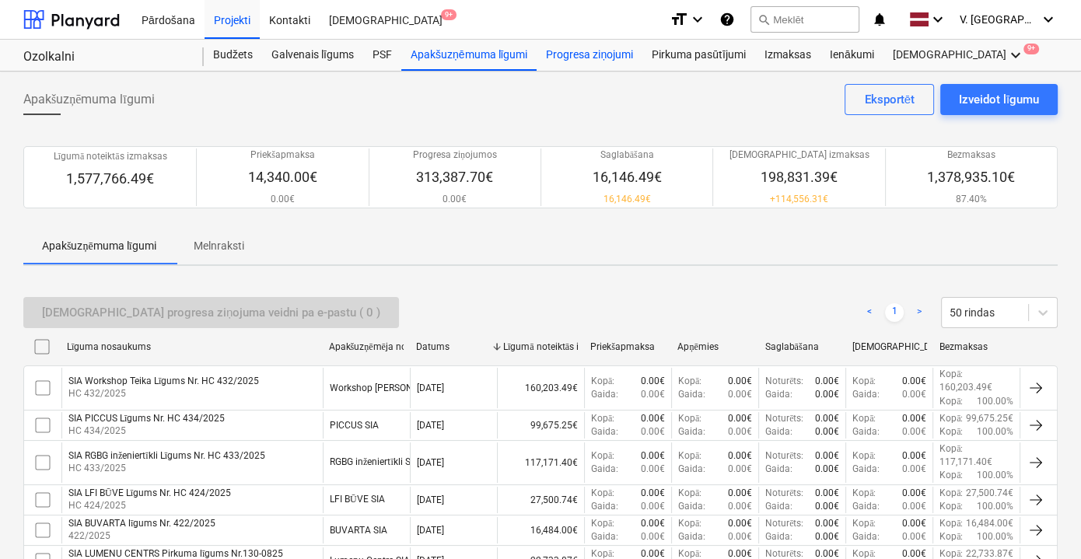
click at [551, 55] on div "Progresa ziņojumi" at bounding box center [590, 55] width 106 height 31
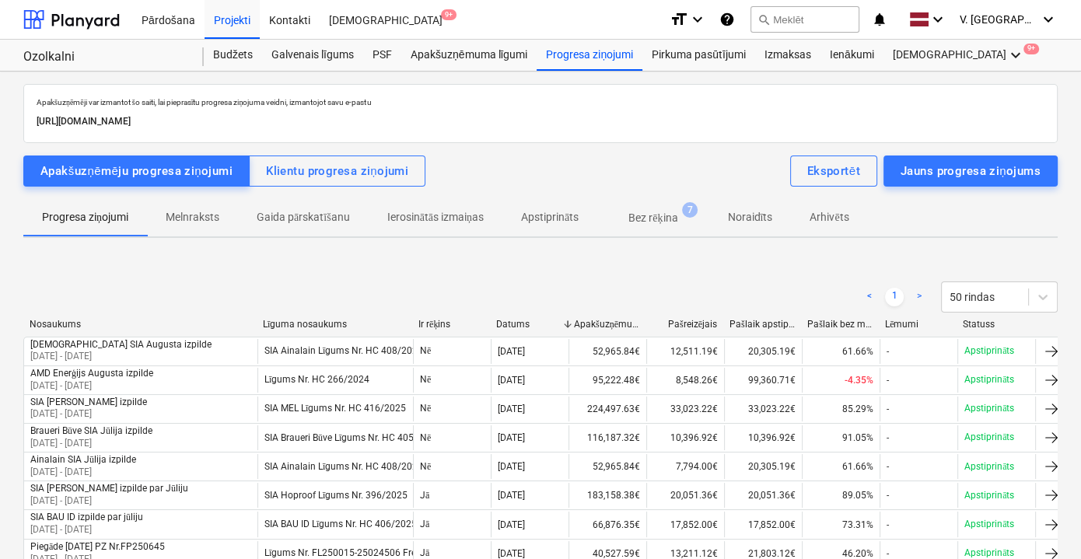
click at [849, 323] on div "Pašlaik bez maksas" at bounding box center [839, 325] width 65 height 12
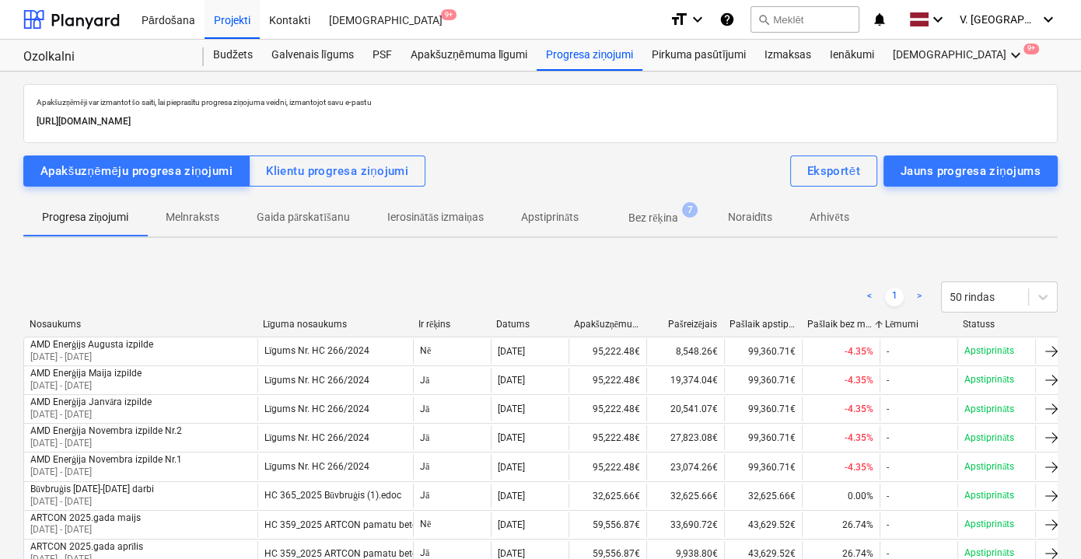
click at [849, 323] on div "Pašlaik bez maksas" at bounding box center [839, 325] width 65 height 12
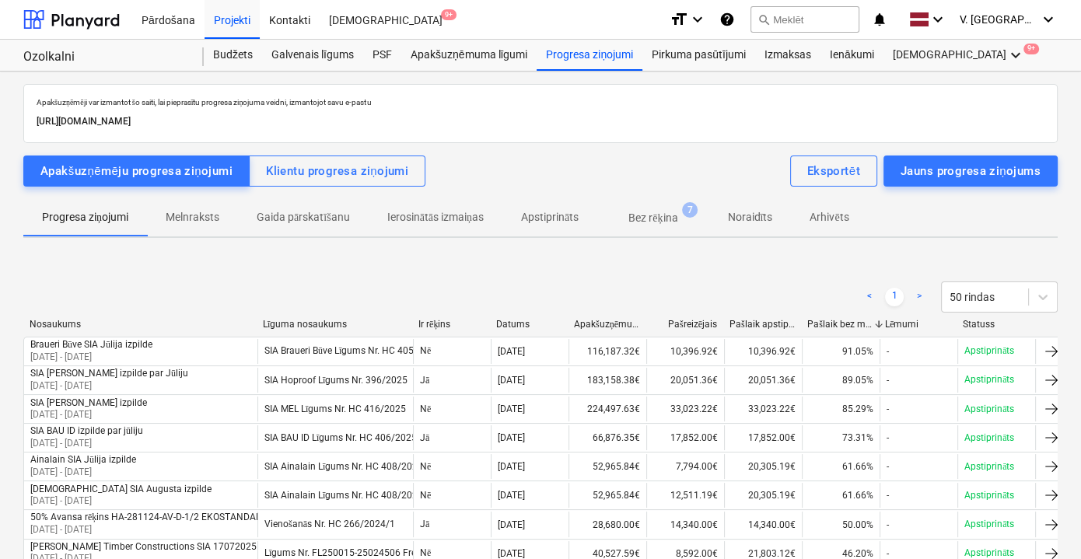
click at [849, 323] on div "Pašlaik bez maksas" at bounding box center [839, 325] width 65 height 12
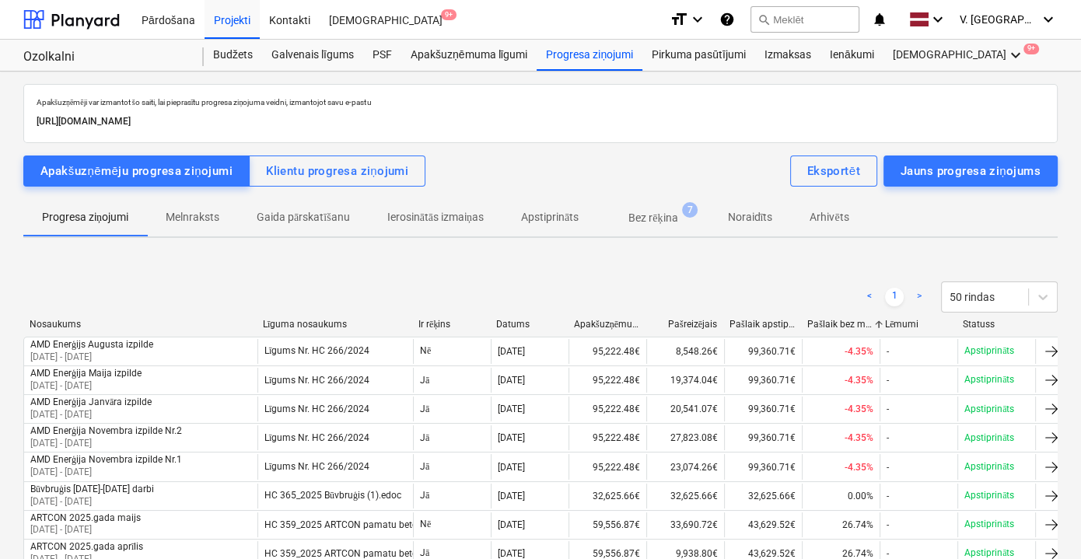
click at [850, 325] on div "Pašlaik bez maksas" at bounding box center [839, 325] width 65 height 12
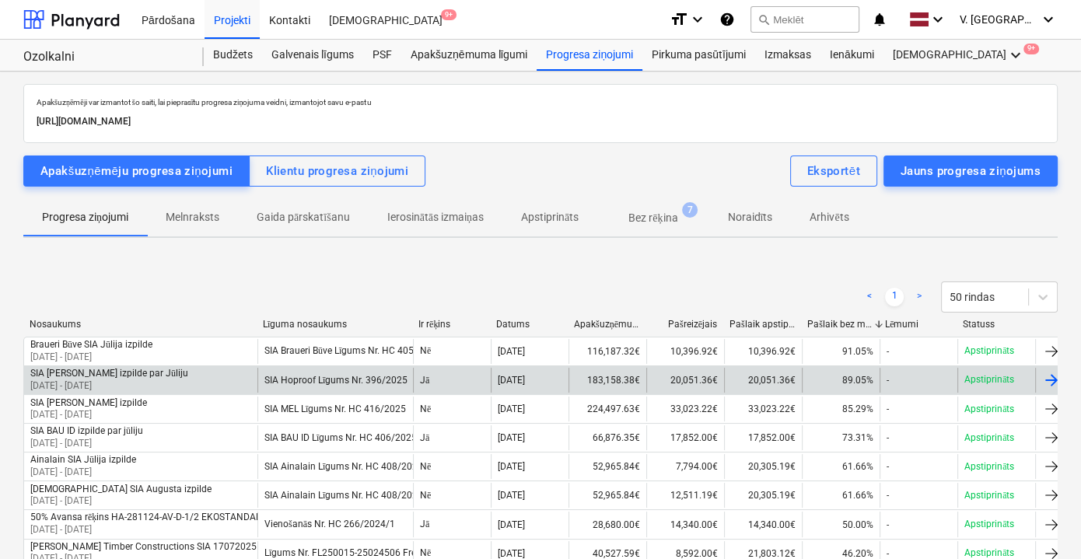
scroll to position [212, 0]
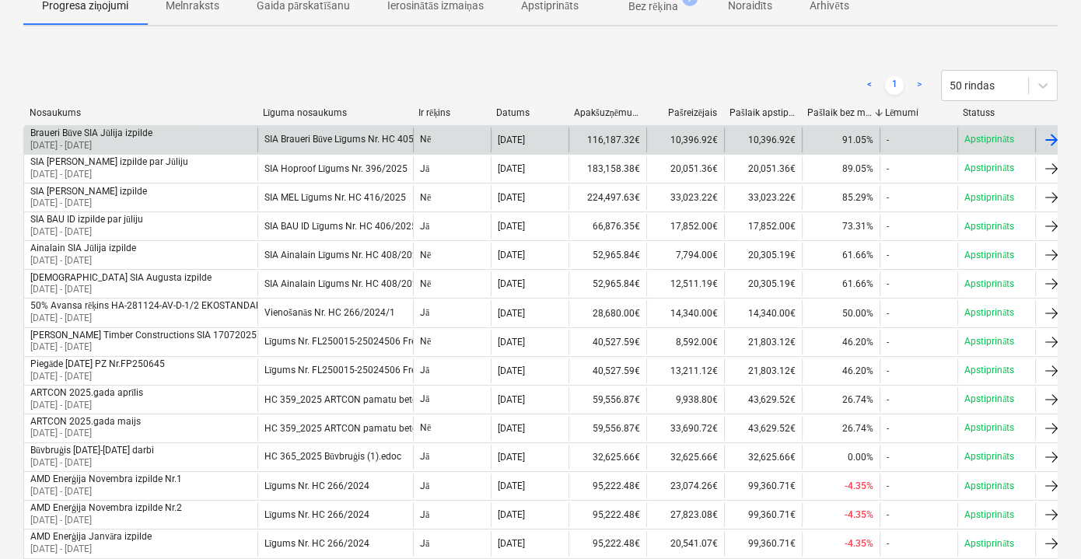
click at [197, 141] on div "Braueri Būve SIA Jūlija izpilde [DATE] - [DATE]" at bounding box center [140, 140] width 233 height 25
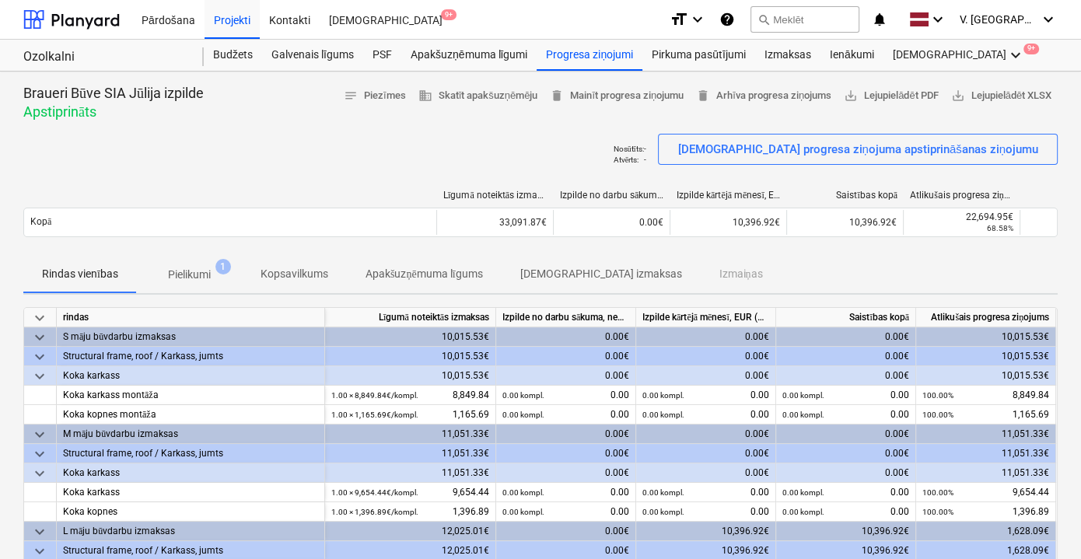
click at [184, 279] on p "Pielikumi" at bounding box center [189, 275] width 43 height 16
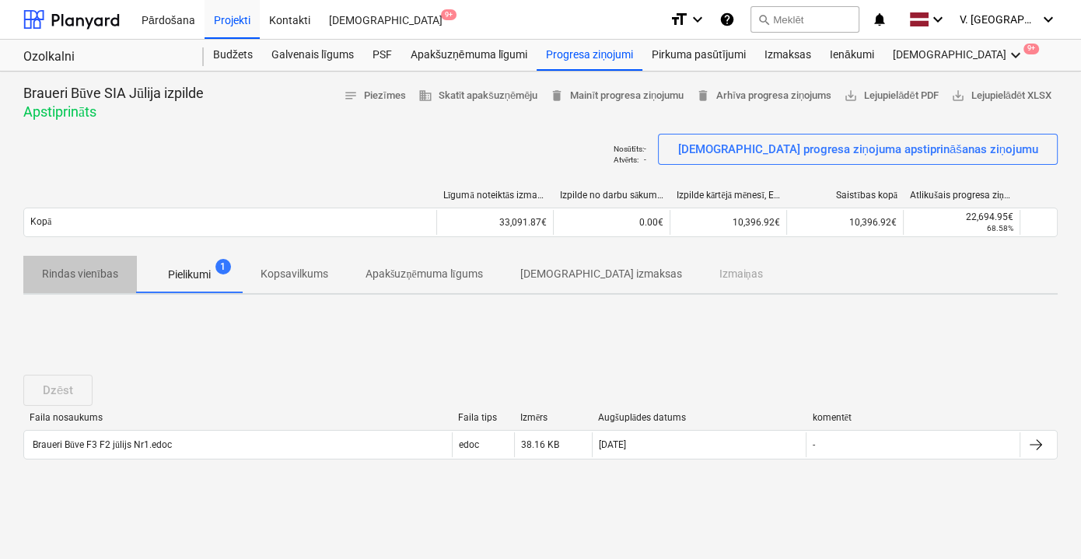
click at [117, 282] on span "Rindas vienības" at bounding box center [80, 274] width 114 height 26
click at [585, 54] on div "Progresa ziņojumi" at bounding box center [590, 55] width 106 height 31
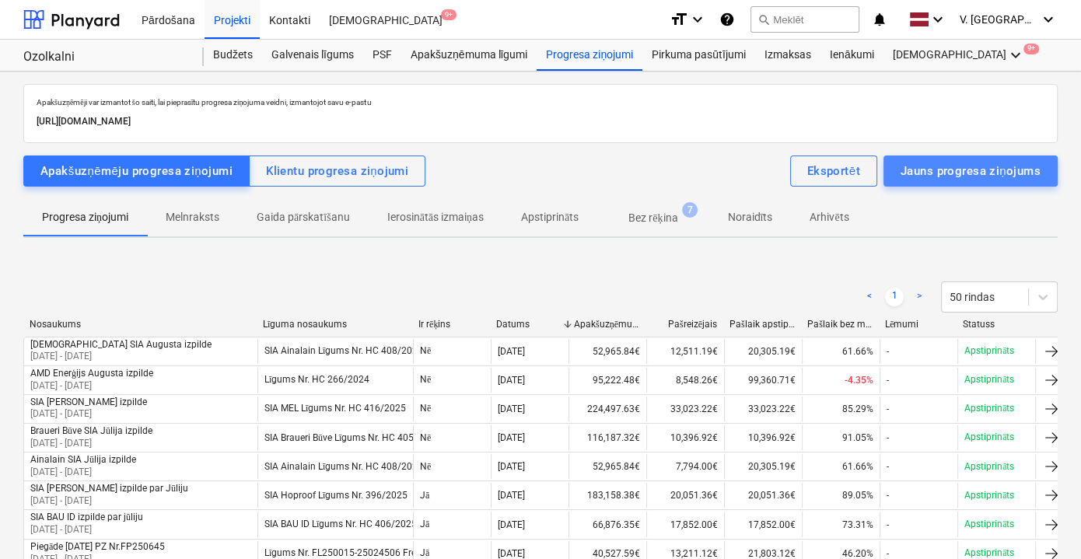
click at [952, 166] on div "Jauns progresa ziņojums" at bounding box center [971, 171] width 140 height 20
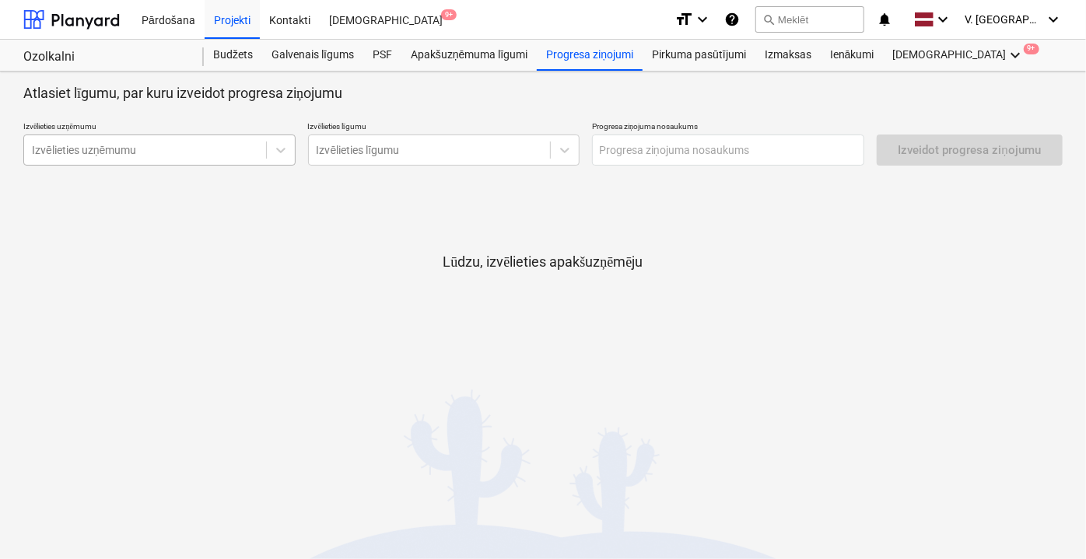
click at [183, 149] on div at bounding box center [145, 150] width 226 height 16
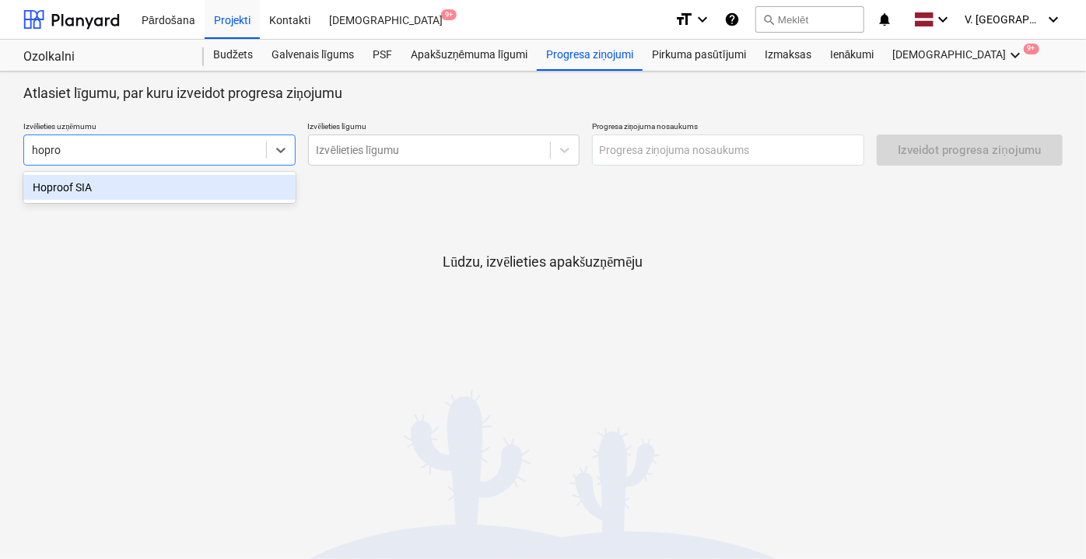
type input "hoproo"
click at [158, 181] on div "Hoproof SIA" at bounding box center [159, 187] width 272 height 25
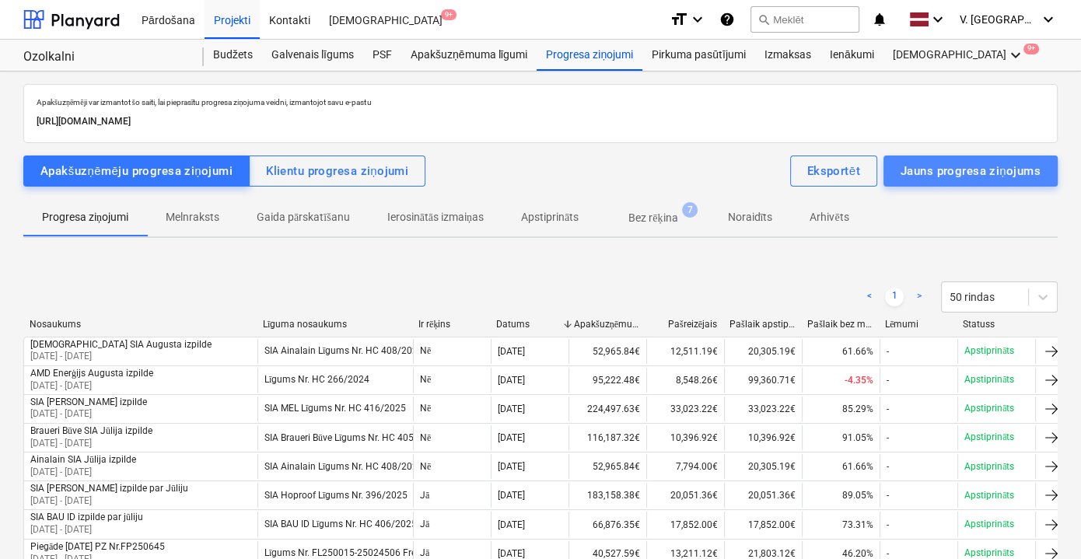
click at [958, 173] on div "Jauns progresa ziņojums" at bounding box center [971, 171] width 140 height 20
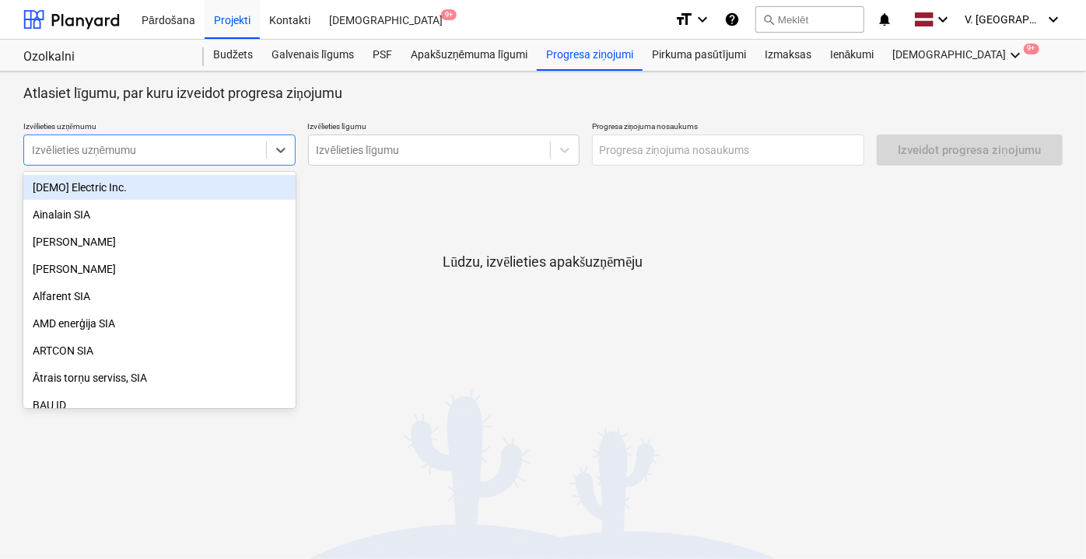
click at [173, 159] on div "Izvēlieties uzņēmumu" at bounding box center [145, 150] width 242 height 22
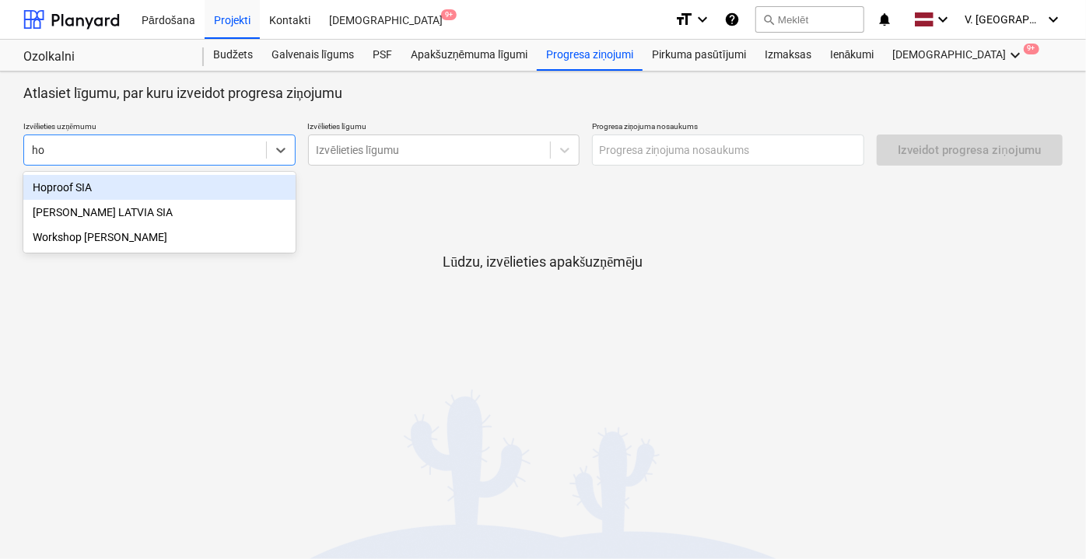
type input "hop"
click at [160, 183] on div "Hoproof SIA" at bounding box center [159, 187] width 272 height 25
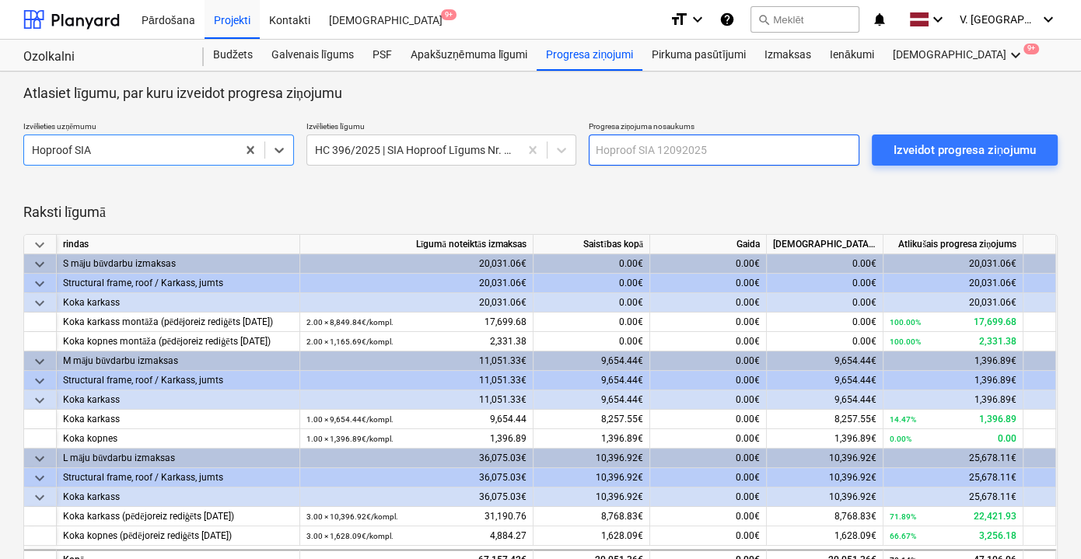
click at [602, 142] on input "text" at bounding box center [724, 150] width 271 height 31
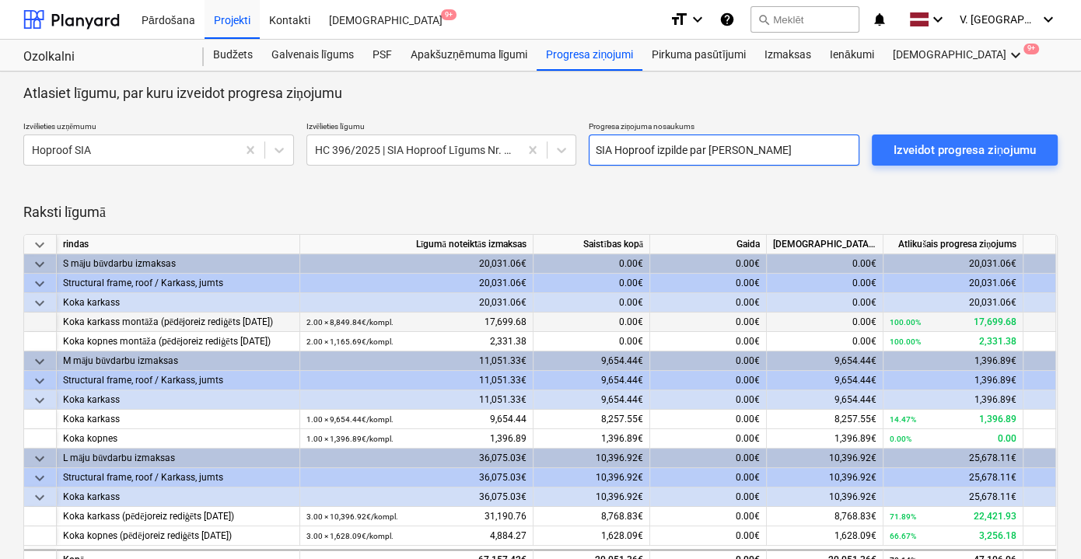
type input "SIA Hoproof izpilde par [PERSON_NAME]"
click at [611, 323] on div "0.00€" at bounding box center [592, 322] width 117 height 19
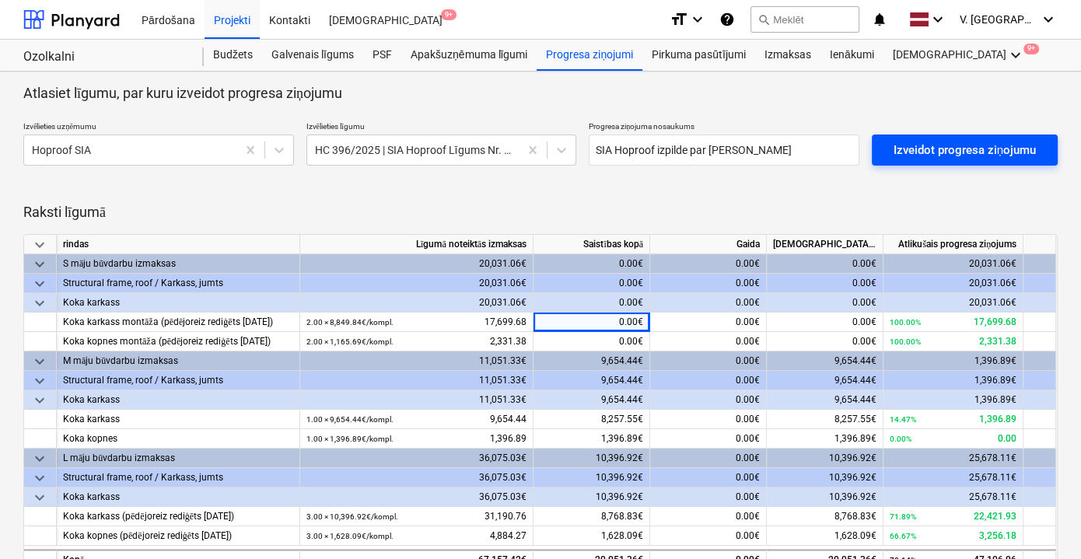
click at [950, 151] on div "Izveidot progresa ziņojumu" at bounding box center [965, 150] width 142 height 20
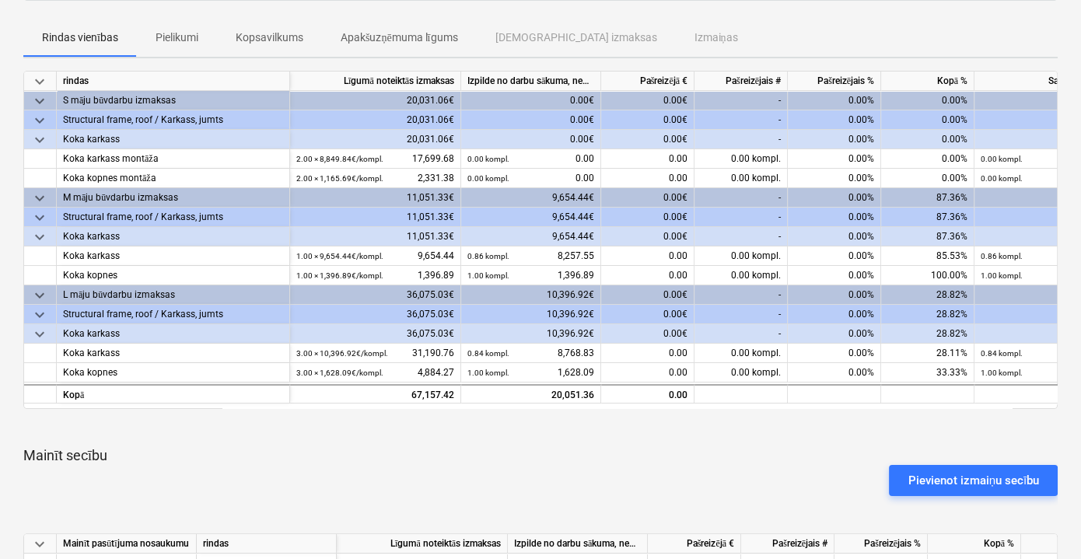
scroll to position [212, 0]
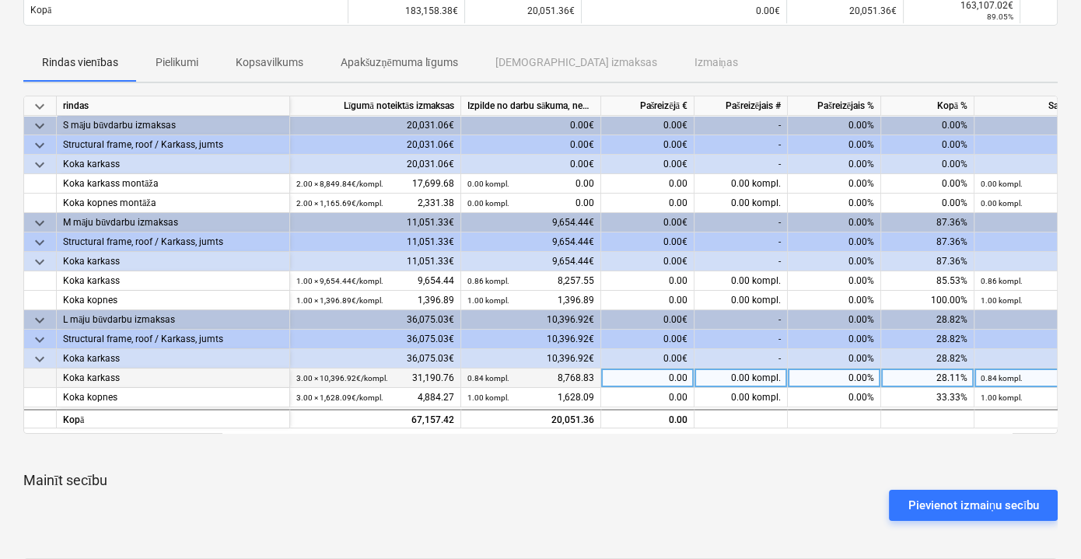
click at [650, 376] on div "0.00" at bounding box center [647, 378] width 93 height 19
click at [614, 364] on div "0.00€" at bounding box center [647, 358] width 93 height 19
click at [639, 375] on div "0.00" at bounding box center [647, 378] width 93 height 19
click at [639, 375] on input at bounding box center [647, 378] width 93 height 19
type input "152.47"
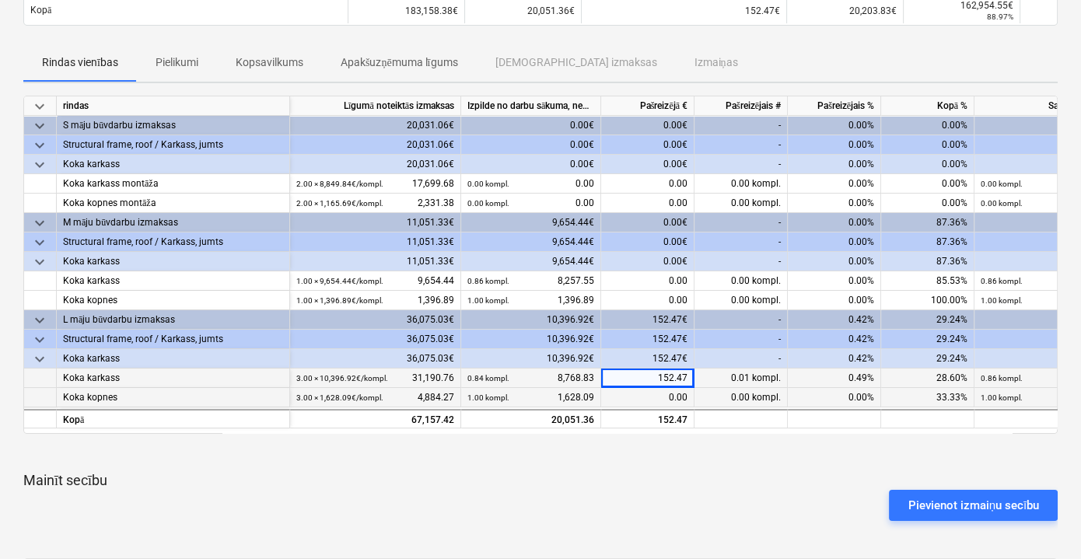
click at [655, 395] on div "0.00" at bounding box center [647, 397] width 93 height 19
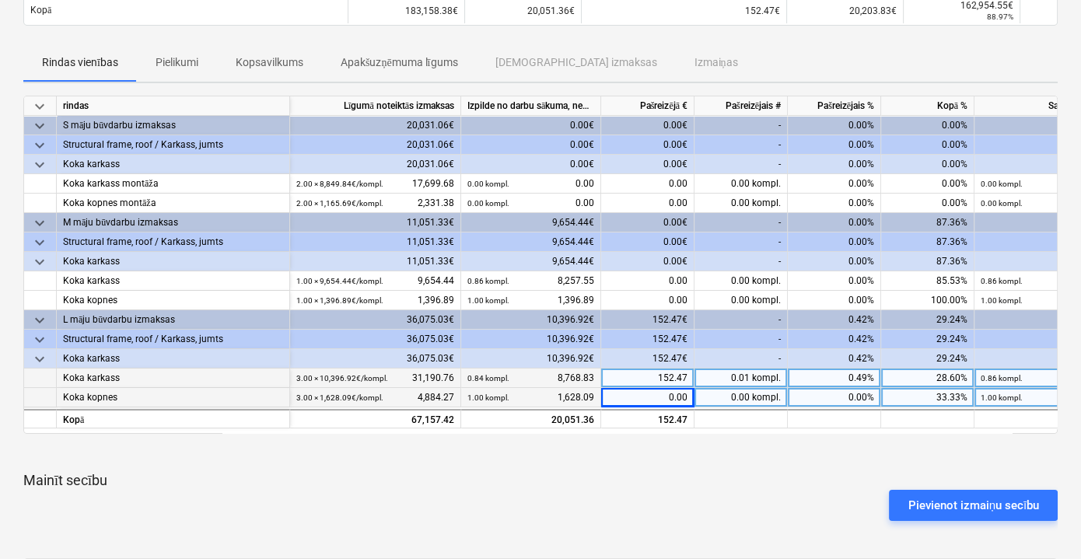
click at [673, 395] on div "0.00" at bounding box center [647, 397] width 93 height 19
type input "1628.09"
click at [635, 479] on p "Mainīt secību" at bounding box center [540, 480] width 1034 height 19
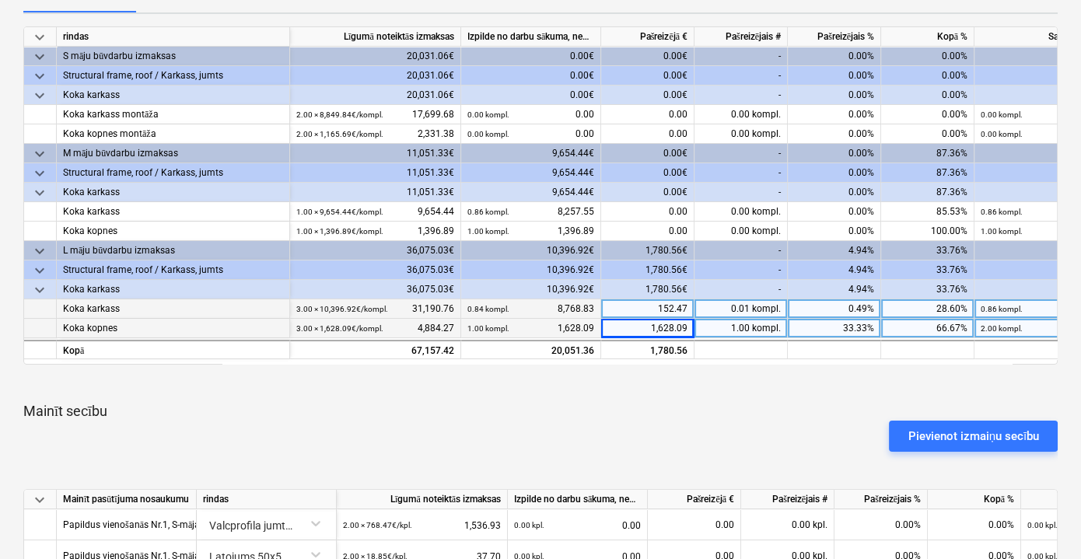
scroll to position [282, 0]
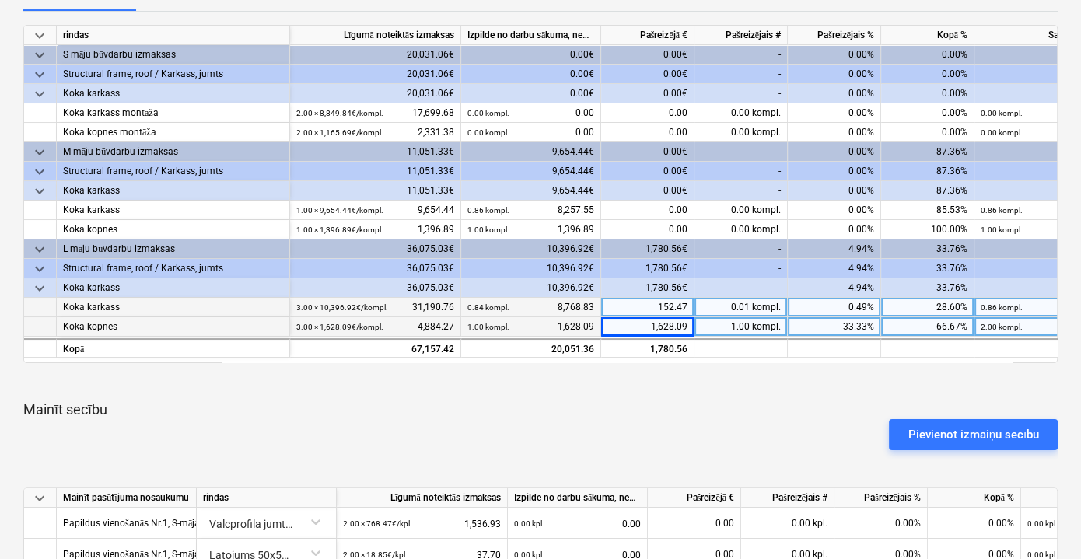
click at [610, 420] on div "Pievienot izmaiņu secību" at bounding box center [540, 435] width 1047 height 44
click at [660, 385] on div at bounding box center [540, 382] width 1034 height 12
click at [666, 304] on div "152.47" at bounding box center [647, 307] width 93 height 19
click at [667, 304] on div "152.47" at bounding box center [647, 307] width 93 height 19
type input "296.32"
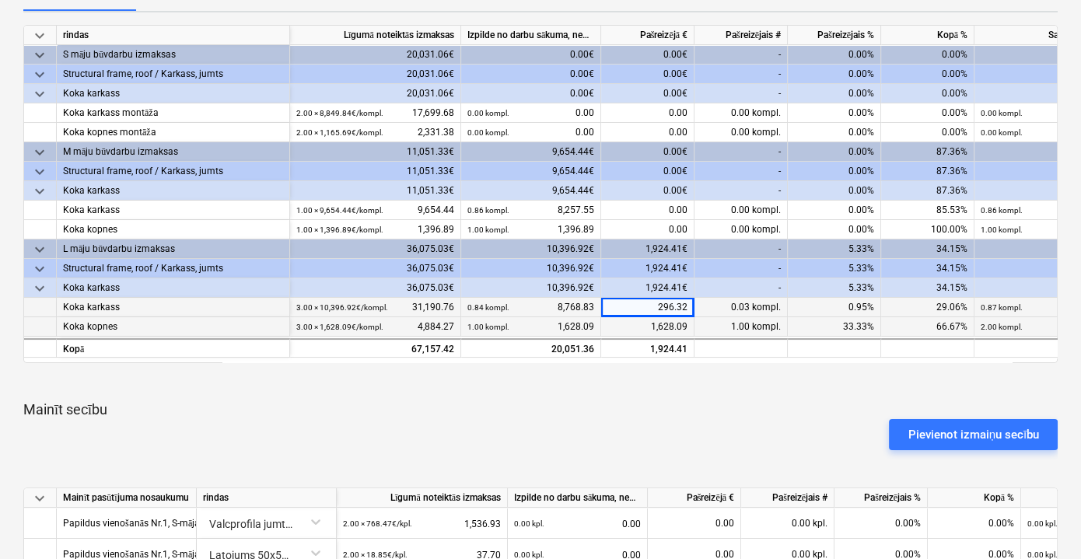
click at [416, 392] on div "keyboard_arrow_down rindas Līgumā noteiktās izmaksas Izpilde no darbu sākuma, n…" at bounding box center [540, 507] width 1034 height 964
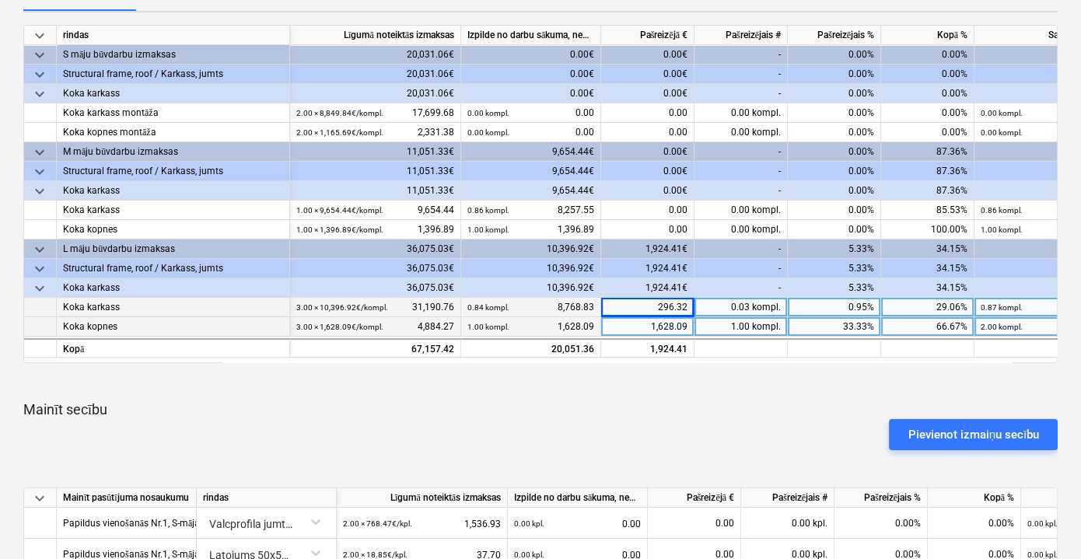
click at [696, 402] on p "Mainīt secību" at bounding box center [540, 410] width 1034 height 19
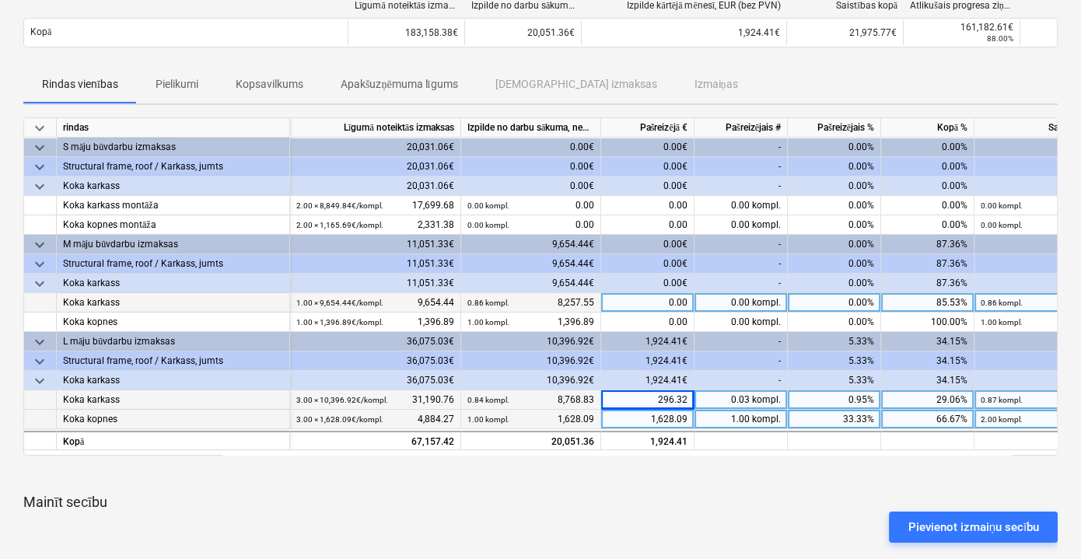
scroll to position [212, 0]
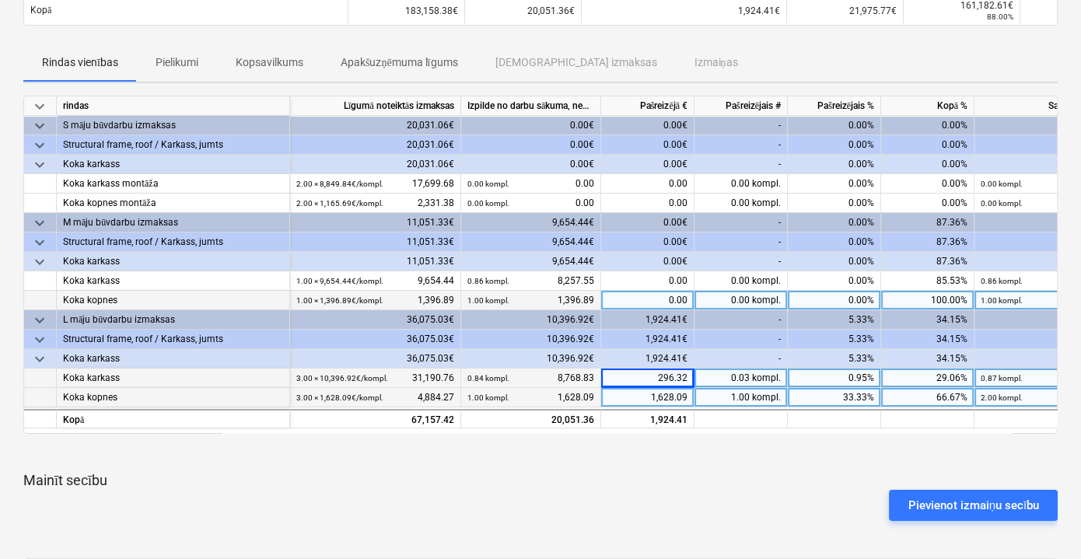
click at [667, 297] on div "0.00" at bounding box center [647, 300] width 93 height 19
type input "1396.89"
click at [630, 491] on div "Pievienot izmaiņu secību" at bounding box center [540, 506] width 1047 height 44
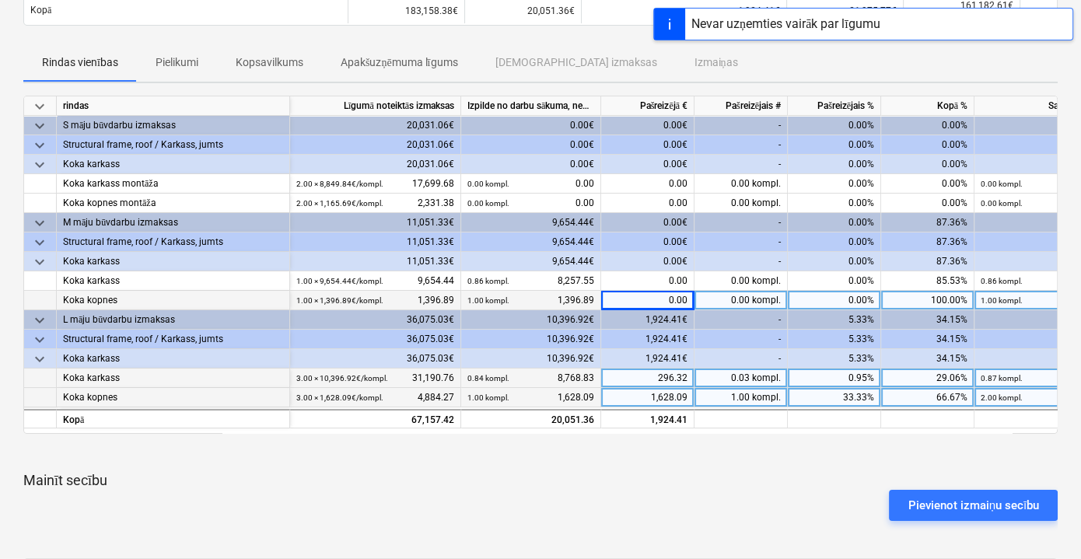
click at [676, 296] on div "0.00" at bounding box center [647, 300] width 93 height 19
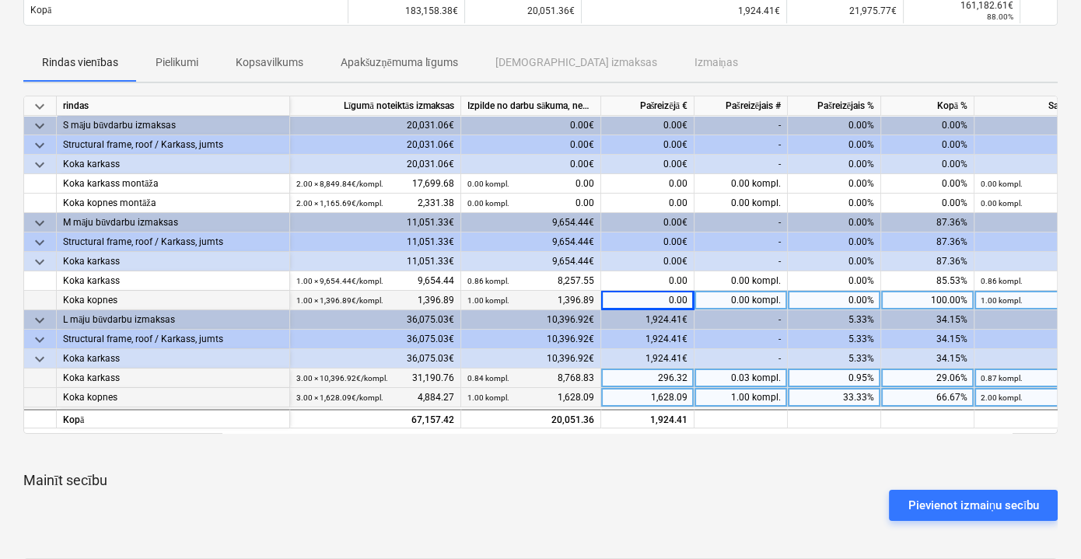
click at [573, 300] on div "1.00 kompl. 1,396.89" at bounding box center [530, 300] width 127 height 19
click at [625, 300] on div "0.00" at bounding box center [647, 300] width 93 height 19
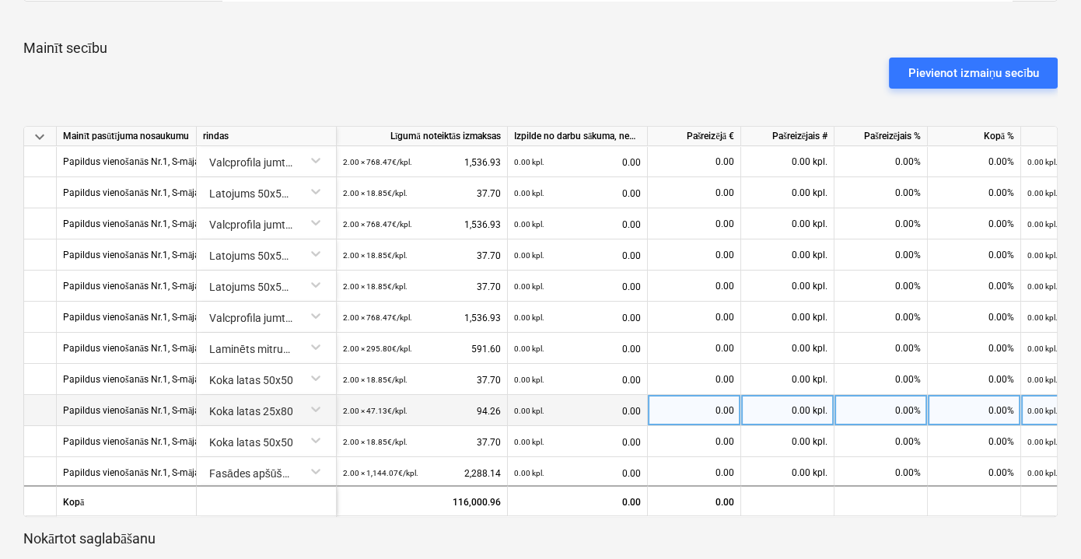
scroll to position [636, 0]
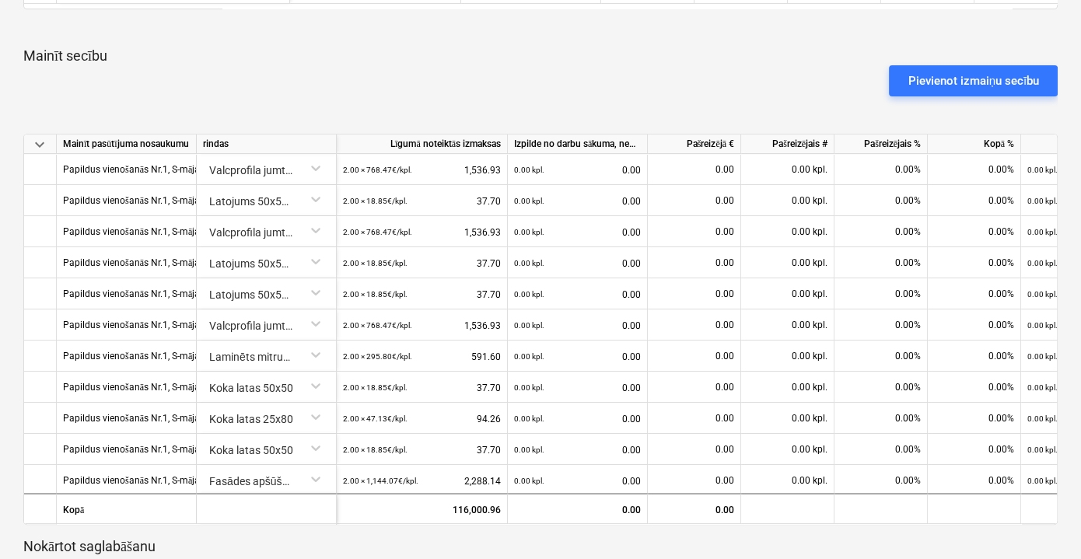
drag, startPoint x: 1058, startPoint y: 209, endPoint x: 1058, endPoint y: 225, distance: 15.6
click at [1058, 225] on div "SIA [PERSON_NAME] izpilde par [PERSON_NAME] notes Piezīmes business Skatīt apak…" at bounding box center [540, 150] width 1081 height 1430
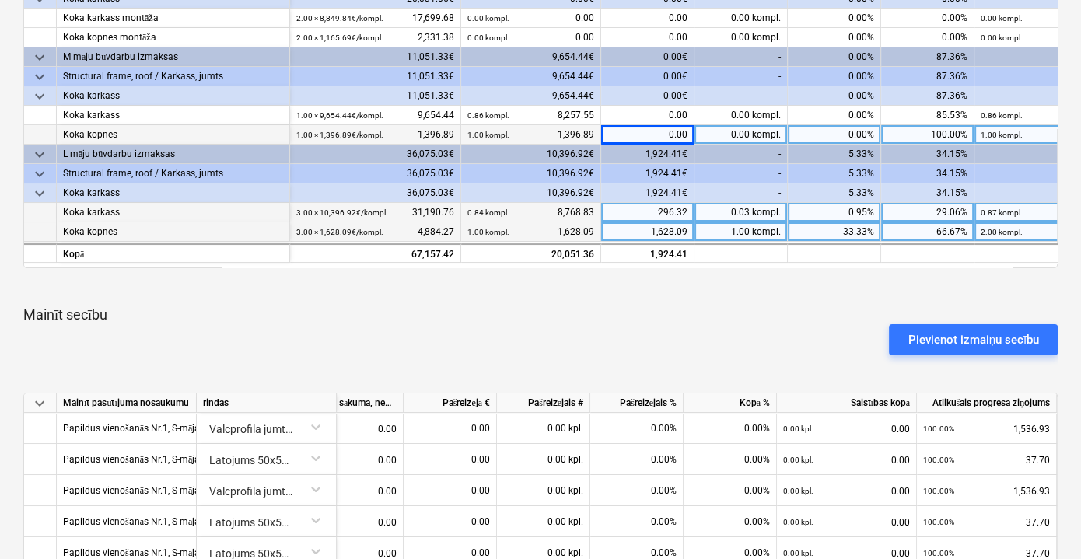
scroll to position [353, 0]
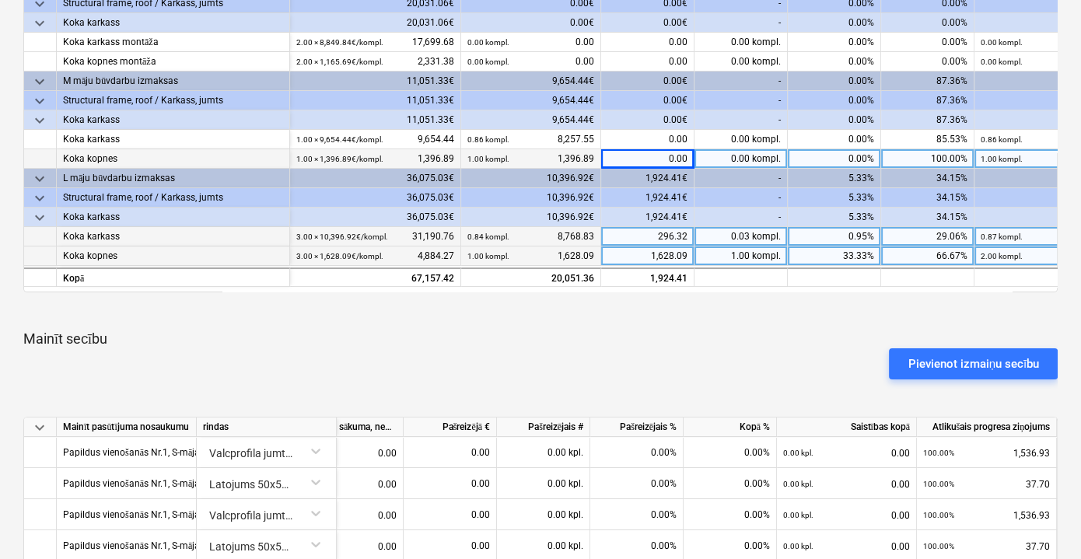
click at [660, 234] on div "296.32" at bounding box center [647, 236] width 93 height 19
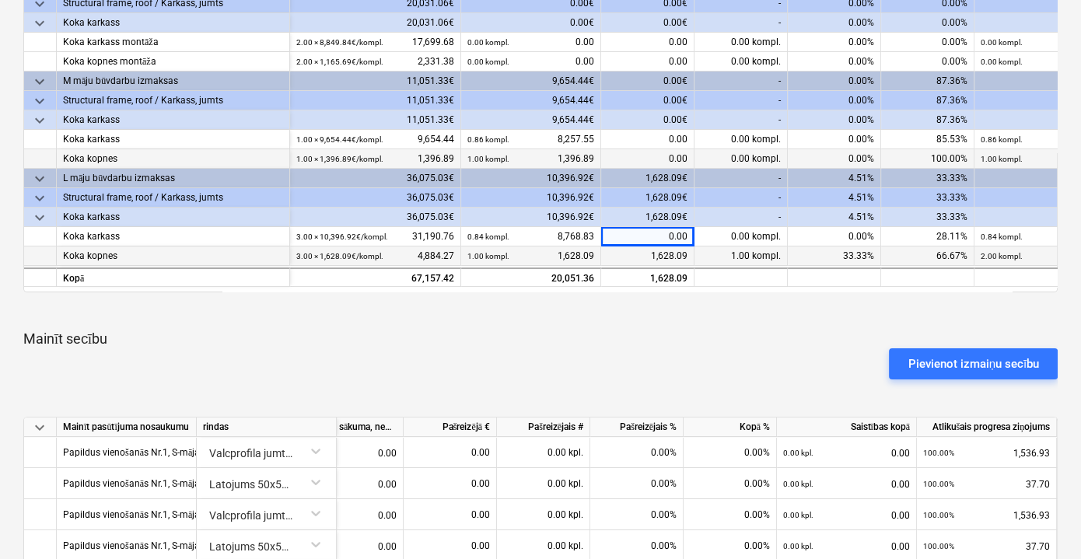
click at [660, 257] on div "1,628.09" at bounding box center [647, 256] width 93 height 19
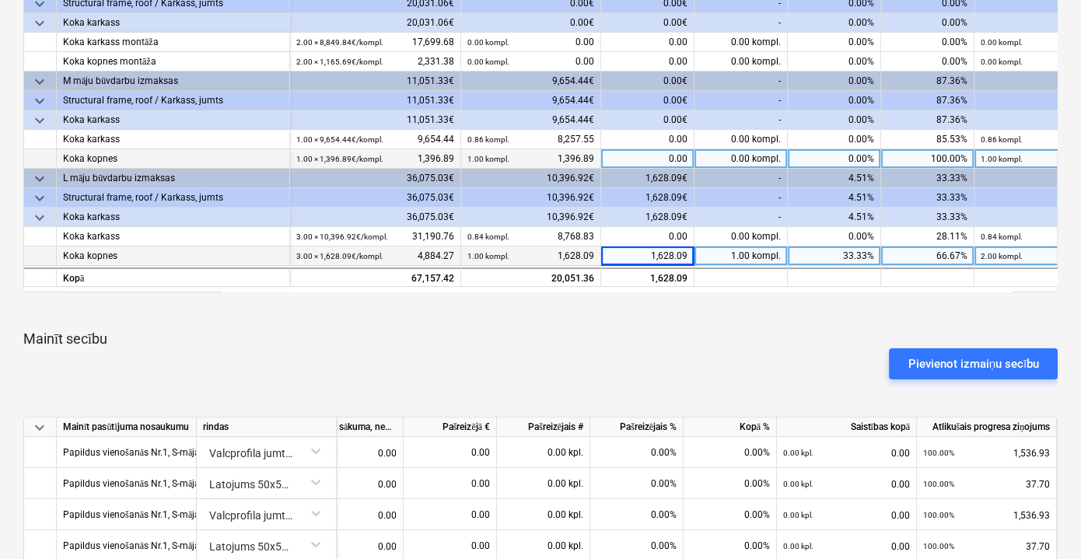
click at [667, 327] on div "keyboard_arrow_down rindas Līgumā noteiktās izmaksas Izpilde no darbu sākuma, n…" at bounding box center [540, 436] width 1034 height 964
click at [679, 342] on div "Pievienot izmaiņu secību" at bounding box center [540, 364] width 1047 height 44
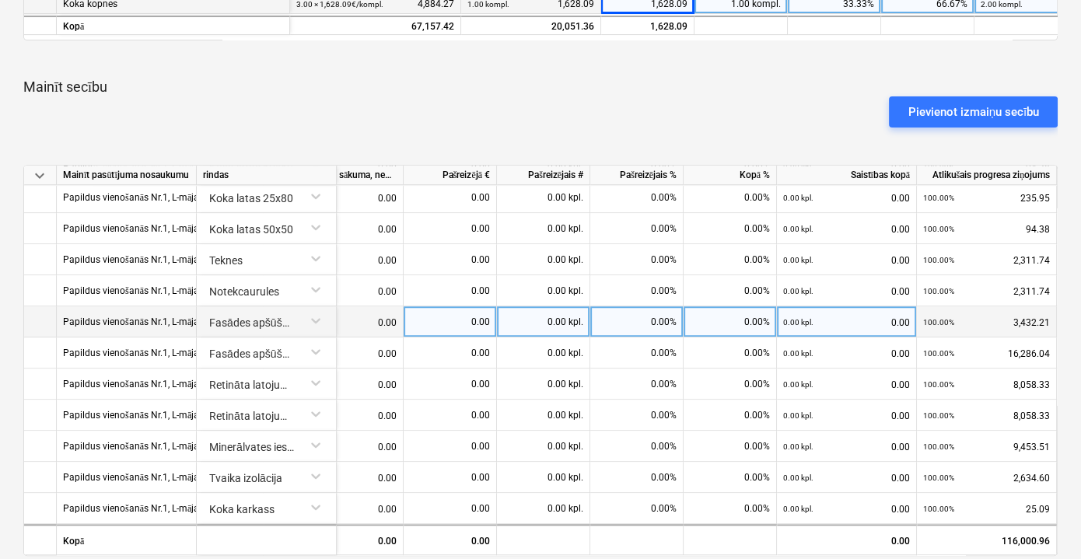
scroll to position [657, 0]
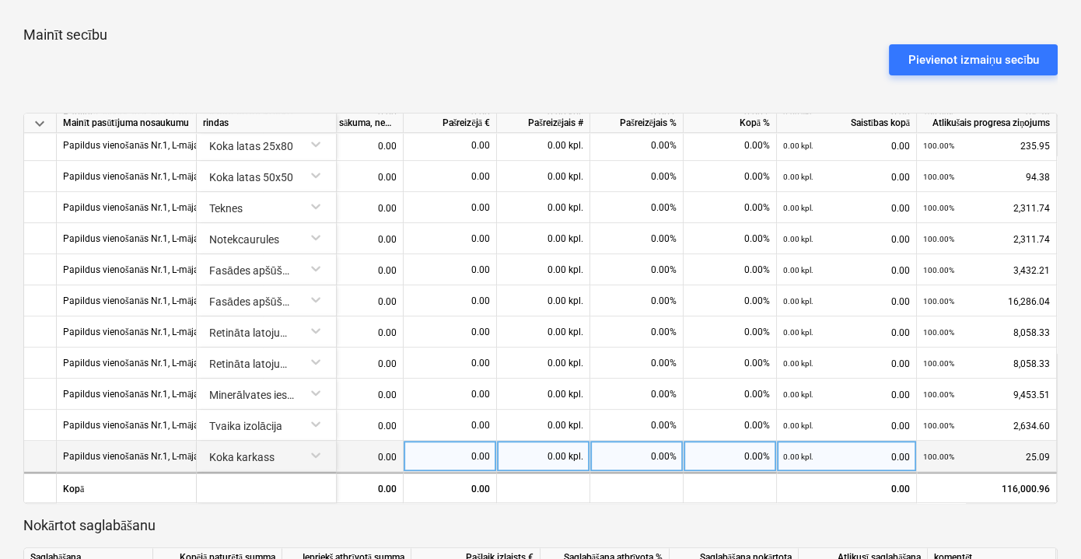
click at [467, 453] on div "0.00" at bounding box center [450, 456] width 80 height 31
click at [471, 451] on div "0.00" at bounding box center [450, 456] width 80 height 31
type input "152.47"
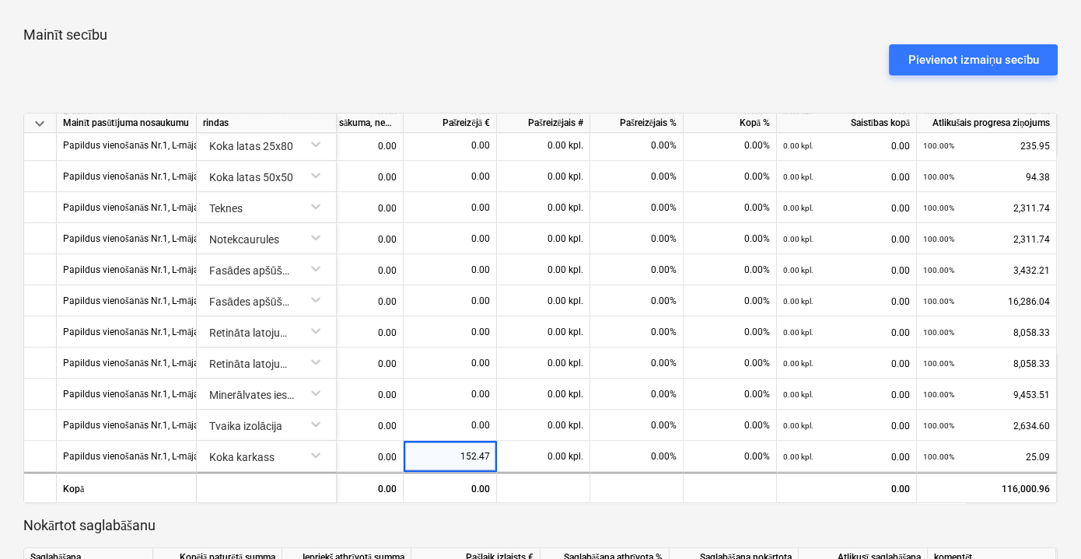
click at [450, 511] on div "keyboard_arrow_down rindas Līgumā noteiktās izmaksas Izpilde no darbu sākuma, n…" at bounding box center [540, 132] width 1034 height 964
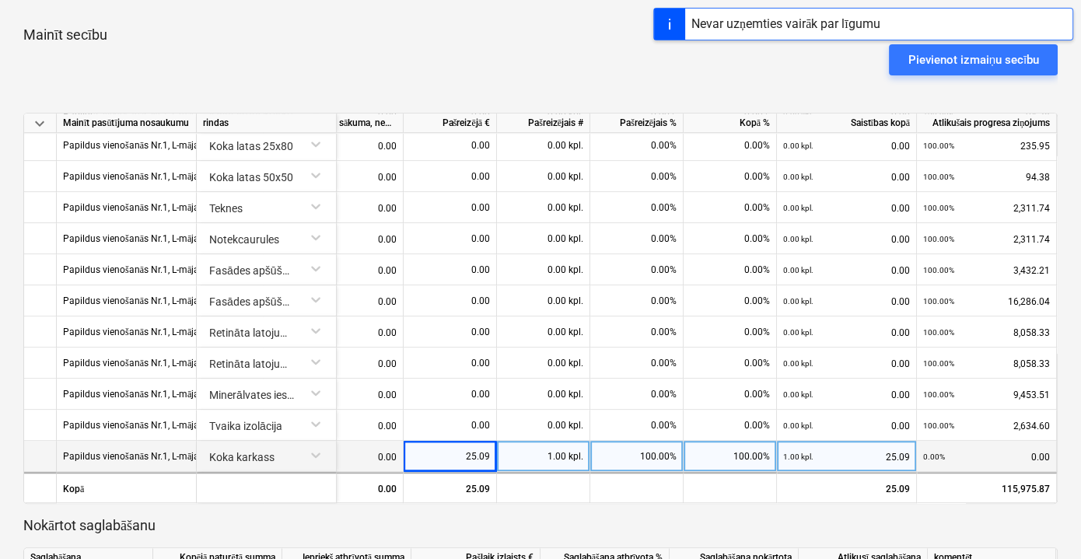
click at [479, 453] on div "25.09" at bounding box center [450, 456] width 80 height 31
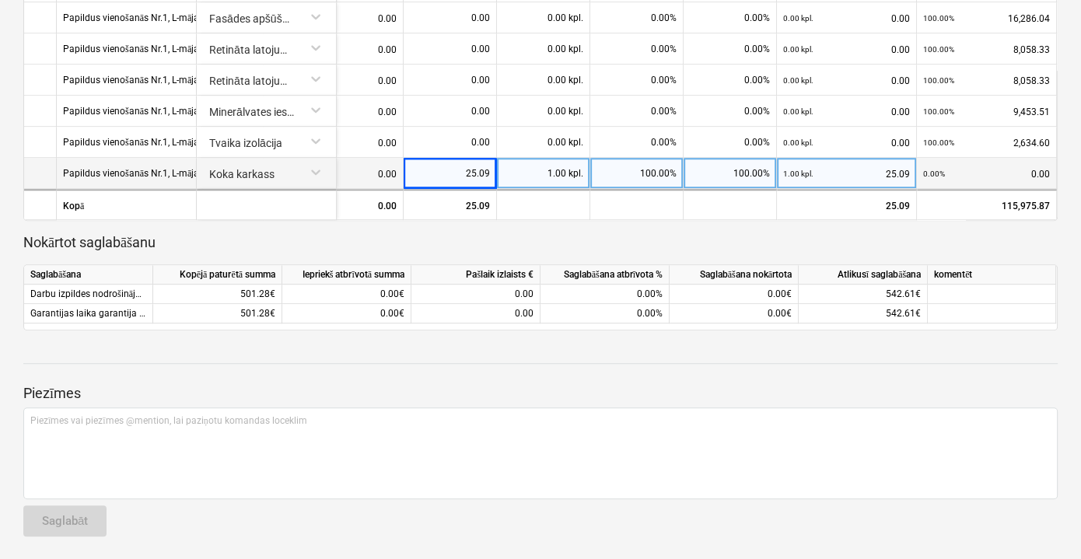
scroll to position [1345, 249]
click at [454, 163] on div "25.09" at bounding box center [450, 173] width 80 height 31
type input "10000"
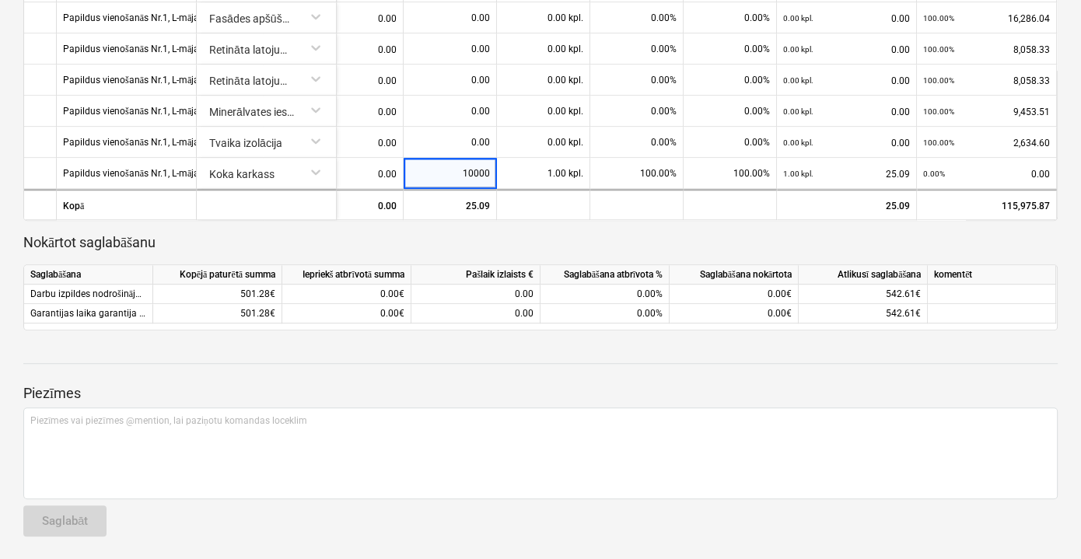
click at [517, 235] on p "Nokārtot saglabāšanu" at bounding box center [540, 242] width 1034 height 19
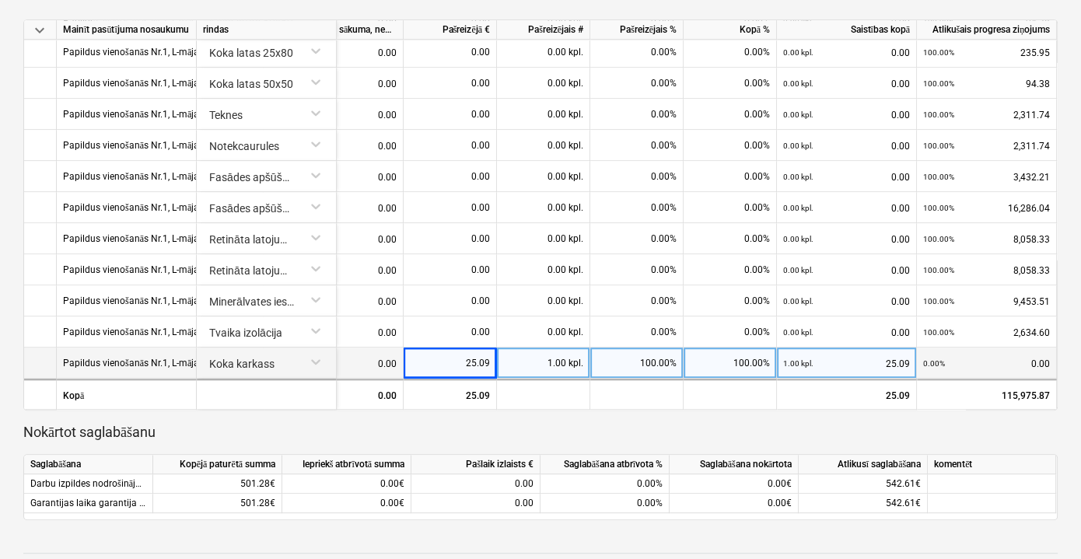
scroll to position [740, 0]
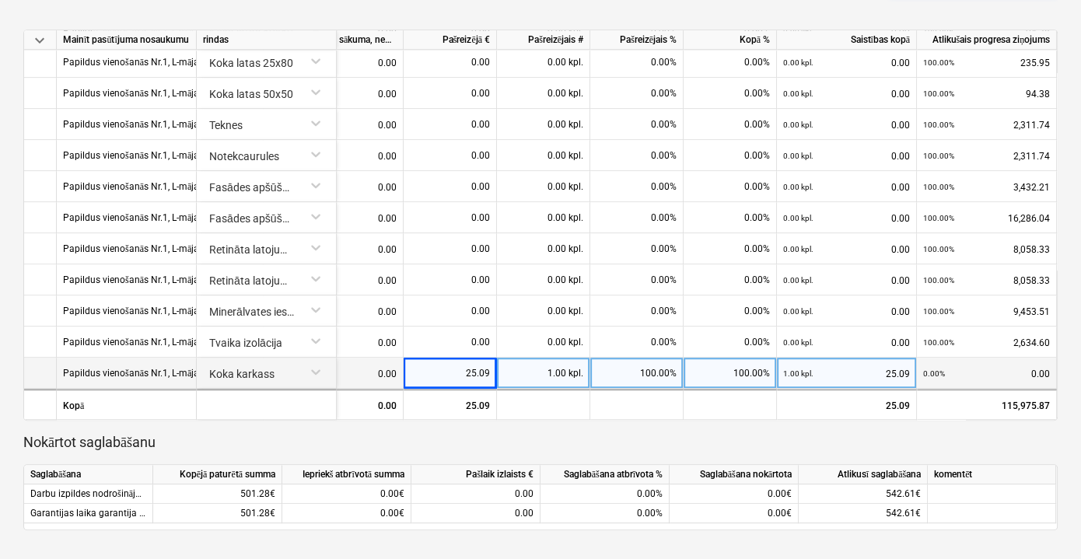
click at [708, 433] on p "Nokārtot saglabāšanu" at bounding box center [540, 442] width 1034 height 19
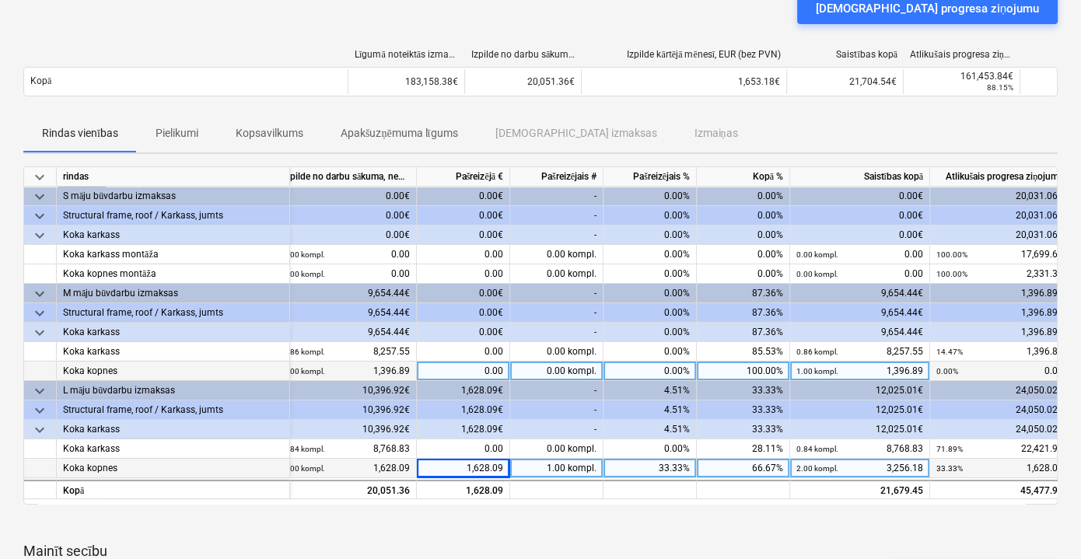
scroll to position [0, 197]
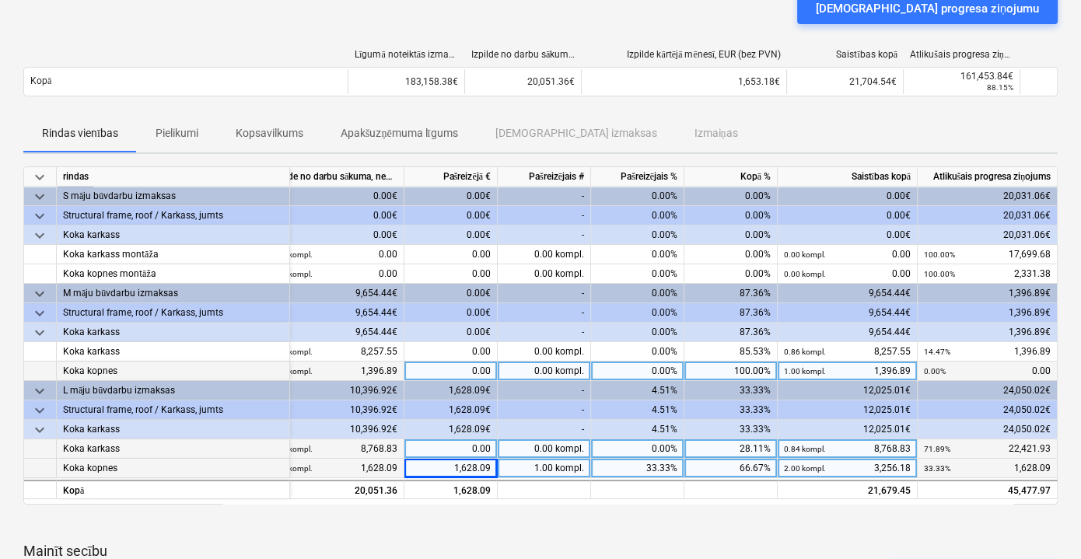
click at [460, 446] on div "0.00" at bounding box center [450, 448] width 93 height 19
type input "10396.92"
click at [469, 520] on div at bounding box center [540, 523] width 1034 height 12
click at [461, 370] on div "0.00" at bounding box center [450, 371] width 93 height 19
type input "1396.89"
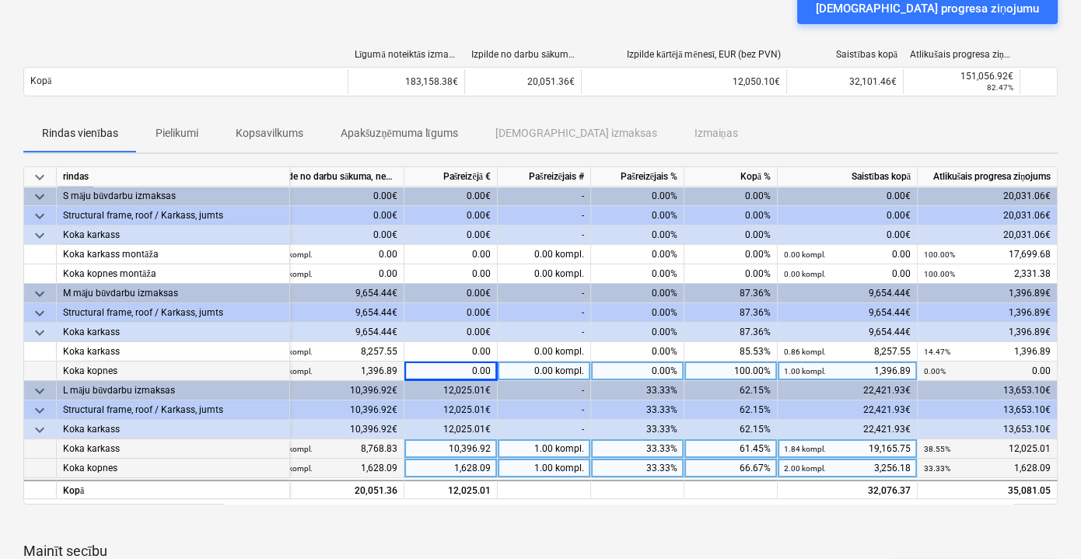
click at [467, 369] on div "0.00" at bounding box center [450, 371] width 93 height 19
type input "1396.89"
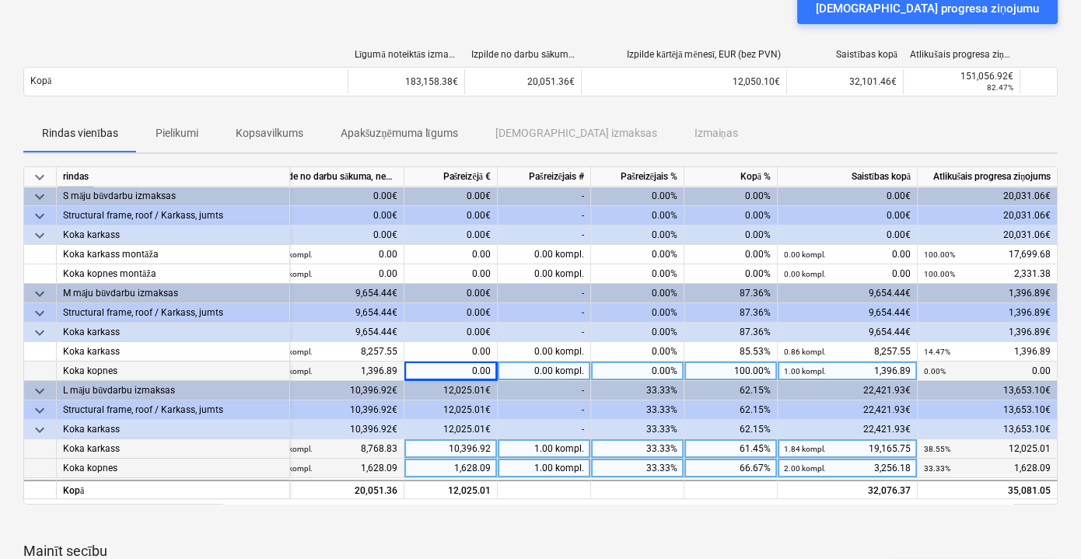
click at [473, 366] on div "0.00" at bounding box center [450, 371] width 93 height 19
type input "1398.89"
click at [499, 517] on div at bounding box center [540, 523] width 1034 height 12
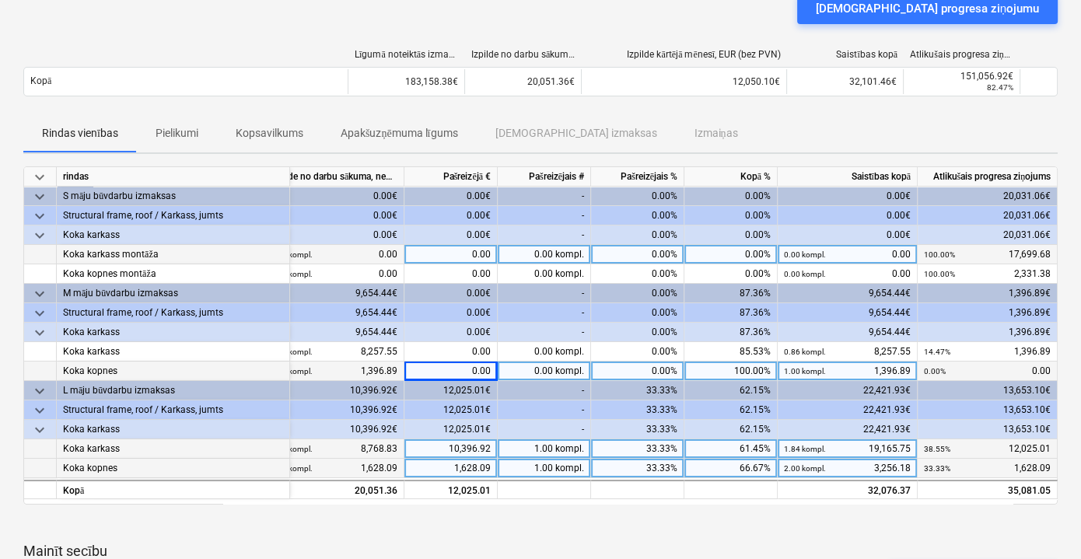
click at [473, 253] on div "0.00" at bounding box center [450, 254] width 93 height 19
type input "8849.84"
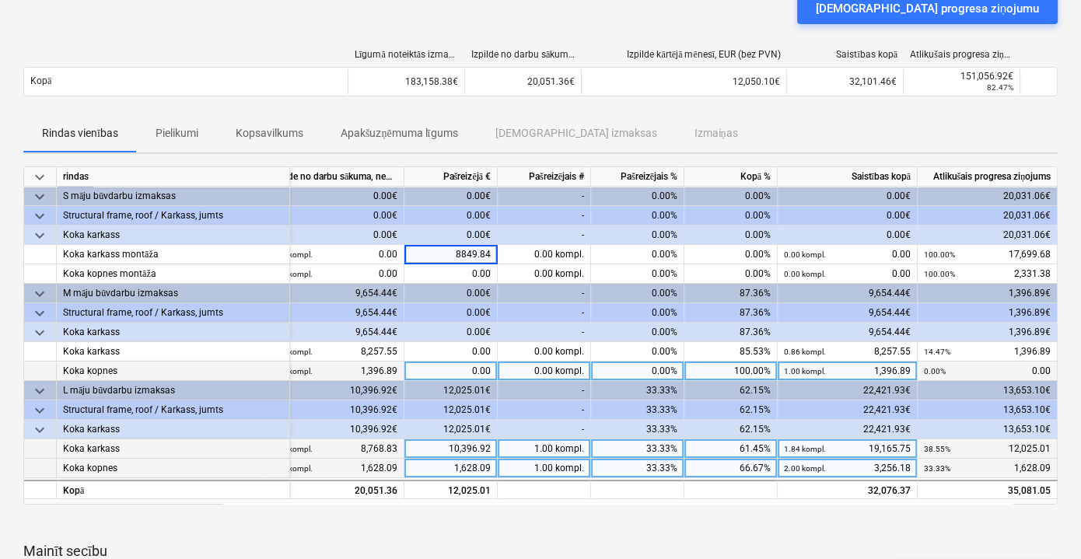
click at [471, 362] on div "0.00" at bounding box center [450, 371] width 93 height 19
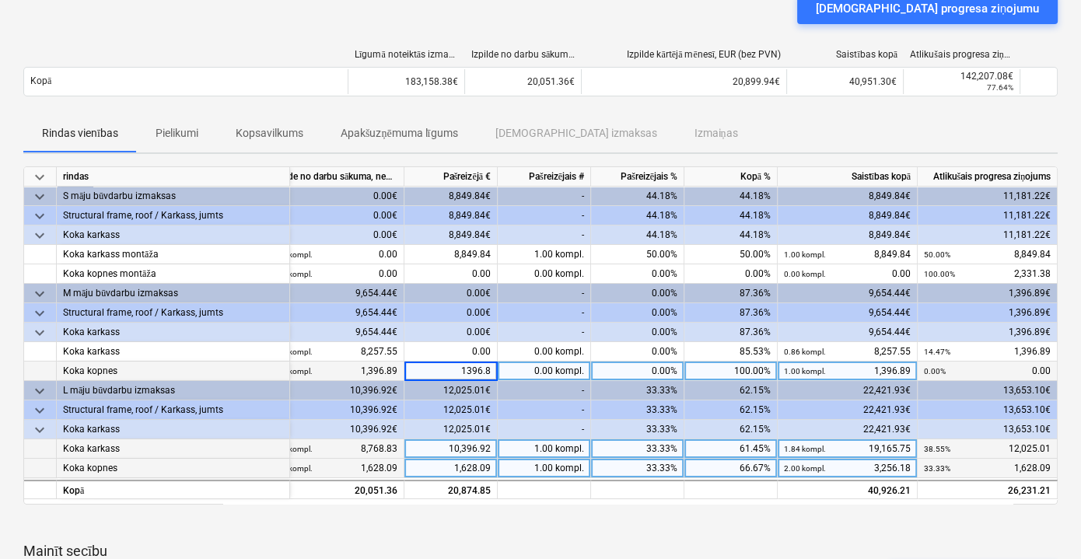
type input "1396.89"
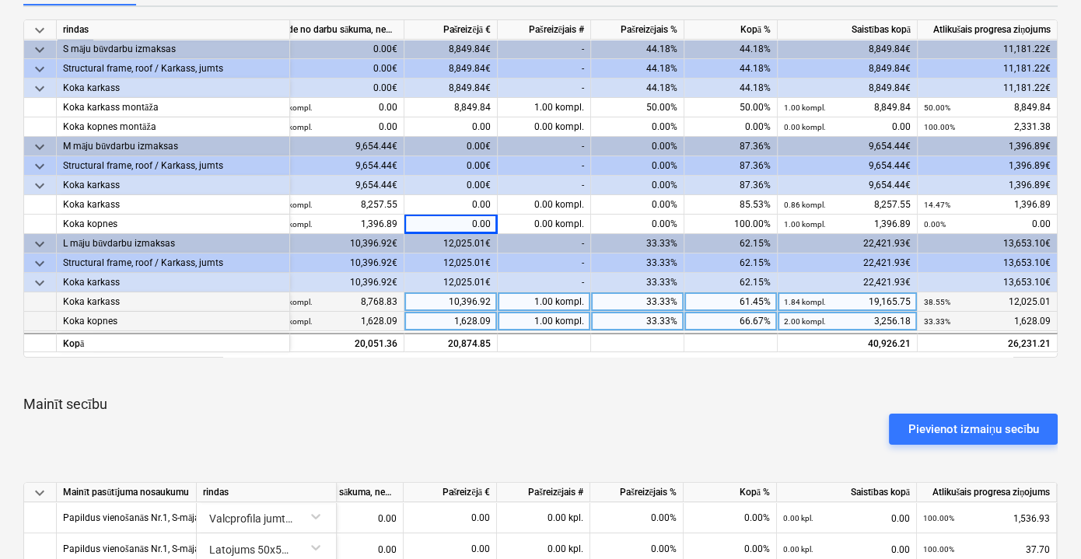
scroll to position [282, 0]
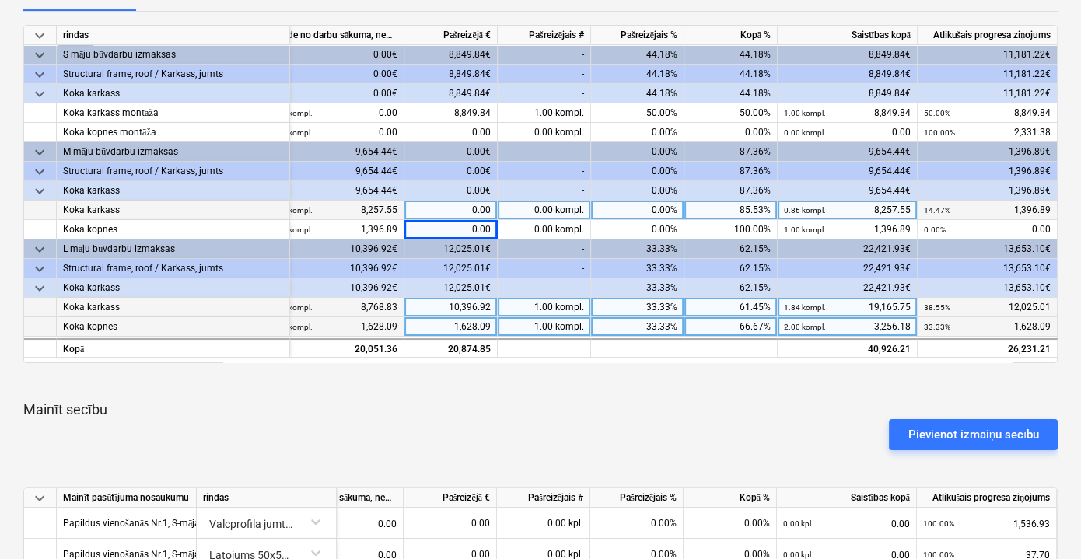
click at [462, 207] on div "0.00" at bounding box center [450, 210] width 93 height 19
type input "1396.89"
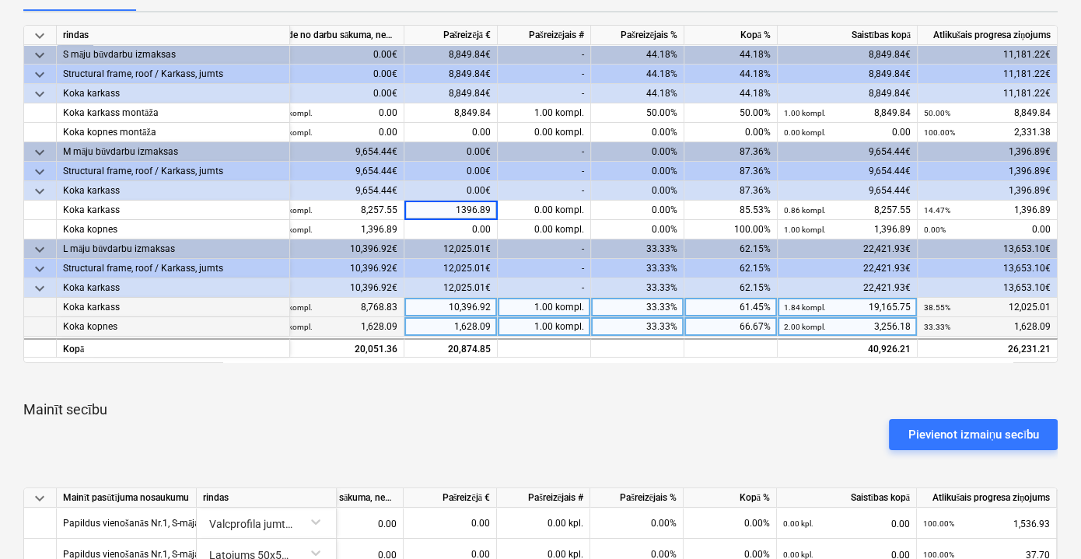
click at [560, 407] on p "Mainīt secību" at bounding box center [540, 410] width 1034 height 19
click at [331, 392] on div "keyboard_arrow_down rindas Līgumā noteiktās izmaksas Izpilde no darbu sākuma, n…" at bounding box center [540, 507] width 1034 height 964
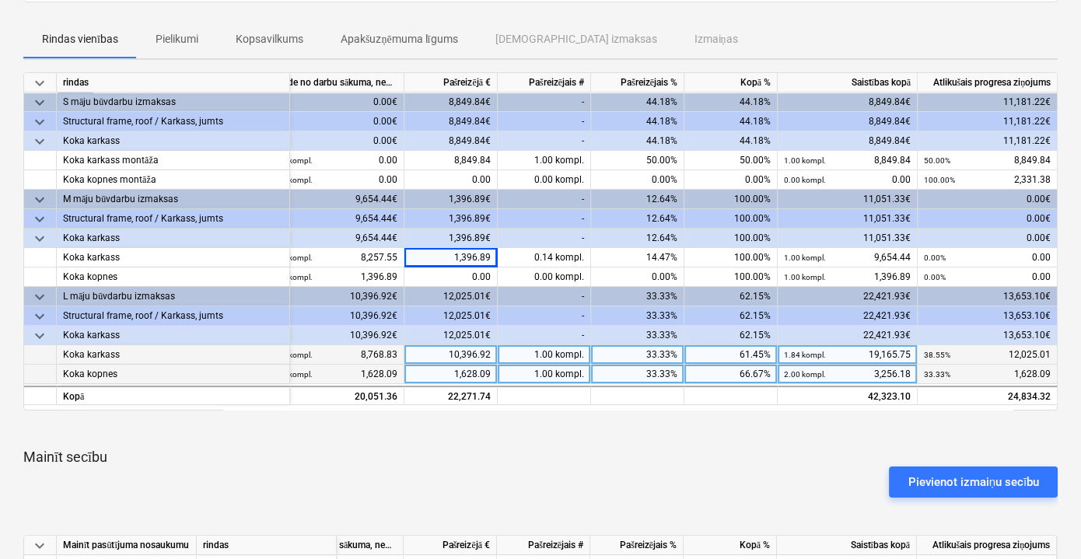
scroll to position [212, 0]
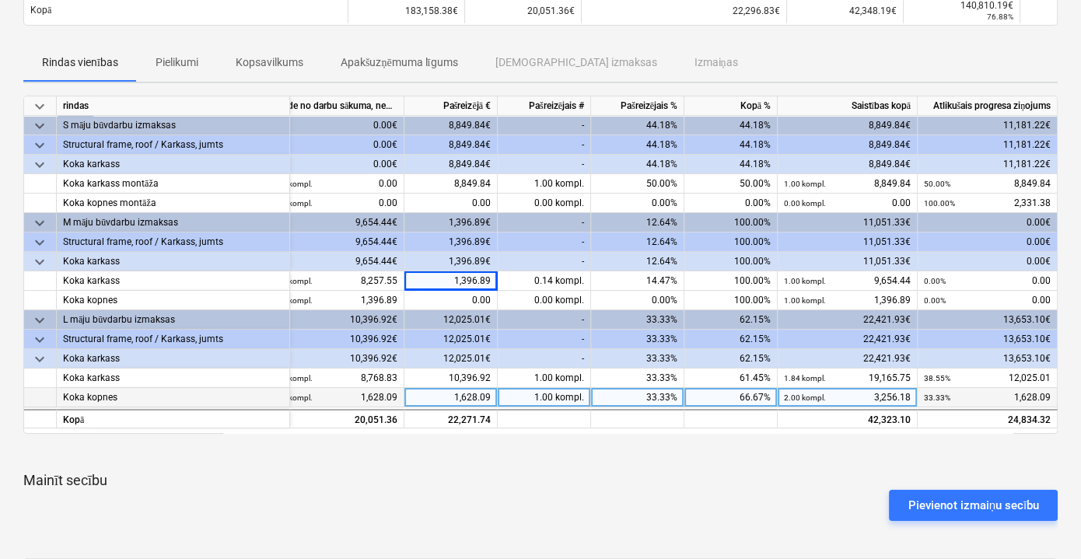
click at [530, 492] on div "Pievienot izmaiņu secību" at bounding box center [540, 506] width 1047 height 44
click at [546, 509] on div "Pievienot izmaiņu secību" at bounding box center [540, 506] width 1047 height 44
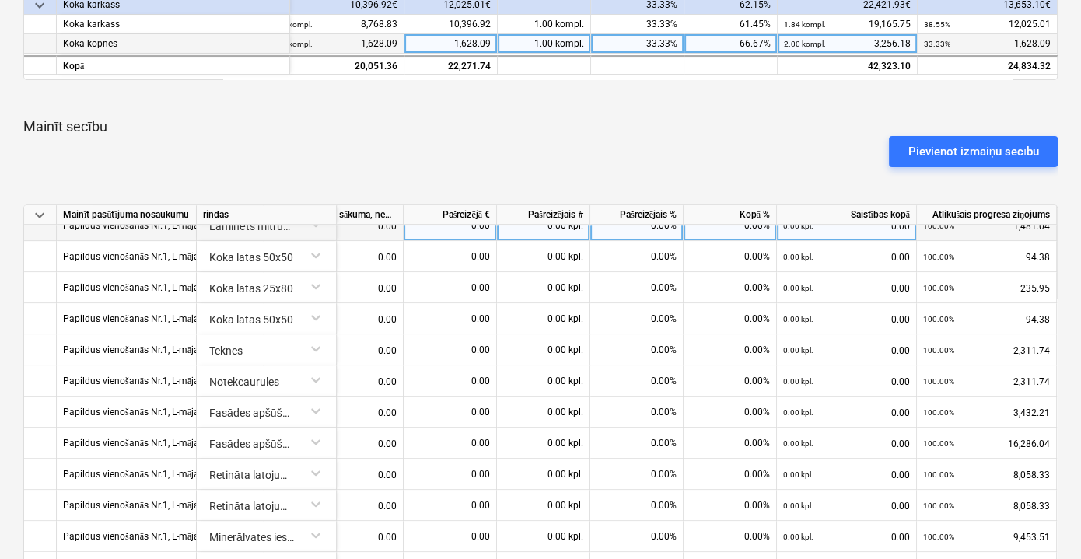
scroll to position [1062, 249]
